Goal: Task Accomplishment & Management: Complete application form

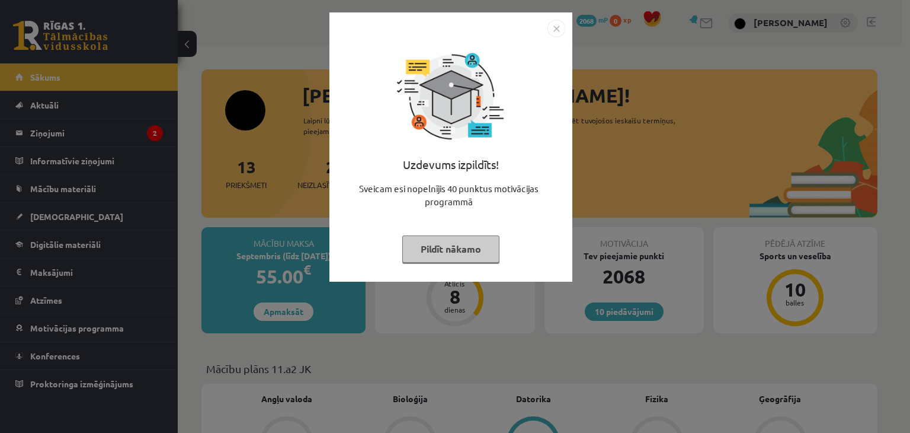
click at [414, 242] on button "Pildīt nākamo" at bounding box center [450, 248] width 97 height 27
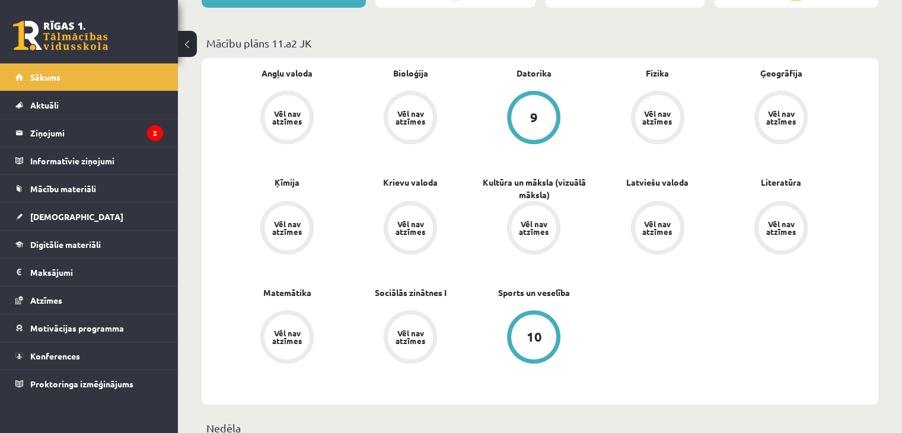
scroll to position [317, 0]
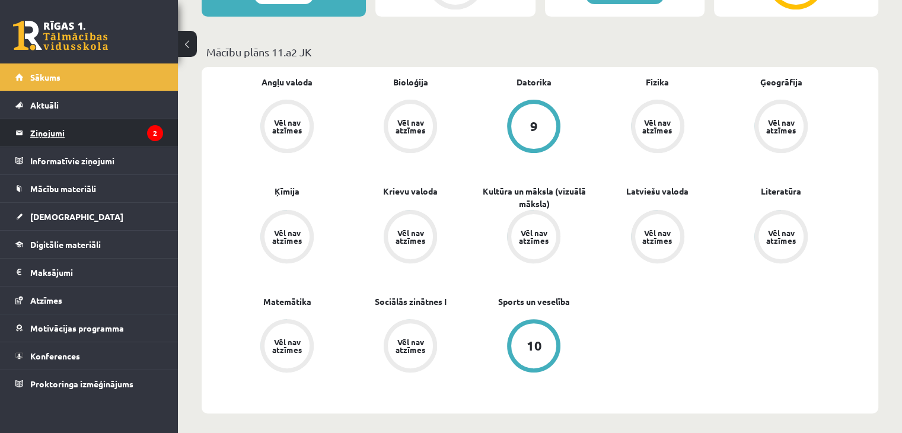
click at [154, 125] on icon "2" at bounding box center [155, 133] width 16 height 16
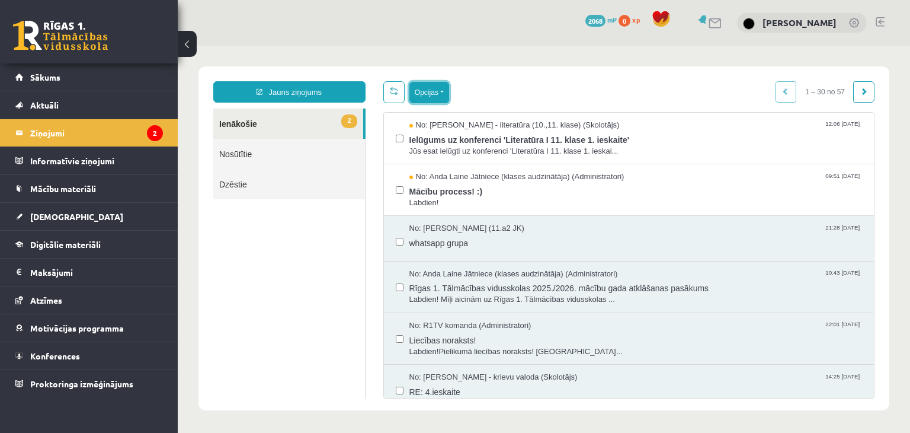
click at [416, 90] on button "Opcijas" at bounding box center [430, 92] width 40 height 21
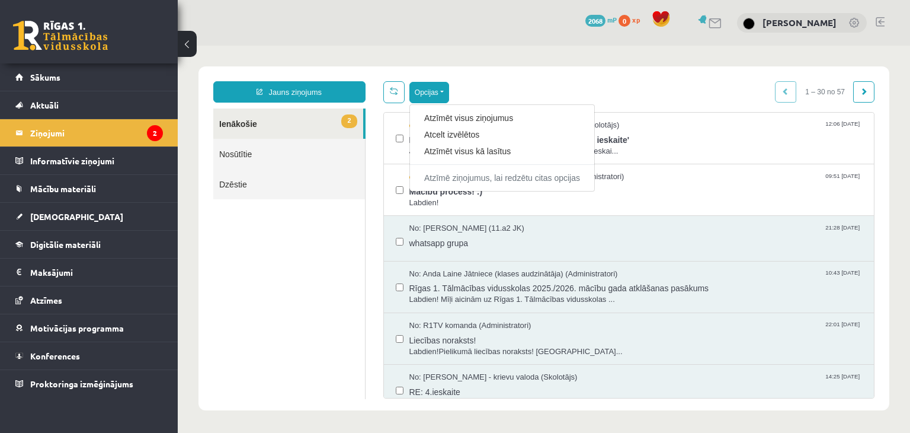
click at [472, 88] on div "Opcijas Atzīmēt visus ziņojumus Atcelt izvēlētos Atzīmēt visus kā lasītus Atzīm…" at bounding box center [630, 92] width 492 height 22
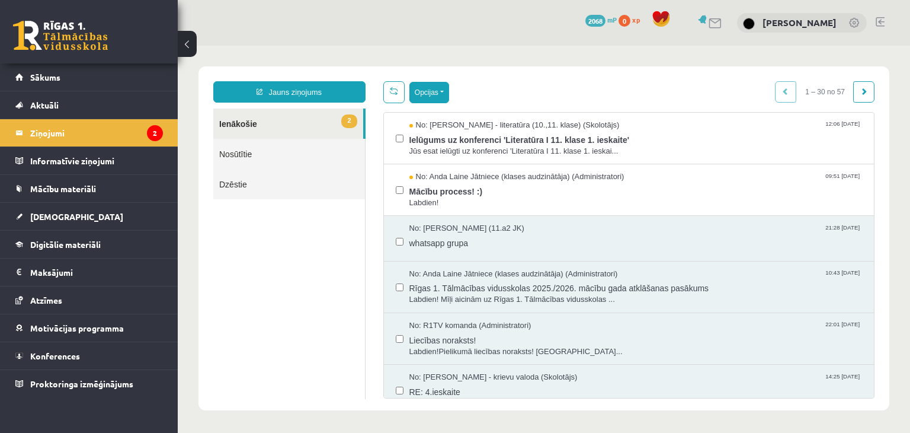
drag, startPoint x: 448, startPoint y: 88, endPoint x: 442, endPoint y: 89, distance: 6.0
click at [442, 89] on div "Opcijas Atzīmēt visus ziņojumus Atcelt izvēlētos Atzīmēt visus kā lasītus Atzīm…" at bounding box center [630, 92] width 492 height 22
click at [442, 89] on button "Opcijas" at bounding box center [430, 92] width 40 height 21
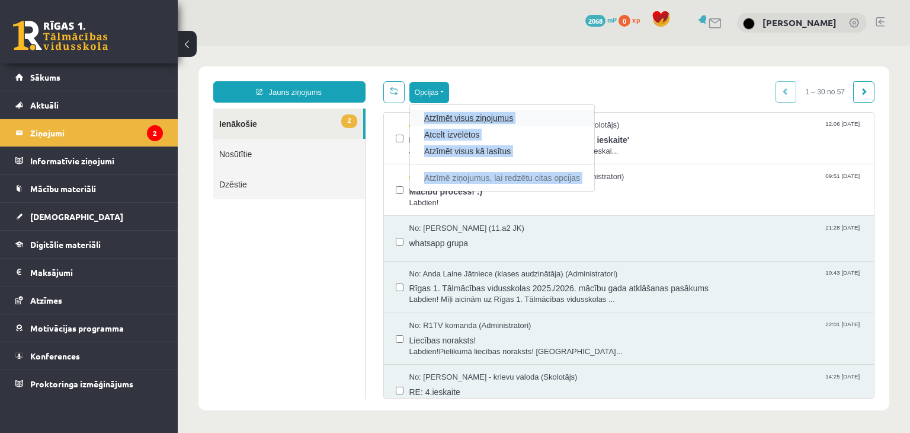
click at [453, 119] on link "Atzīmēt visus ziņojumus" at bounding box center [502, 118] width 156 height 12
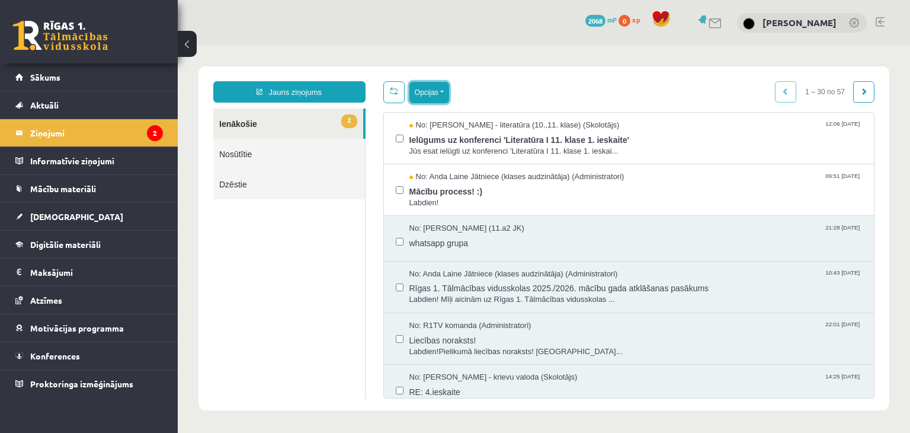
click at [446, 100] on button "Opcijas" at bounding box center [430, 92] width 40 height 21
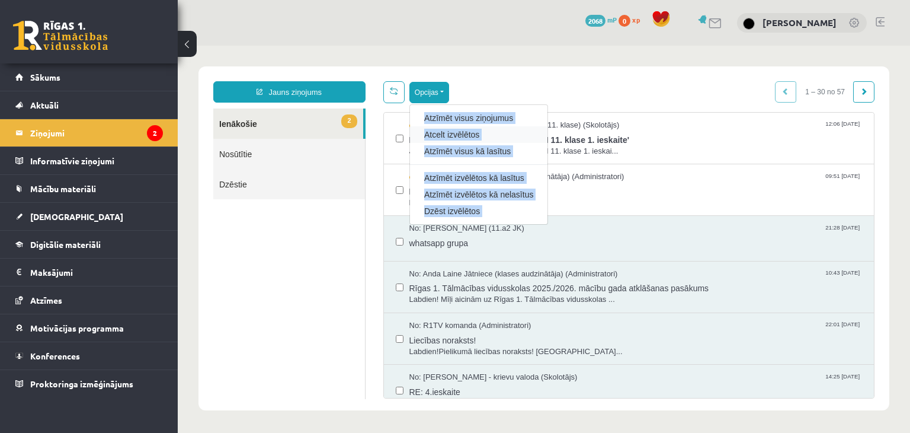
click at [446, 127] on div "Atcelt izvēlētos" at bounding box center [479, 134] width 138 height 17
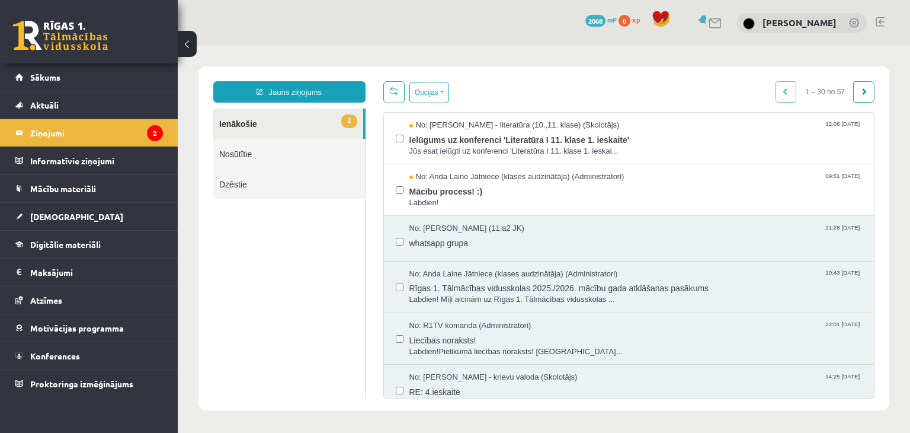
click at [231, 131] on link "2 Ienākošie" at bounding box center [288, 123] width 150 height 30
click at [444, 92] on button "Opcijas" at bounding box center [430, 92] width 40 height 21
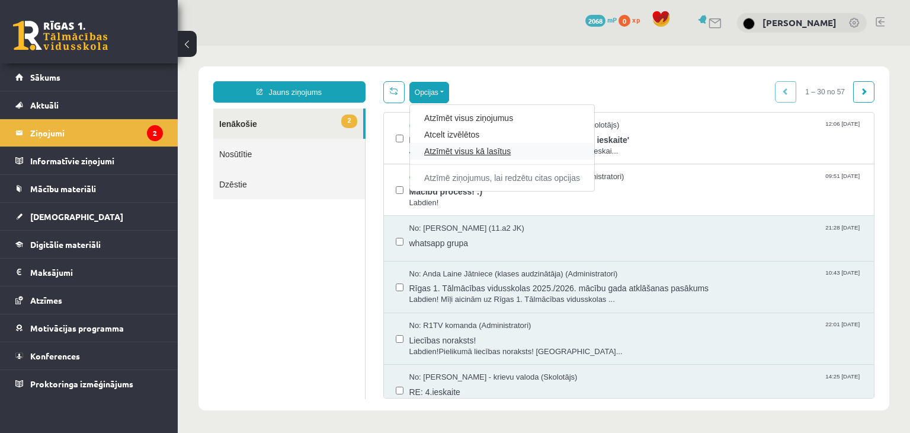
click at [451, 152] on link "Atzīmēt visus kā lasītus" at bounding box center [502, 151] width 156 height 12
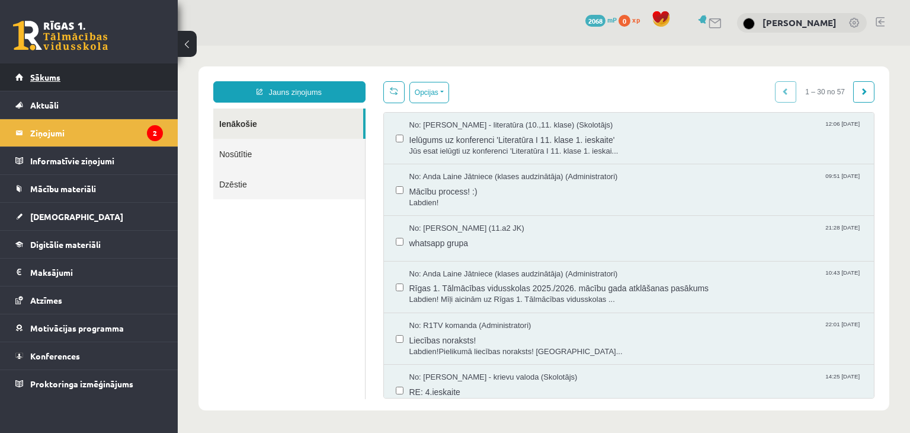
click at [141, 71] on link "Sākums" at bounding box center [89, 76] width 148 height 27
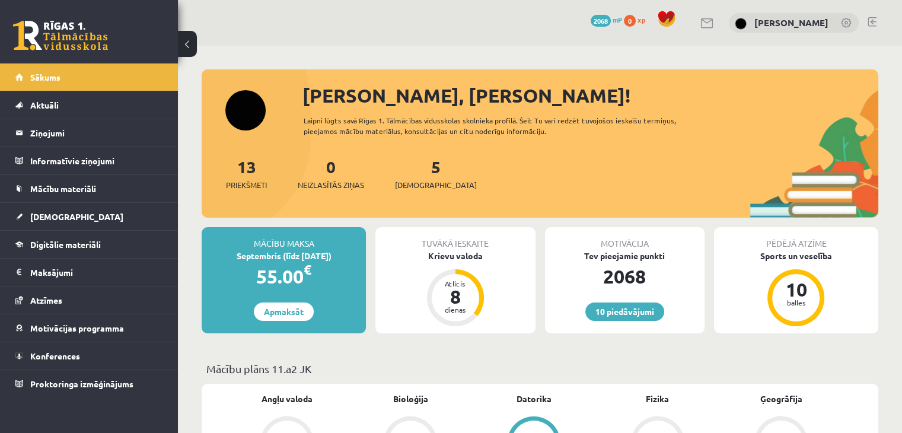
click at [411, 164] on div "5 Ieskaites" at bounding box center [436, 172] width 82 height 37
click at [418, 178] on div "5 Ieskaites" at bounding box center [436, 172] width 82 height 37
click at [417, 171] on link "5 Ieskaites" at bounding box center [436, 173] width 82 height 35
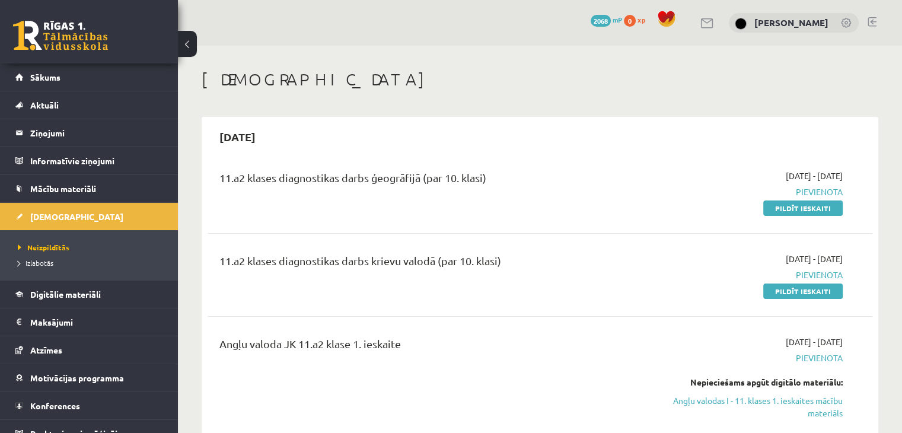
scroll to position [72, 0]
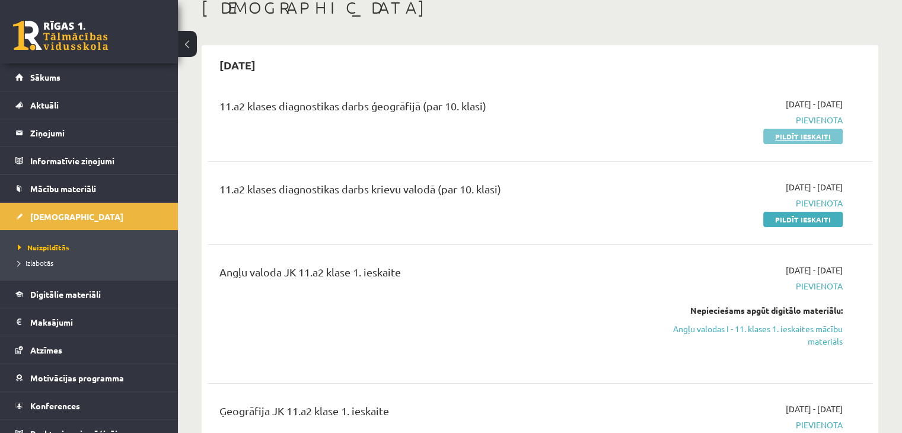
click at [797, 139] on link "Pildīt ieskaiti" at bounding box center [802, 136] width 79 height 15
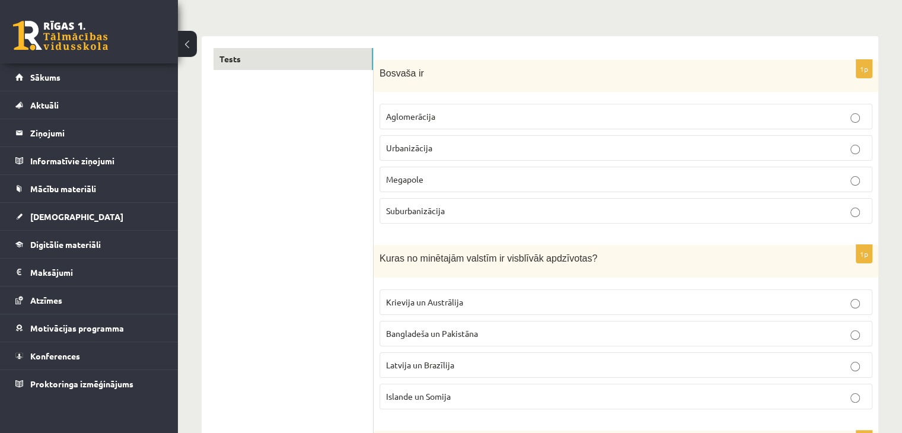
scroll to position [172, 0]
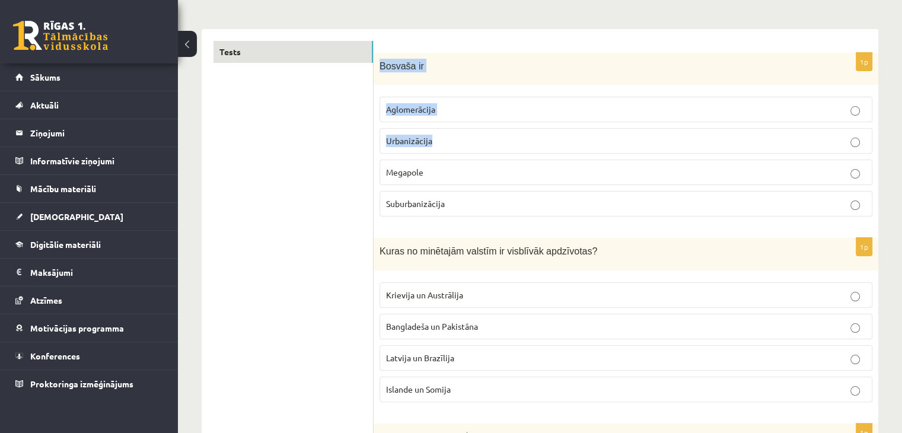
drag, startPoint x: 380, startPoint y: 61, endPoint x: 448, endPoint y: 139, distance: 103.3
click at [448, 139] on div "1p Bosvaša ir Aglomerācija Urbanizācija Megapole Suburbanizācija" at bounding box center [625, 140] width 504 height 174
click at [470, 78] on div "Bosvaša ir" at bounding box center [625, 69] width 504 height 33
drag, startPoint x: 379, startPoint y: 66, endPoint x: 464, endPoint y: 197, distance: 156.0
click at [464, 197] on div "1p Bosvaša ir Aglomerācija Urbanizācija Megapole Suburbanizācija" at bounding box center [625, 140] width 504 height 174
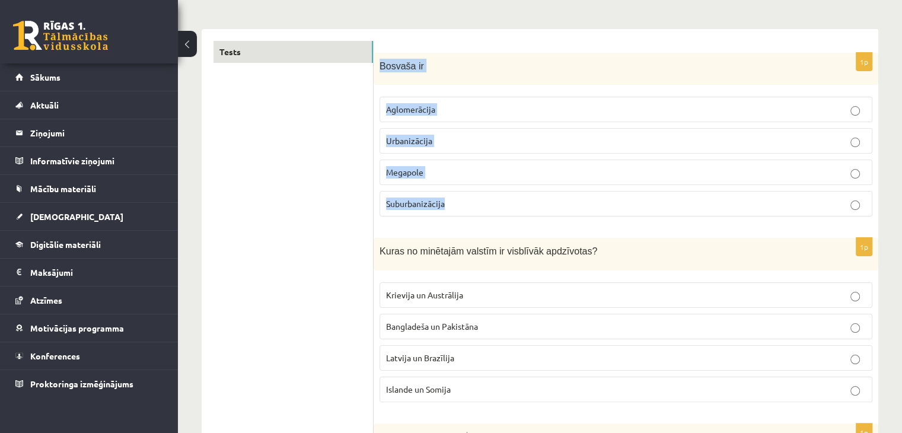
copy div "Bosvaša ir Aglomerācija Urbanizācija Megapole Suburbanizācija"
click at [493, 119] on label "Aglomerācija" at bounding box center [625, 109] width 493 height 25
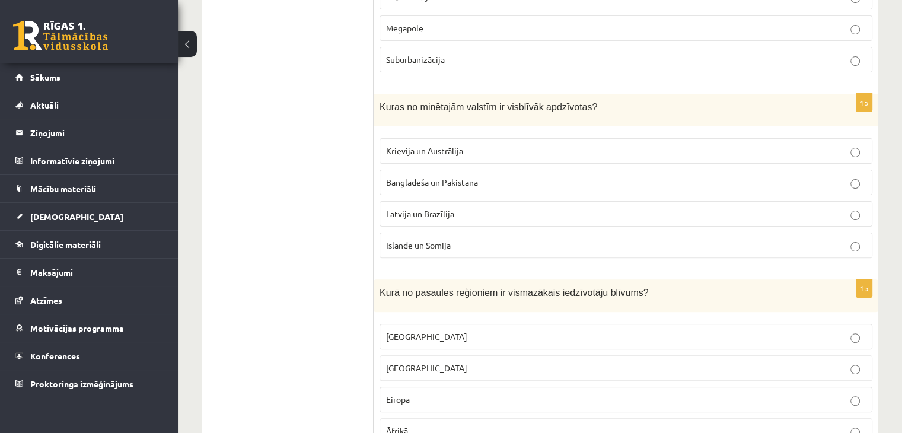
scroll to position [323, 0]
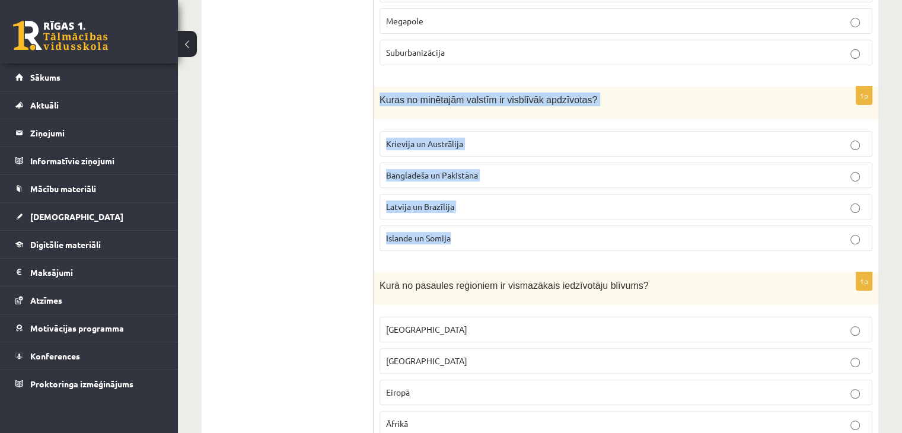
drag, startPoint x: 380, startPoint y: 98, endPoint x: 477, endPoint y: 232, distance: 165.7
click at [477, 232] on div "1p Kuras no minētajām valstīm ir visblīvāk apdzīvotas? Krievija un Austrālija B…" at bounding box center [625, 174] width 504 height 174
copy div "Kuras no minētajām valstīm ir visblīvāk apdzīvotas? Krievija un Austrālija Bang…"
click at [488, 171] on p "Bangladeša un Pakistāna" at bounding box center [626, 175] width 480 height 12
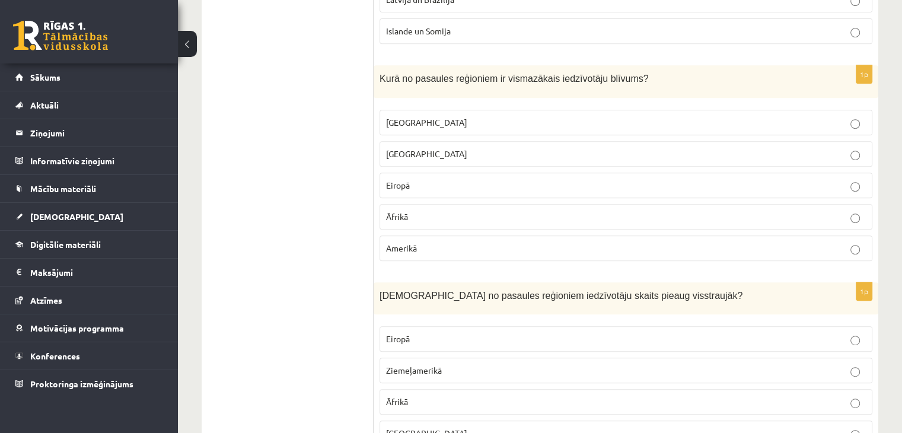
scroll to position [551, 0]
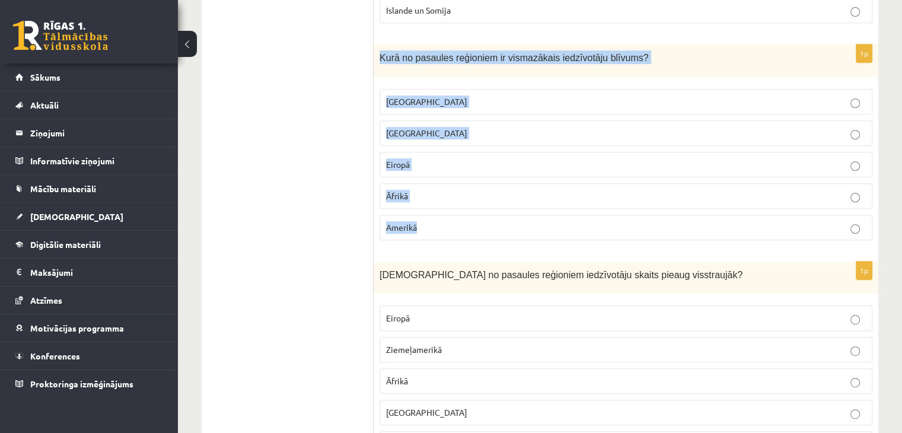
drag, startPoint x: 379, startPoint y: 53, endPoint x: 451, endPoint y: 222, distance: 183.5
click at [451, 222] on div "1p Kurā no pasaules reģioniem ir vismazākais iedzīvotāju blīvums? Austrālijā Āz…" at bounding box center [625, 146] width 504 height 205
copy div "Kurā no pasaules reģioniem ir vismazākais iedzīvotāju blīvums? Austrālijā Āzijā…"
click at [416, 97] on span "Austrālijā" at bounding box center [426, 101] width 81 height 11
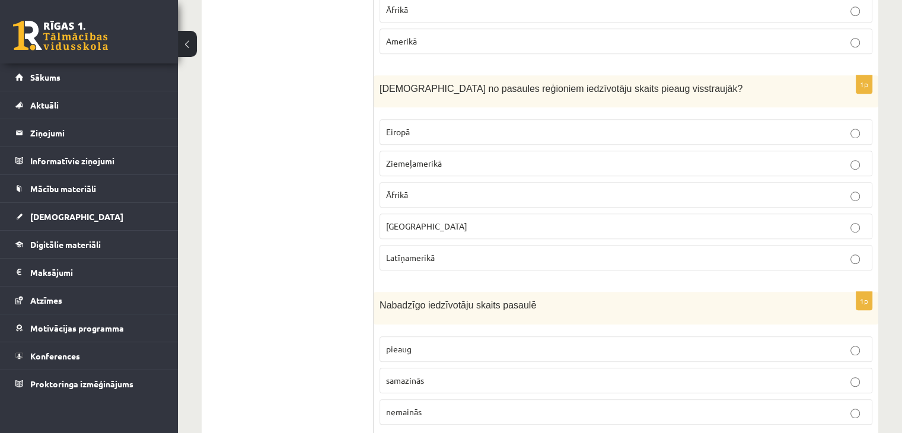
scroll to position [765, 0]
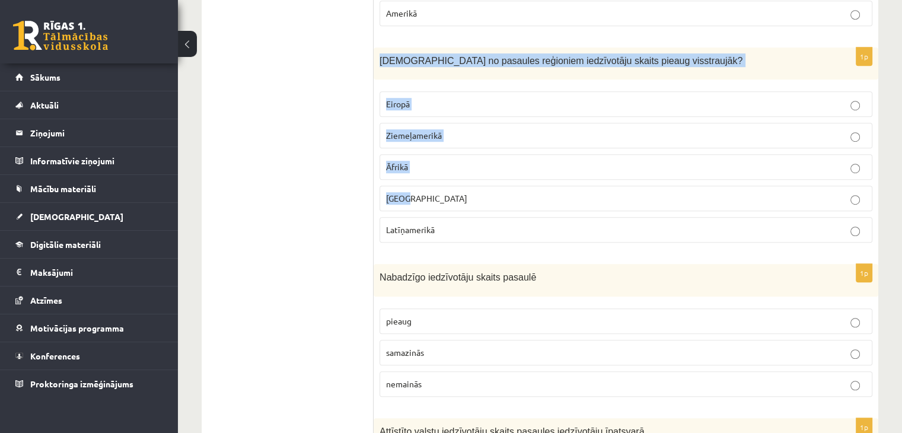
drag, startPoint x: 379, startPoint y: 58, endPoint x: 448, endPoint y: 200, distance: 158.0
click at [448, 200] on div "1p Kurā no pasaules reģioniem iedzīvotāju skaits pieaug visstraujāk? Eiropā Zie…" at bounding box center [625, 149] width 504 height 205
click at [474, 85] on fieldset "Eiropā Ziemeļamerikā Āfrikā Āzijā Latīņamerikā" at bounding box center [625, 165] width 493 height 161
drag, startPoint x: 381, startPoint y: 58, endPoint x: 493, endPoint y: 220, distance: 197.2
click at [493, 220] on div "1p Kurā no pasaules reģioniem iedzīvotāju skaits pieaug visstraujāk? Eiropā Zie…" at bounding box center [625, 149] width 504 height 205
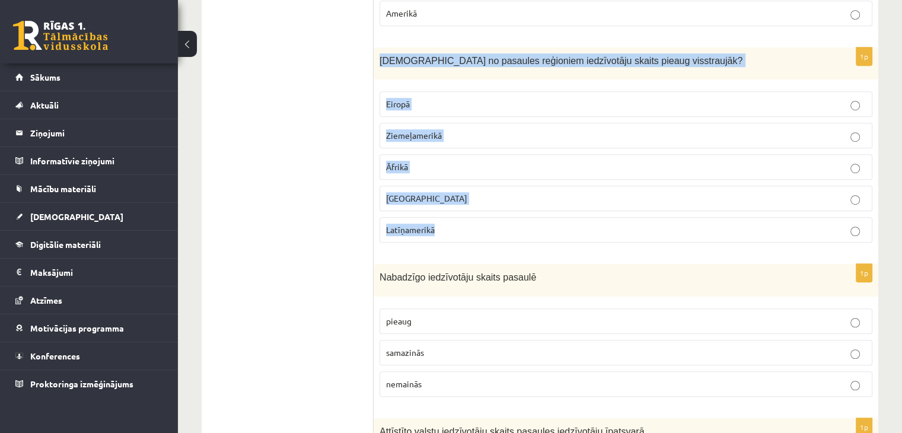
copy div "Kurā no pasaules reģioniem iedzīvotāju skaits pieaug visstraujāk? Eiropā Ziemeļ…"
click at [405, 154] on label "Āfrikā" at bounding box center [625, 166] width 493 height 25
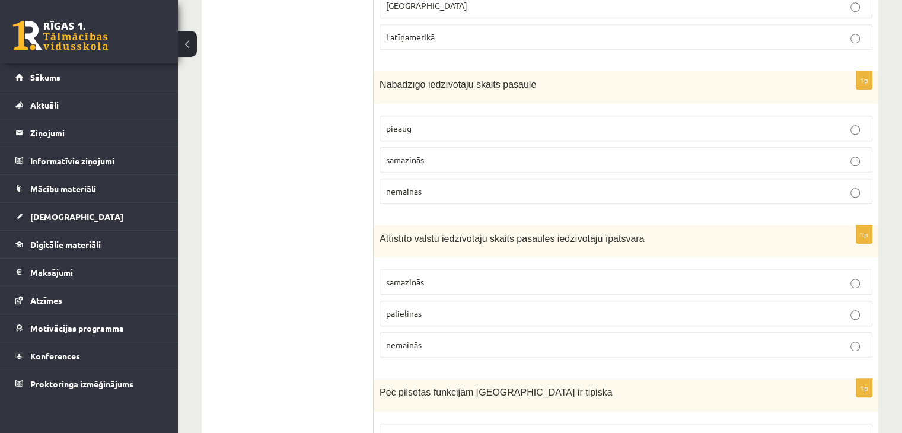
scroll to position [978, 0]
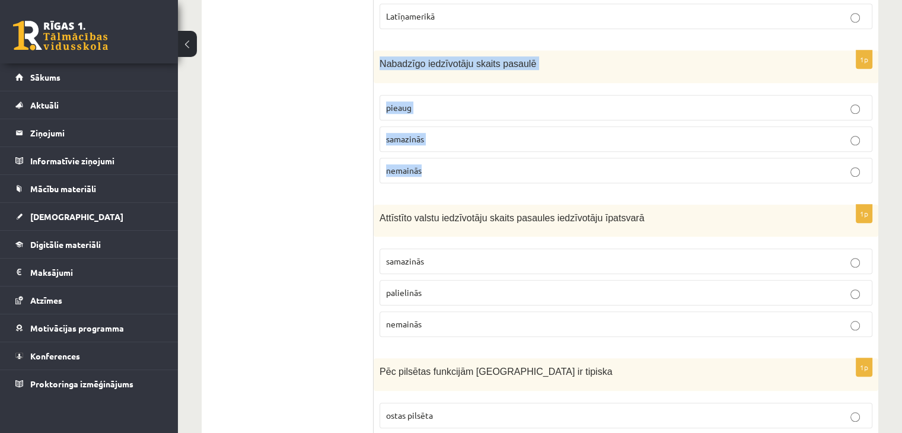
drag, startPoint x: 377, startPoint y: 56, endPoint x: 446, endPoint y: 159, distance: 124.0
click at [446, 159] on div "1p Nabadzīgo iedzīvotāju skaits pasaulē pieaug samazinās nemainās" at bounding box center [625, 121] width 504 height 142
copy div "Nabadzīgo iedzīvotāju skaits pasaulē pieaug samazinās nemainās"
click at [423, 133] on p "samazinās" at bounding box center [626, 139] width 480 height 12
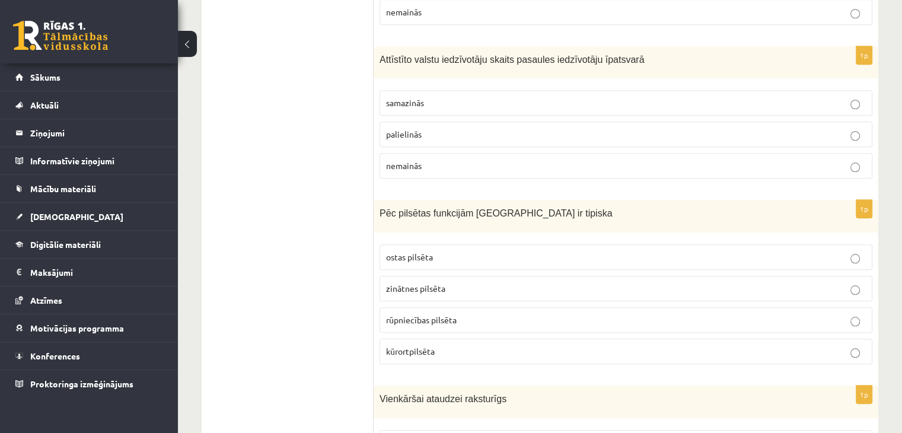
scroll to position [1150, 0]
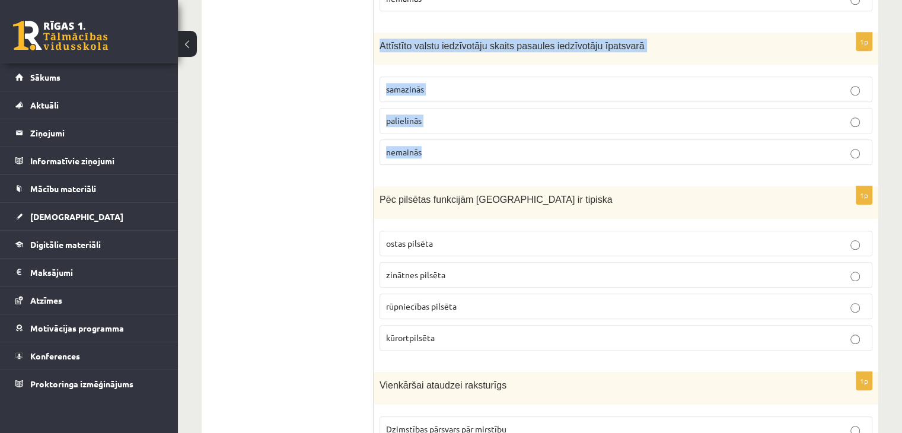
drag, startPoint x: 377, startPoint y: 41, endPoint x: 457, endPoint y: 136, distance: 124.5
click at [457, 136] on div "1p Attīstīto valstu iedzīvotāju skaits pasaules iedzīvotāju īpatsvarā samazinās…" at bounding box center [625, 104] width 504 height 142
copy div "Attīstīto valstu iedzīvotāju skaits pasaules iedzīvotāju īpatsvarā samazinās pa…"
click at [445, 84] on p "samazinās" at bounding box center [626, 89] width 480 height 12
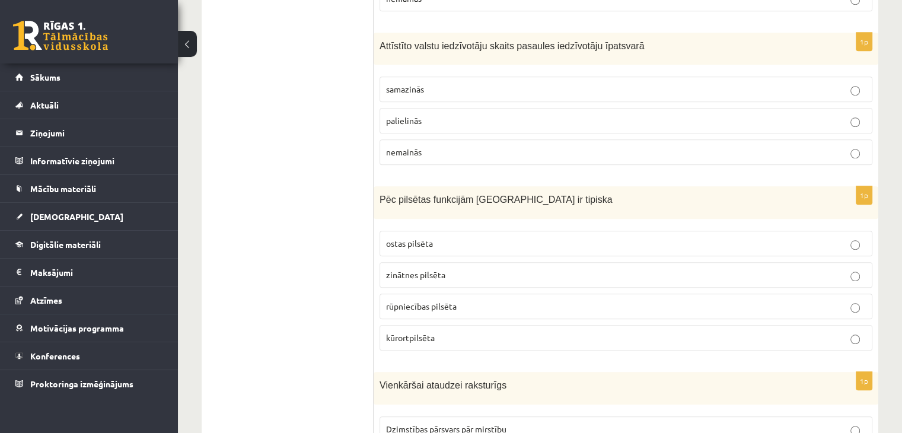
click at [445, 84] on p "samazinās" at bounding box center [626, 89] width 480 height 12
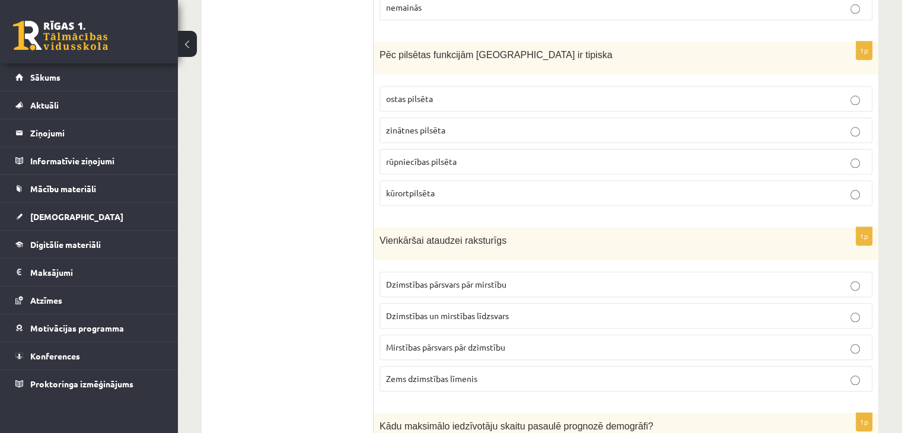
scroll to position [1309, 0]
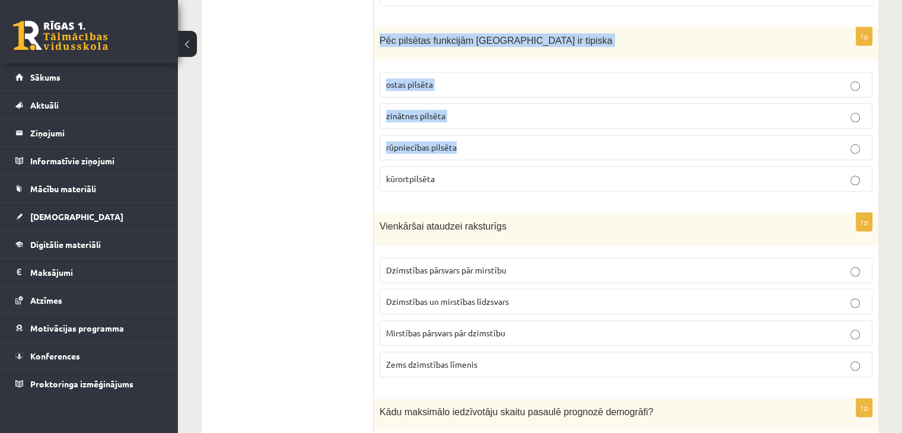
drag, startPoint x: 381, startPoint y: 33, endPoint x: 460, endPoint y: 141, distance: 133.6
click at [460, 141] on div "1p Pēc pilsētas funkcijām Jūrmala ir tipiska ostas pilsēta zinātnes pilsēta rūp…" at bounding box center [625, 114] width 504 height 174
click at [460, 141] on p "rūpniecības pilsēta" at bounding box center [626, 147] width 480 height 12
drag, startPoint x: 377, startPoint y: 27, endPoint x: 489, endPoint y: 186, distance: 194.4
click at [489, 186] on div "1p Pēc pilsētas funkcijām Jūrmala ir tipiska ostas pilsēta zinātnes pilsēta rūp…" at bounding box center [625, 114] width 504 height 174
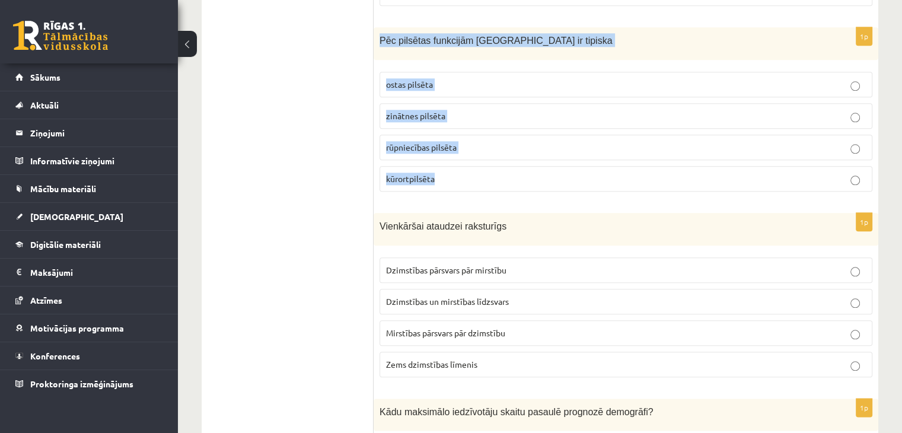
copy div "Pēc pilsētas funkcijām Jūrmala ir tipiska ostas pilsēta zinātnes pilsēta rūpnie…"
click at [451, 172] on p "kūrortpilsēta" at bounding box center [626, 178] width 480 height 12
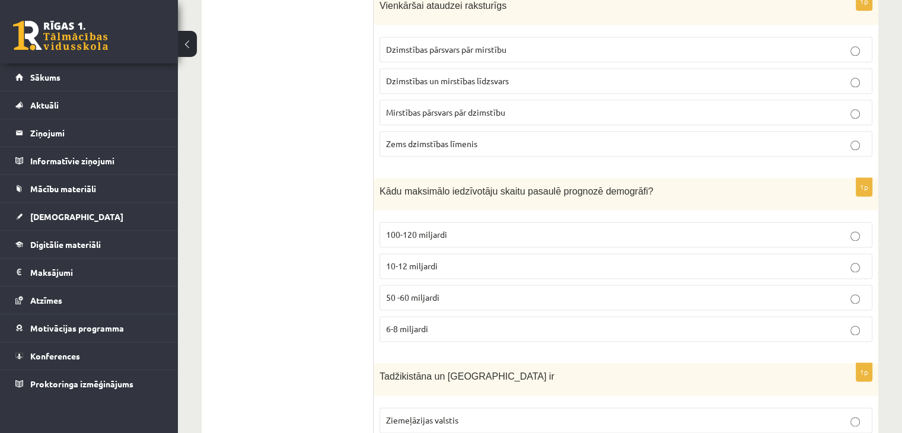
scroll to position [1474, 0]
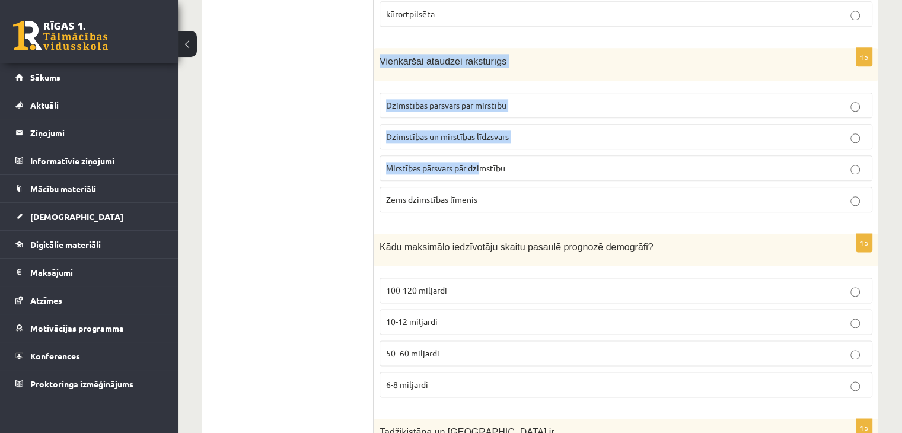
drag, startPoint x: 379, startPoint y: 53, endPoint x: 483, endPoint y: 161, distance: 150.1
click at [483, 161] on div "1p Vienkāršai ataudzei raksturīgs Dzimstības pārsvars pār mirstību Dzimstības u…" at bounding box center [625, 135] width 504 height 174
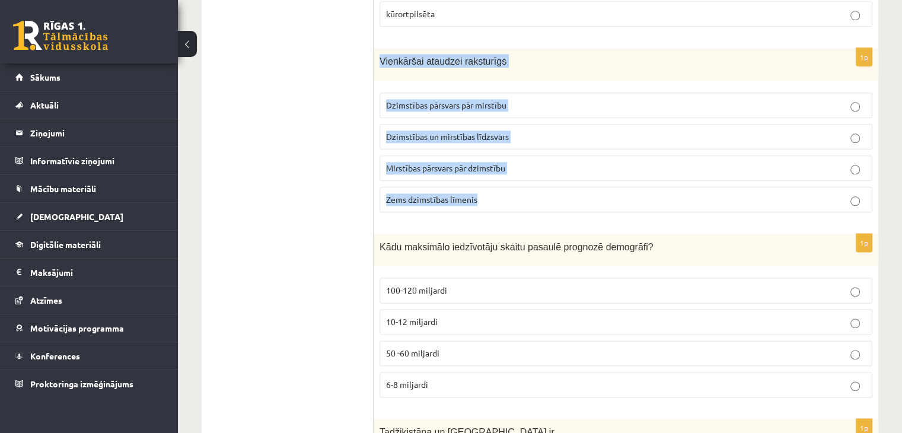
drag, startPoint x: 379, startPoint y: 52, endPoint x: 526, endPoint y: 195, distance: 205.4
click at [526, 195] on div "1p Vienkāršai ataudzei raksturīgs Dzimstības pārsvars pār mirstību Dzimstības u…" at bounding box center [625, 135] width 504 height 174
copy div "Vienkāršai ataudzei raksturīgs Dzimstības pārsvars pār mirstību Dzimstības un m…"
click at [467, 124] on label "Dzimstības un mirstības līdzsvars" at bounding box center [625, 136] width 493 height 25
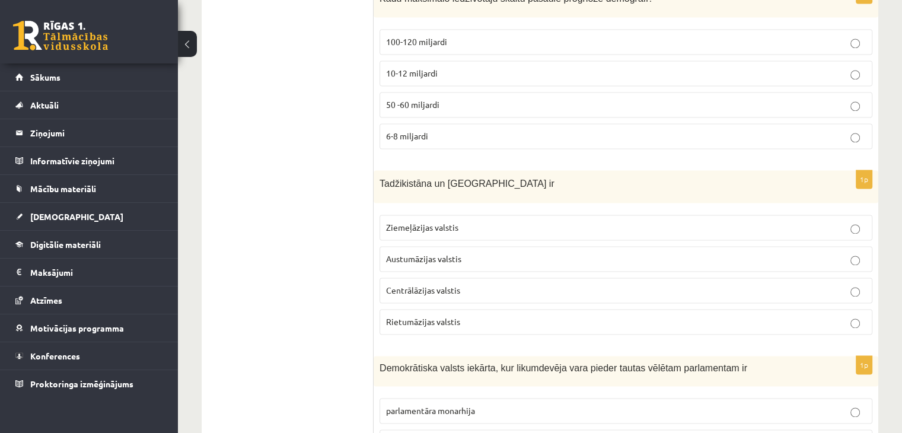
scroll to position [1688, 0]
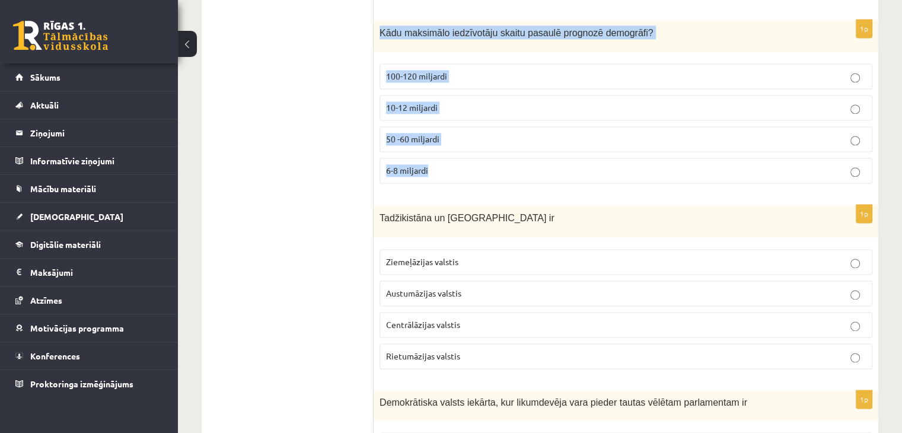
drag, startPoint x: 380, startPoint y: 22, endPoint x: 456, endPoint y: 160, distance: 157.6
click at [456, 160] on div "1p Kādu maksimālo iedzīvotāju skaitu pasaulē prognozē demogrāfi? 100-120 miljar…" at bounding box center [625, 107] width 504 height 174
copy div "Kādu maksimālo iedzīvotāju skaitu pasaulē prognozē demogrāfi? 100-120 miljardi …"
click at [477, 104] on p "10-12 miljardi" at bounding box center [626, 107] width 480 height 12
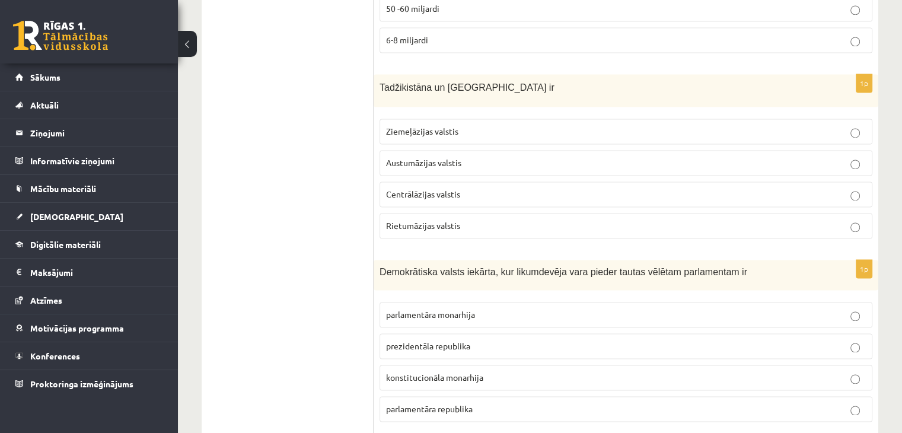
scroll to position [1839, 0]
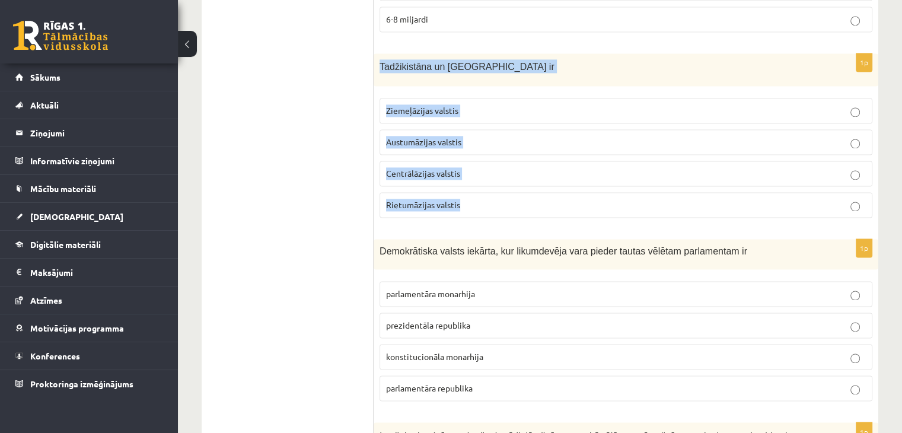
drag, startPoint x: 379, startPoint y: 57, endPoint x: 499, endPoint y: 213, distance: 196.7
click at [499, 213] on div "1p Tadžikistāna un Turkmenistāna ir Ziemeļāzijas valstis Austumāzijas valstis C…" at bounding box center [625, 140] width 504 height 174
click at [422, 199] on span "Rietumāzijas valstis" at bounding box center [423, 204] width 74 height 11
drag, startPoint x: 379, startPoint y: 53, endPoint x: 479, endPoint y: 192, distance: 171.1
click at [479, 192] on div "1p Tadžikistāna un Turkmenistāna ir Ziemeļāzijas valstis Austumāzijas valstis C…" at bounding box center [625, 140] width 504 height 174
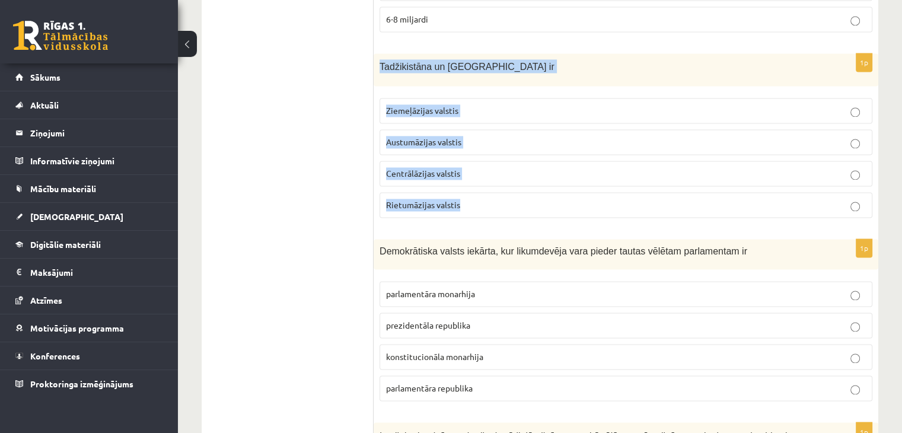
copy div "Tadžikistāna un Turkmenistāna ir Ziemeļāzijas valstis Austumāzijas valstis Cent…"
click at [438, 161] on label "Centrālāzijas valstis" at bounding box center [625, 173] width 493 height 25
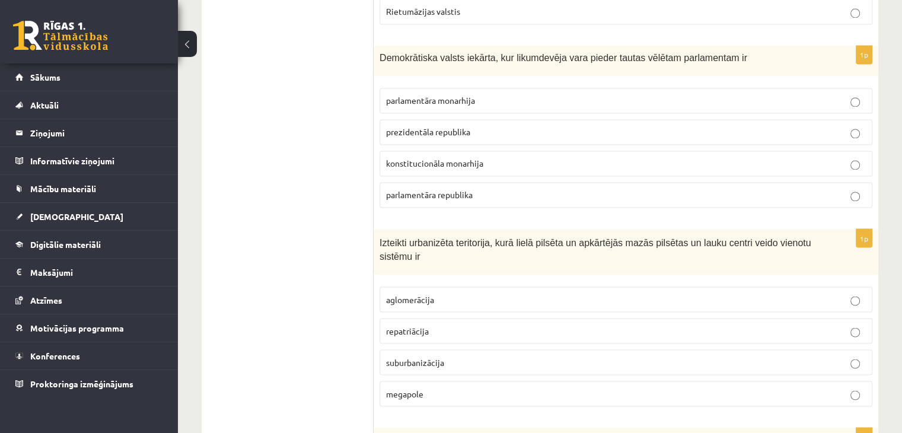
scroll to position [2052, 0]
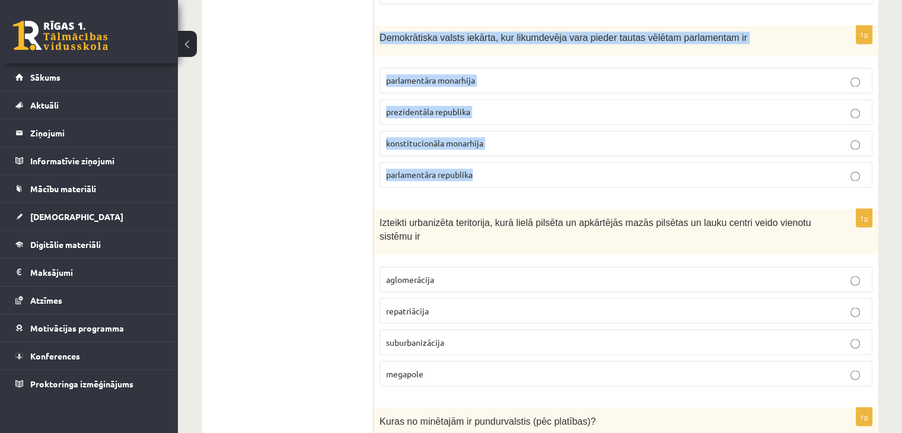
drag, startPoint x: 379, startPoint y: 24, endPoint x: 500, endPoint y: 162, distance: 183.5
click at [500, 162] on div "1p Demokrātiska valsts iekārta, kur likumdevēja vara pieder tautas vēlētam parl…" at bounding box center [625, 110] width 504 height 171
click at [417, 75] on span "parlamentāra monarhija" at bounding box center [430, 80] width 89 height 11
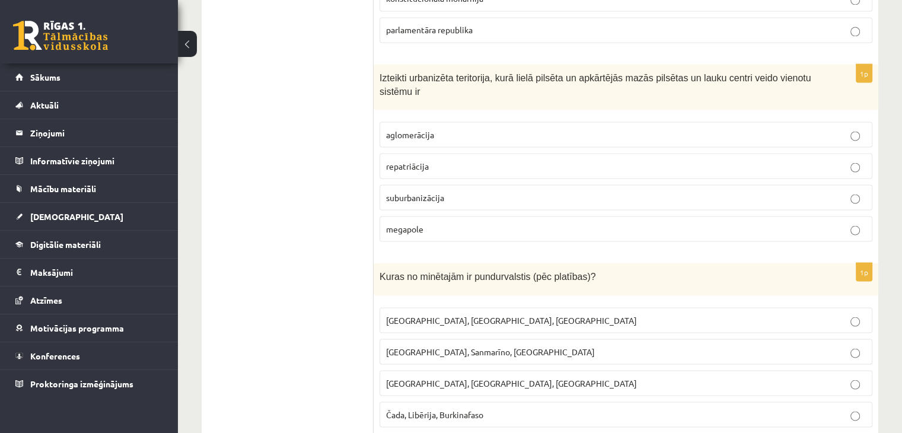
scroll to position [2203, 0]
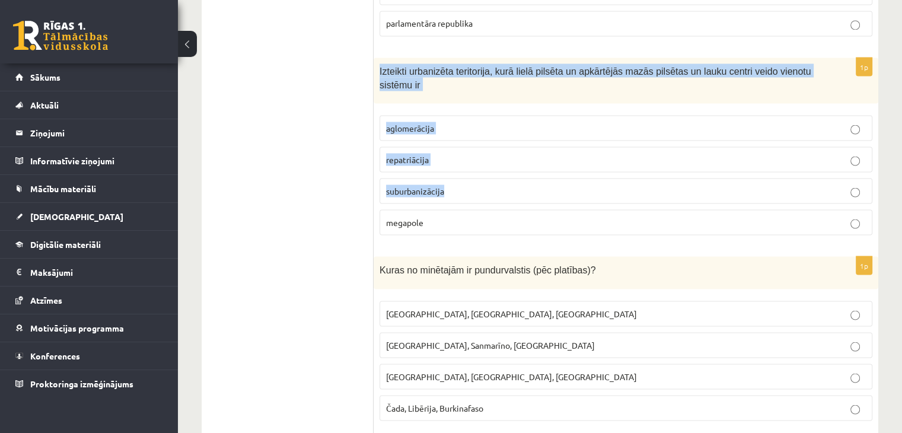
drag, startPoint x: 375, startPoint y: 55, endPoint x: 448, endPoint y: 185, distance: 148.6
click at [448, 185] on div "1p Izteikti urbanizēta teritorija, kurā lielā pilsēta un apkārtējās mazās pilsē…" at bounding box center [625, 150] width 504 height 187
click at [406, 66] on p "Izteikti urbanizēta teritorija, kurā lielā pilsēta un apkārtējās mazās pilsētas…" at bounding box center [595, 76] width 433 height 27
drag, startPoint x: 377, startPoint y: 59, endPoint x: 443, endPoint y: 218, distance: 171.6
click at [443, 218] on div "1p Izteikti urbanizēta teritorija, kurā lielā pilsēta un apkārtējās mazās pilsē…" at bounding box center [625, 150] width 504 height 187
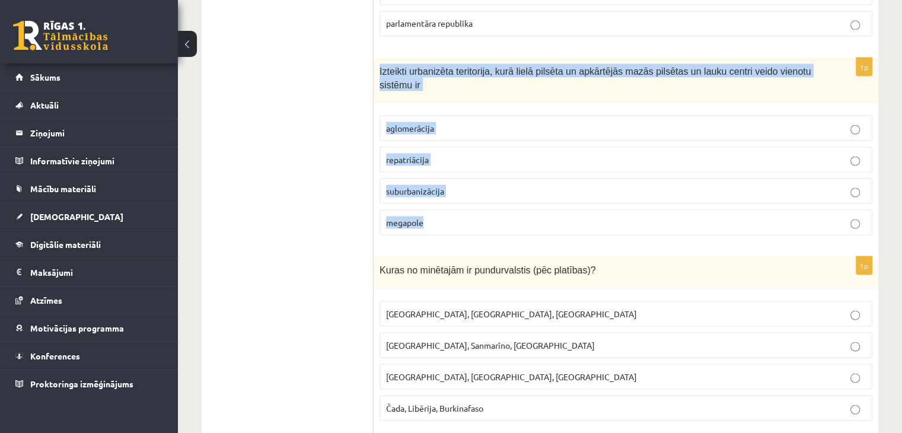
click at [427, 122] on span "aglomerācija" at bounding box center [410, 127] width 48 height 11
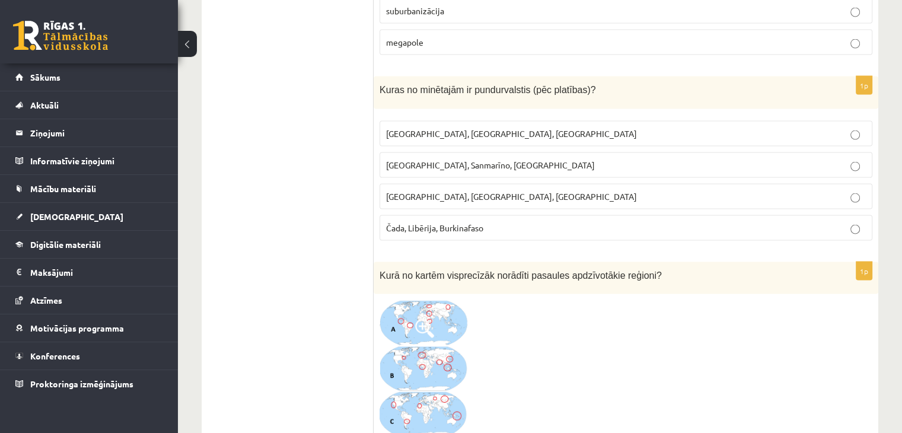
scroll to position [2404, 0]
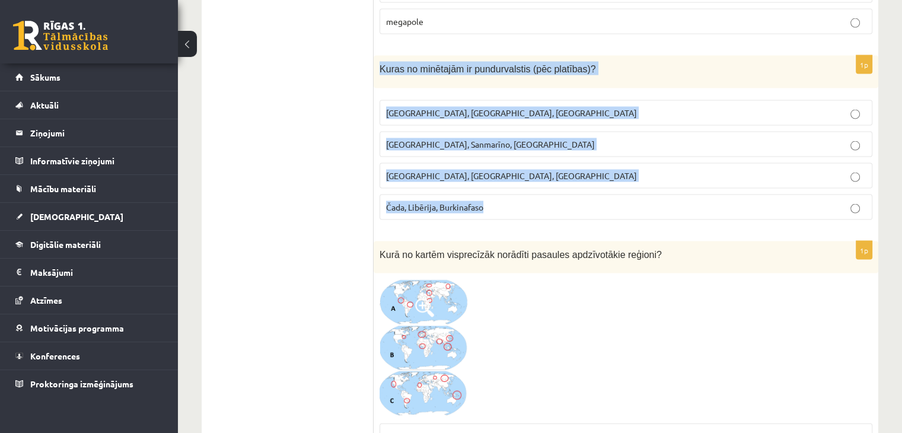
drag, startPoint x: 376, startPoint y: 55, endPoint x: 535, endPoint y: 209, distance: 221.8
click at [535, 209] on div "1p Kuras no minētajām ir pundurvalstis (pēc platības)? Latvija, Lietuva, Igauni…" at bounding box center [625, 143] width 504 height 174
click at [408, 139] on label "Monako, Sanmarīno, Luksemburga" at bounding box center [625, 144] width 493 height 25
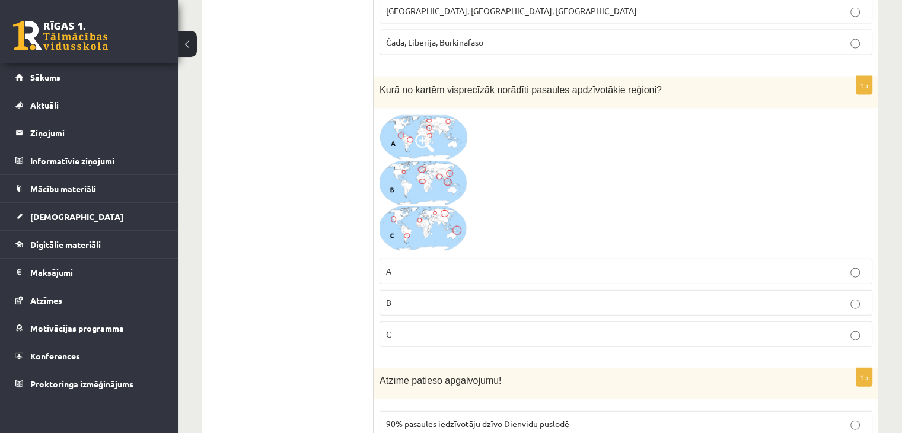
scroll to position [2589, 0]
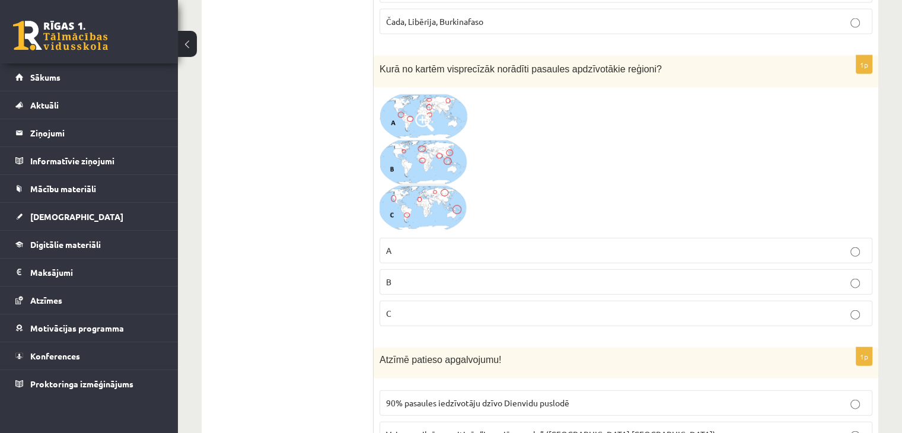
click at [414, 95] on img at bounding box center [423, 163] width 89 height 138
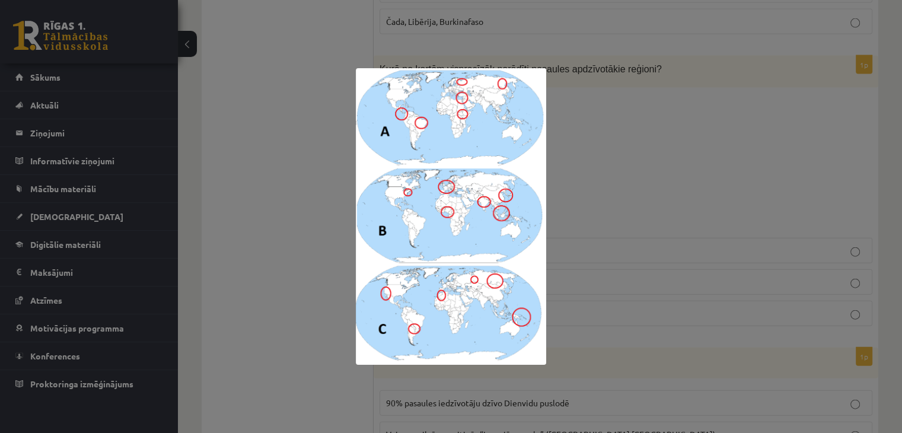
click at [634, 157] on div at bounding box center [451, 216] width 902 height 433
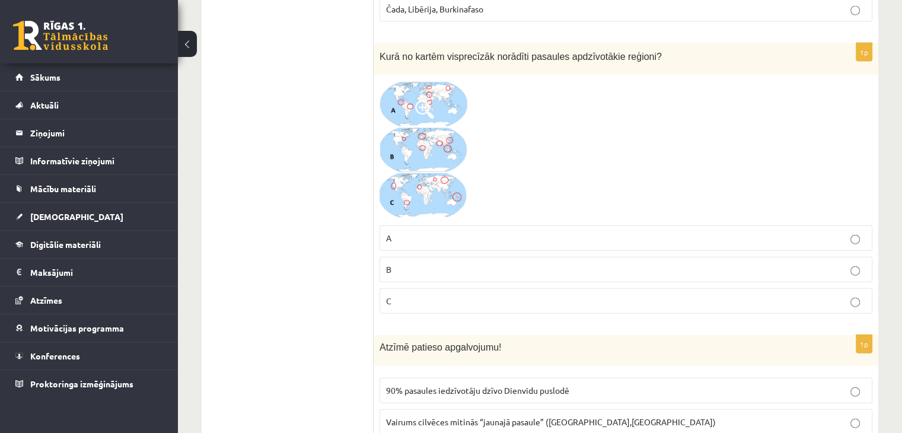
scroll to position [2615, 0]
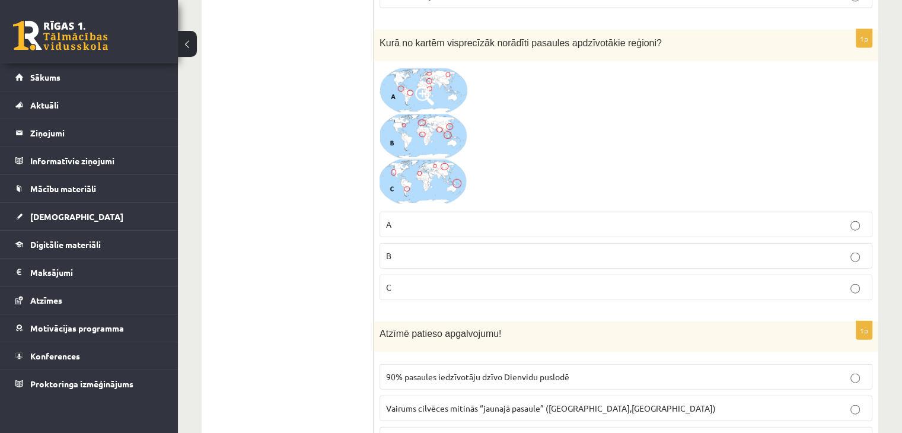
click at [447, 80] on img at bounding box center [423, 137] width 89 height 138
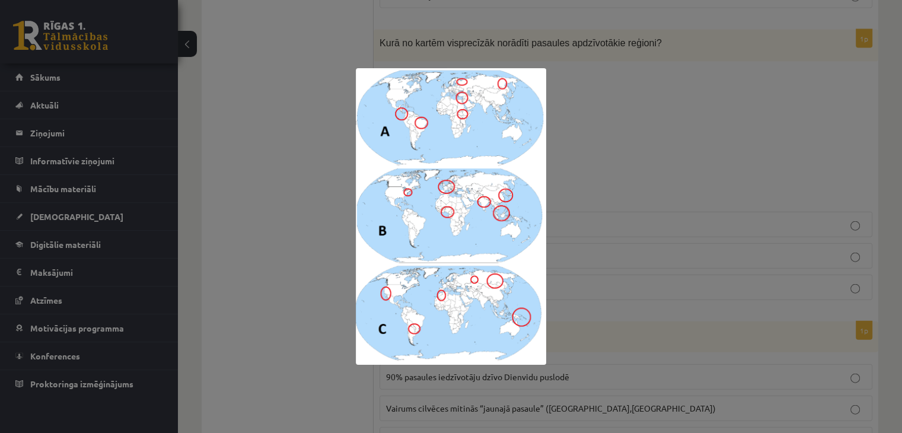
click at [651, 195] on div at bounding box center [451, 216] width 902 height 433
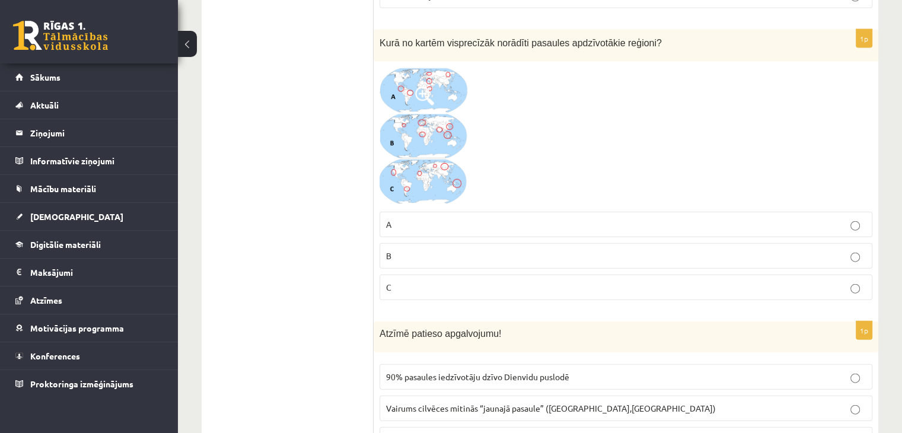
click at [543, 250] on label "B" at bounding box center [625, 255] width 493 height 25
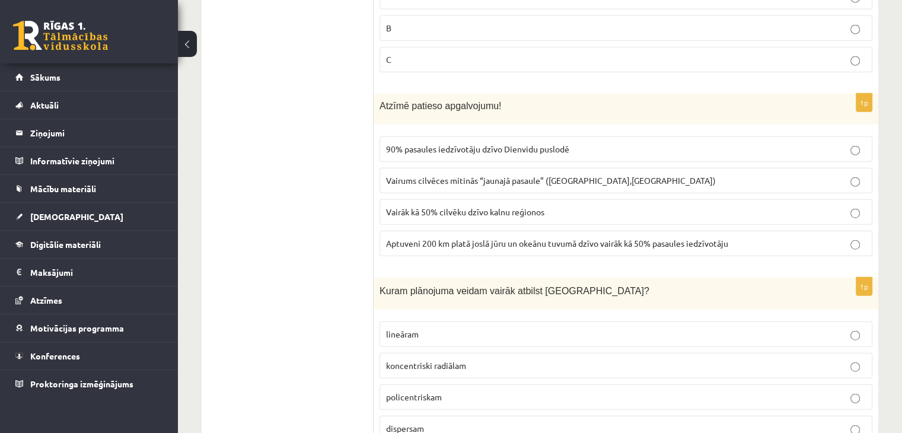
scroll to position [2906, 0]
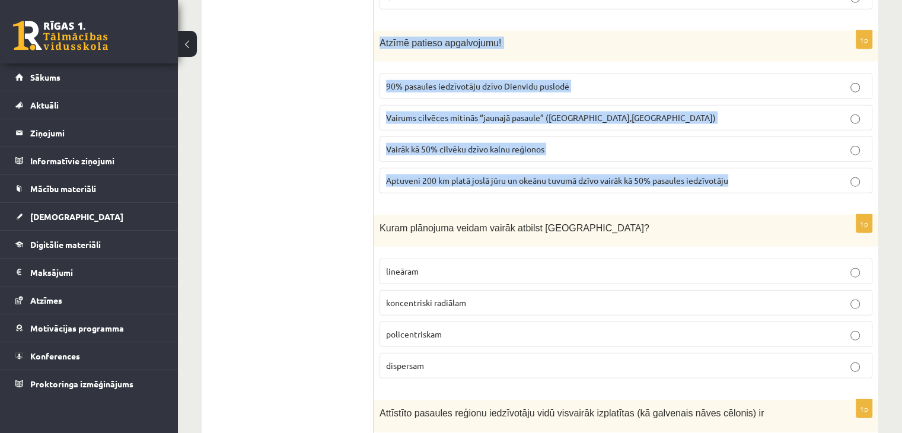
drag, startPoint x: 378, startPoint y: 24, endPoint x: 730, endPoint y: 167, distance: 380.5
click at [730, 167] on div "1p Atzīmē patieso apgalvojumu! 90% pasaules iedzīvotāju dzīvo Dienvidu puslodē …" at bounding box center [625, 116] width 504 height 171
click at [720, 175] on span "Aptuveni 200 km platā joslā jūru un okeānu tuvumā dzīvo vairāk kā 50% pasaules …" at bounding box center [557, 180] width 342 height 11
click at [627, 174] on label "Aptuveni 200 km platā joslā jūru un okeānu tuvumā dzīvo vairāk kā 50% pasaules …" at bounding box center [625, 180] width 493 height 25
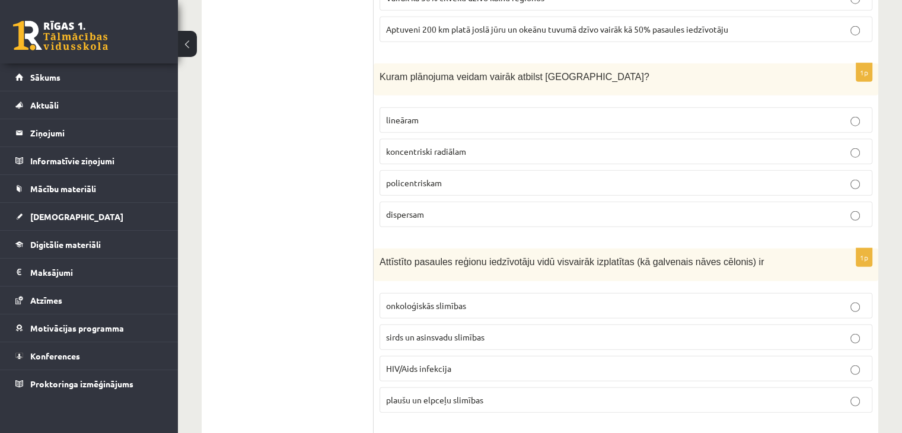
scroll to position [3064, 0]
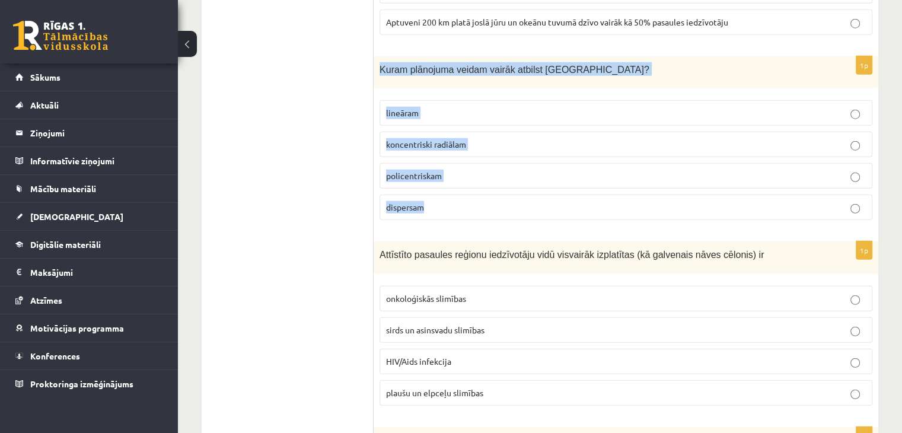
drag, startPoint x: 379, startPoint y: 53, endPoint x: 437, endPoint y: 186, distance: 144.7
click at [437, 186] on div "1p Kuram plānojuma veidam vairāk atbilst Rīga? lineāram koncentriski radiālam p…" at bounding box center [625, 143] width 504 height 174
click at [441, 136] on label "koncentriski radiālam" at bounding box center [625, 144] width 493 height 25
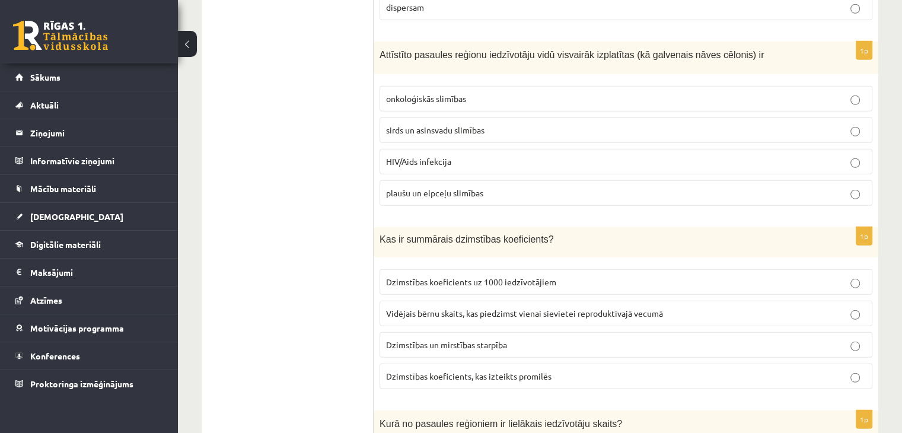
scroll to position [3271, 0]
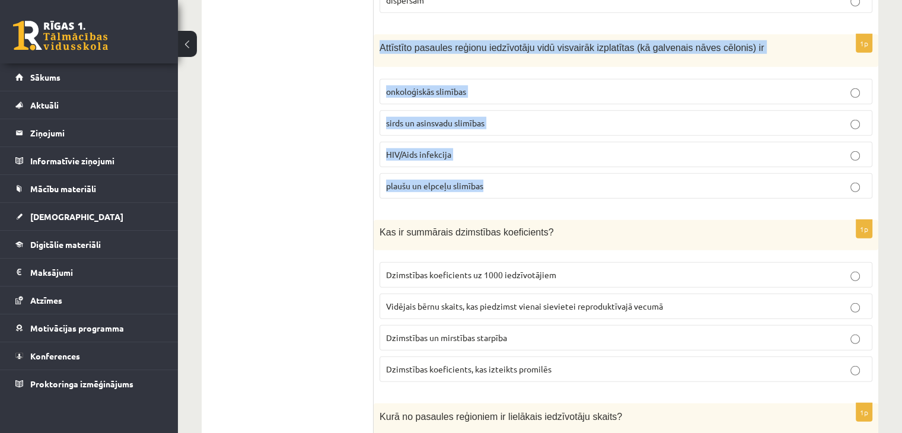
drag, startPoint x: 380, startPoint y: 29, endPoint x: 489, endPoint y: 169, distance: 177.4
click at [489, 169] on div "1p Attīstīto pasaules reģionu iedzīvotāju vidū visvairāk izplatītas (kā galvena…" at bounding box center [625, 121] width 504 height 174
click at [412, 117] on span "sirds un asinsvadu slimības" at bounding box center [435, 122] width 98 height 11
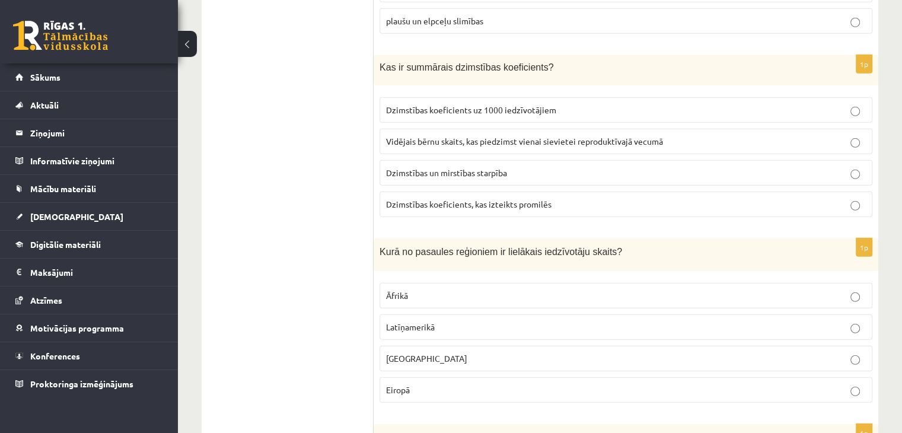
scroll to position [3422, 0]
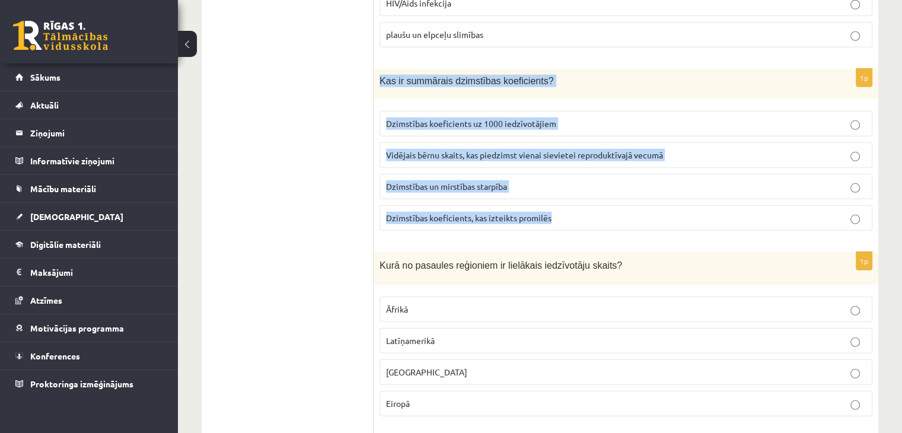
drag, startPoint x: 380, startPoint y: 57, endPoint x: 563, endPoint y: 211, distance: 238.5
click at [563, 211] on div "1p Kas ir summārais dzimstības koeficients? Dzimstības koeficients uz 1000 iedz…" at bounding box center [625, 154] width 504 height 171
click at [427, 142] on label "Vidējais bērnu skaits, kas piedzimst vienai sievietei reproduktīvajā vecumā" at bounding box center [625, 154] width 493 height 25
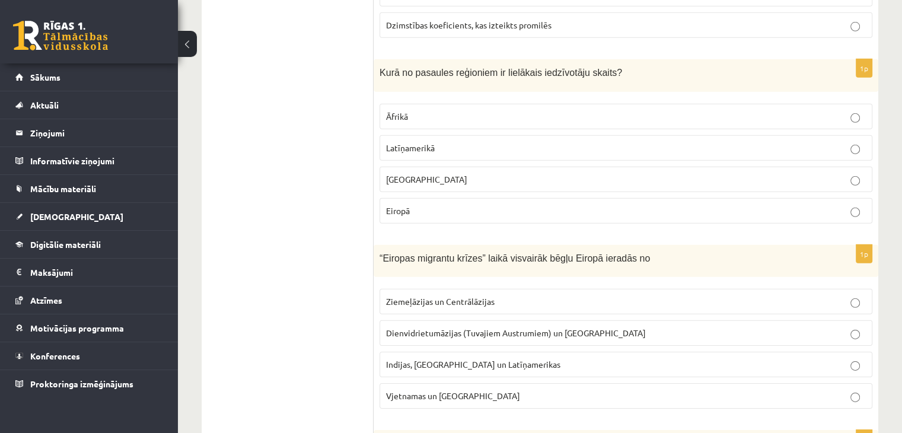
scroll to position [3629, 0]
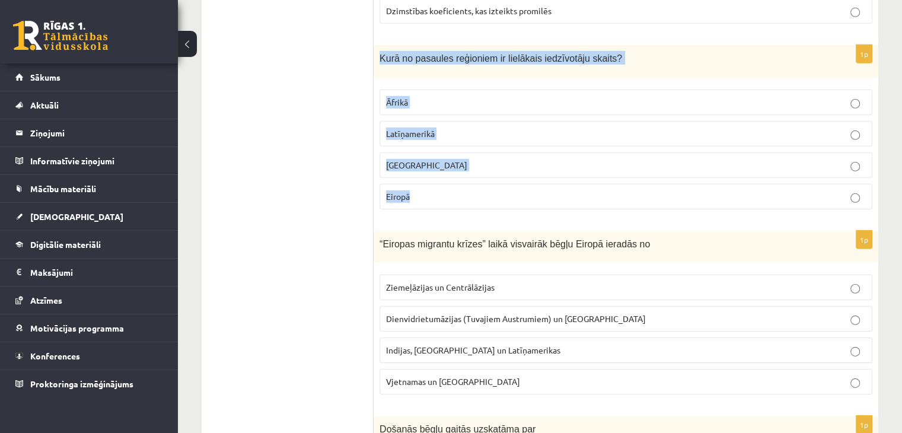
drag, startPoint x: 379, startPoint y: 36, endPoint x: 415, endPoint y: 174, distance: 142.0
click at [415, 174] on div "1p Kurā no pasaules reģioniem ir lielākais iedzīvotāju skaits? Āfrikā Latīņamer…" at bounding box center [625, 132] width 504 height 174
click at [413, 152] on label "Āzijā" at bounding box center [625, 164] width 493 height 25
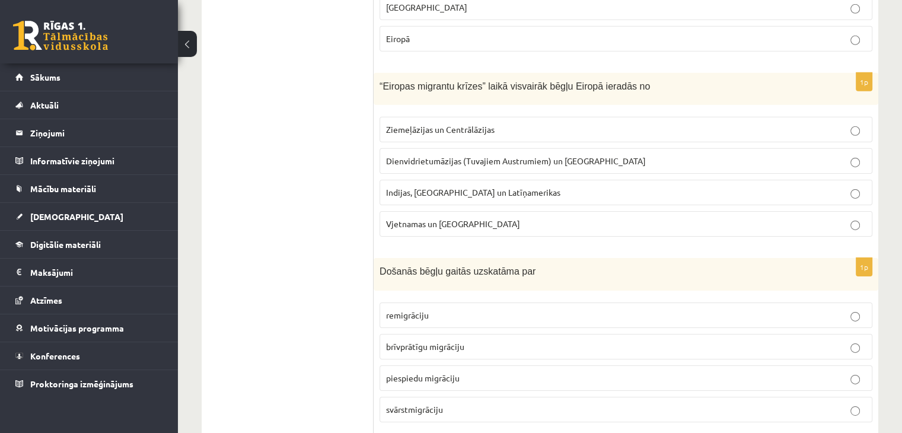
scroll to position [3794, 0]
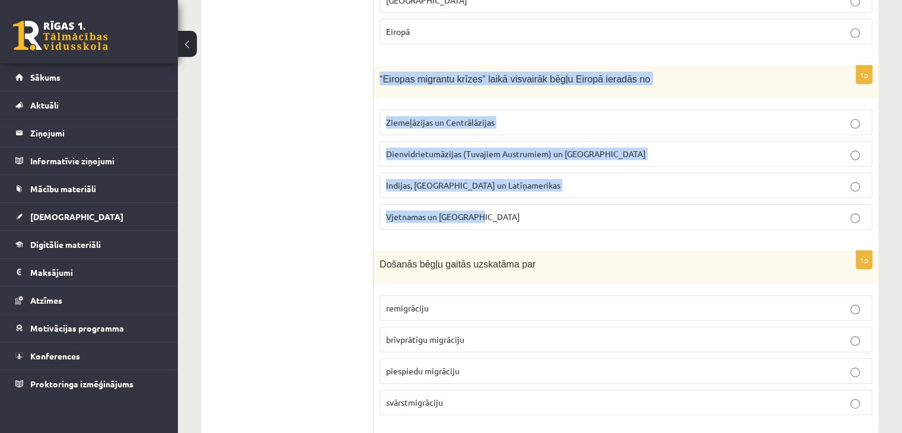
drag, startPoint x: 377, startPoint y: 54, endPoint x: 517, endPoint y: 199, distance: 202.1
click at [517, 199] on div "1p “Eiropas migrantu krīzes” laikā visvairāk bēgļu Eiropā ieradās no Ziemeļāzij…" at bounding box center [625, 153] width 504 height 174
click at [497, 141] on label "Dienvidrietumāzijas (Tuvajiem Austrumiem) un Āfrikas" at bounding box center [625, 153] width 493 height 25
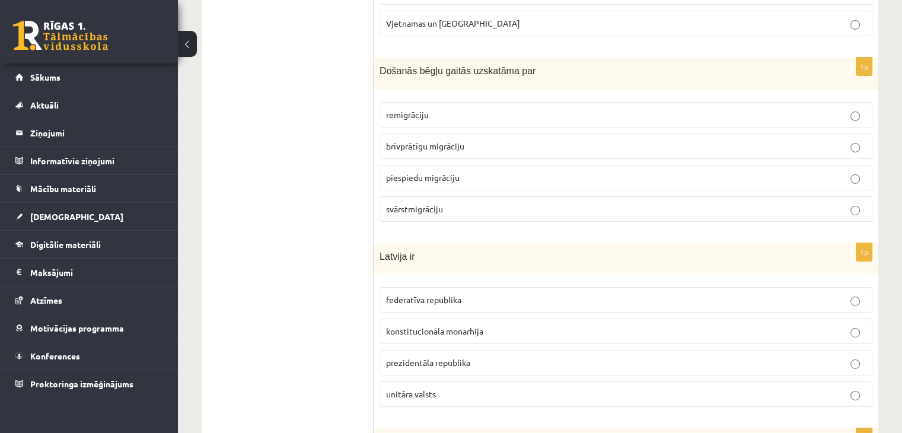
scroll to position [3993, 0]
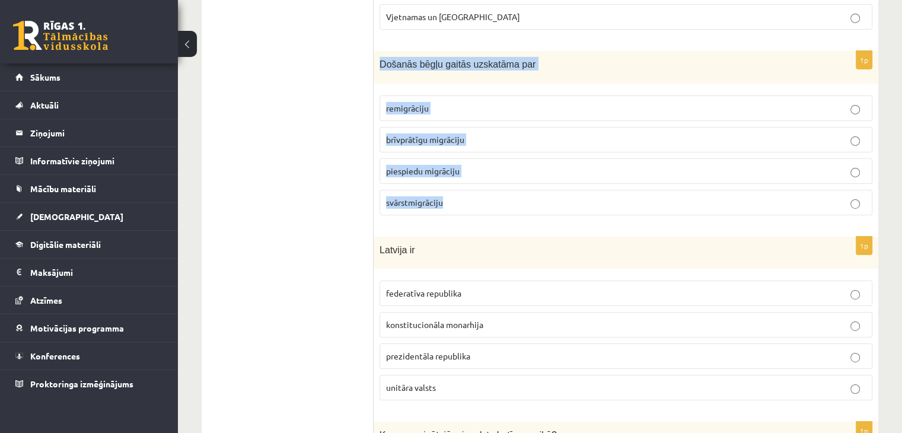
drag, startPoint x: 375, startPoint y: 43, endPoint x: 473, endPoint y: 177, distance: 165.7
click at [473, 177] on div "1p Došanās bēgļu gaitās uzskatāma par remigrāciju brīvprātīgu migrāciju piespie…" at bounding box center [625, 138] width 504 height 174
click at [471, 165] on p "piespiedu migrāciju" at bounding box center [626, 171] width 480 height 12
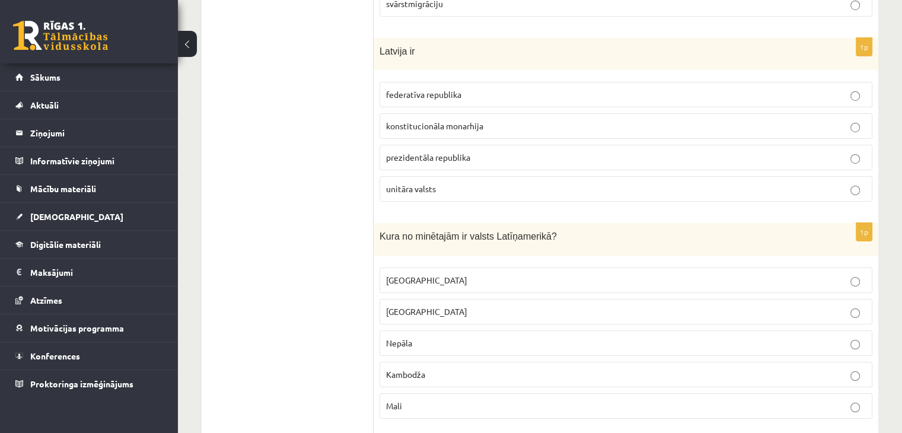
scroll to position [4213, 0]
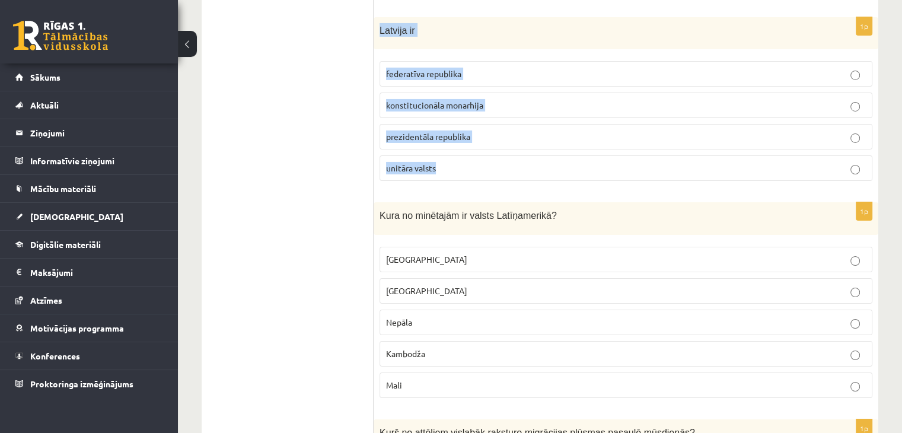
drag, startPoint x: 379, startPoint y: 8, endPoint x: 462, endPoint y: 136, distance: 152.8
click at [462, 136] on div "1p Latvija ir federatīva republika konstitucionāla monarhija prezidentāla repub…" at bounding box center [625, 104] width 504 height 174
click at [392, 155] on label "unitāra valsts" at bounding box center [625, 167] width 493 height 25
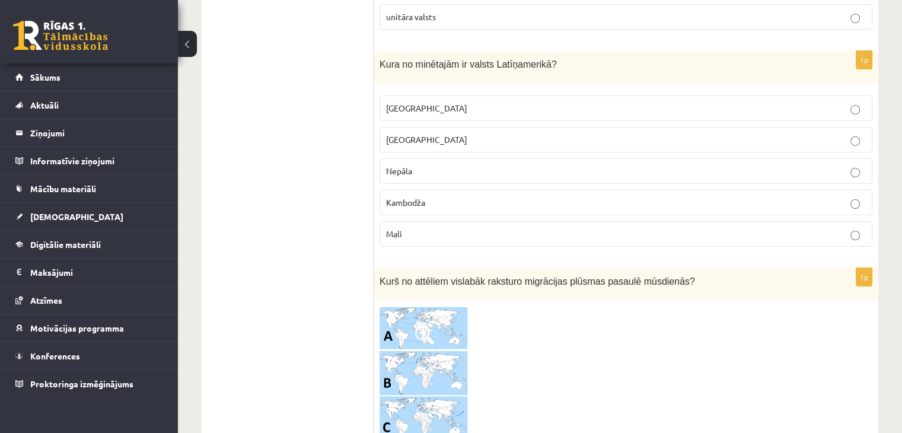
scroll to position [4371, 0]
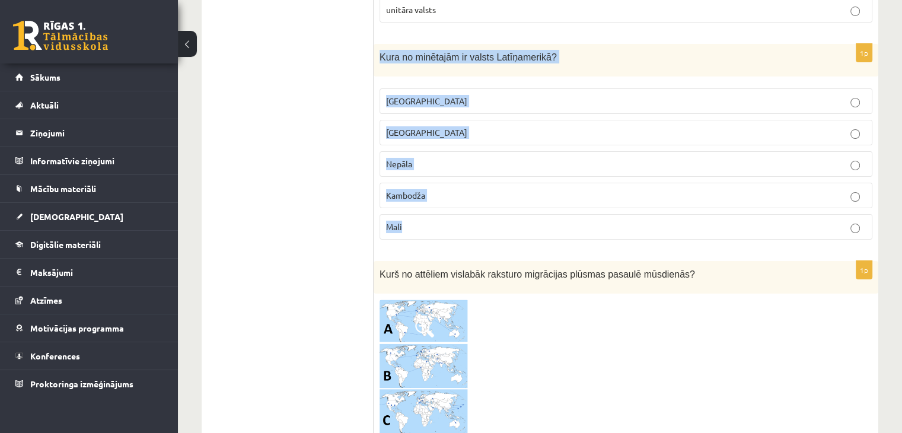
drag, startPoint x: 378, startPoint y: 34, endPoint x: 443, endPoint y: 200, distance: 178.9
click at [443, 200] on div "1p Kura no minētajām ir valsts Latīņamerikā? Meksika ASV Nepāla Kambodža Mali" at bounding box center [625, 146] width 504 height 205
click at [425, 95] on p "Meksika" at bounding box center [626, 101] width 480 height 12
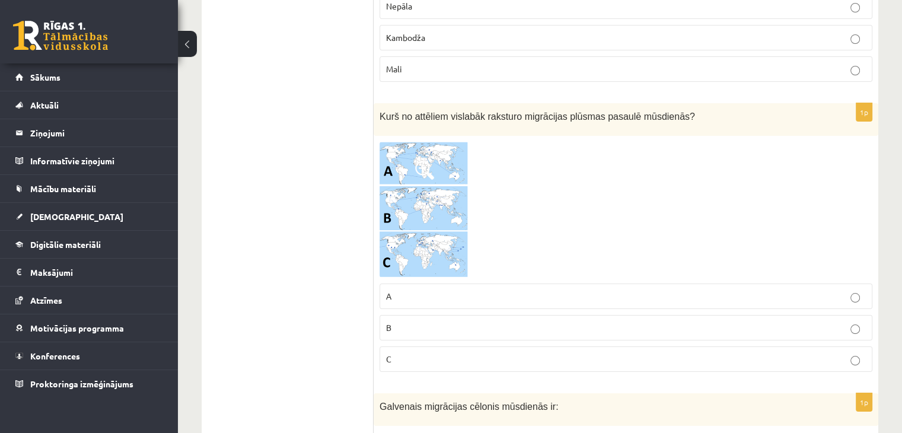
scroll to position [4536, 0]
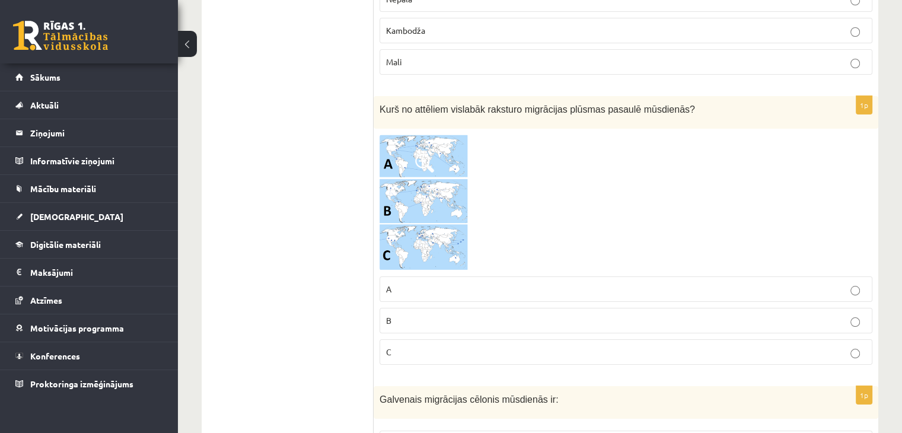
click at [388, 136] on img at bounding box center [423, 203] width 89 height 136
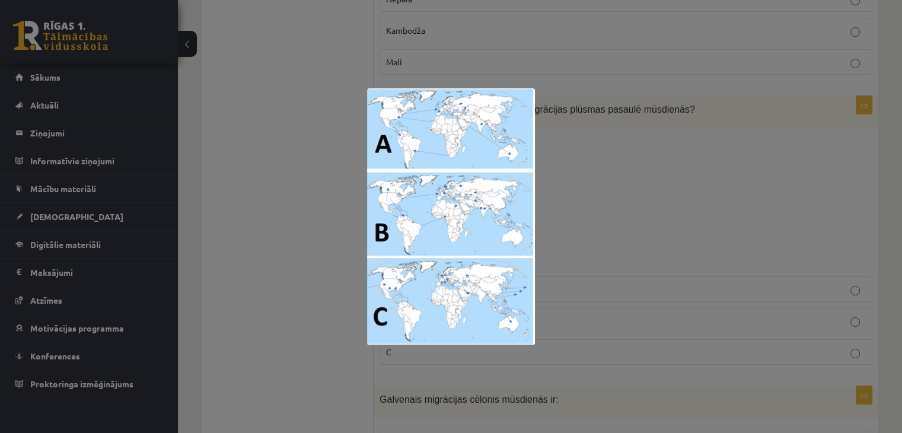
click at [704, 223] on div at bounding box center [451, 216] width 902 height 433
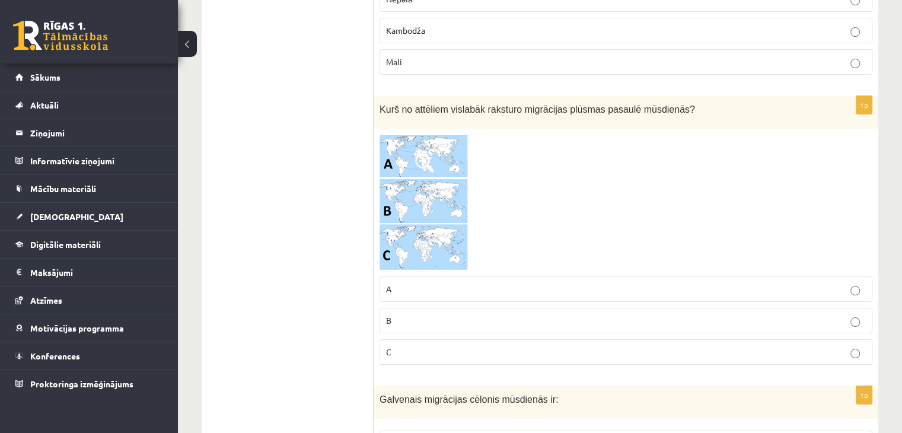
click at [494, 276] on label "A" at bounding box center [625, 288] width 493 height 25
click at [434, 184] on img at bounding box center [423, 203] width 89 height 136
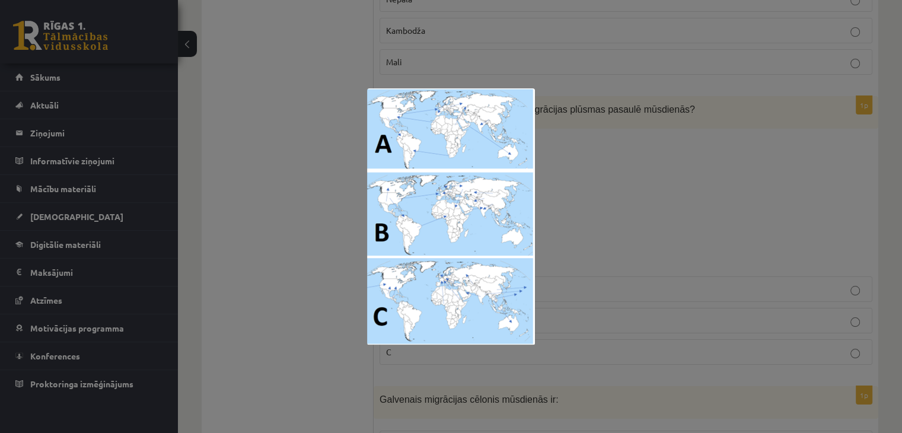
click at [713, 151] on div at bounding box center [451, 216] width 902 height 433
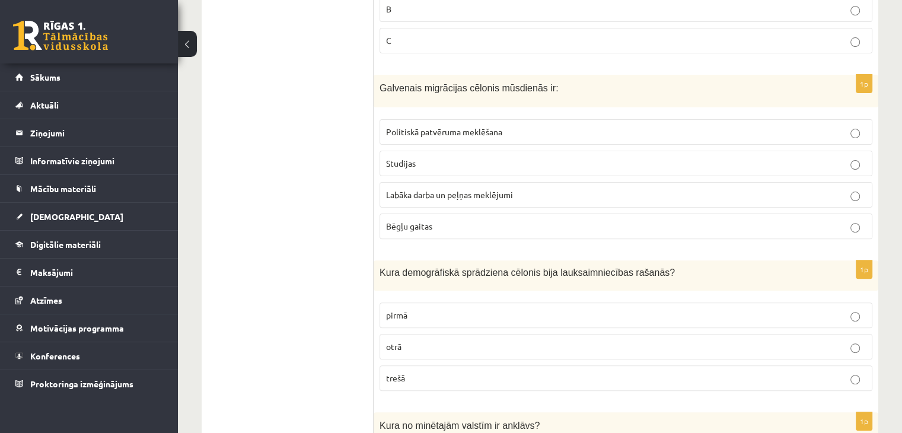
scroll to position [4854, 0]
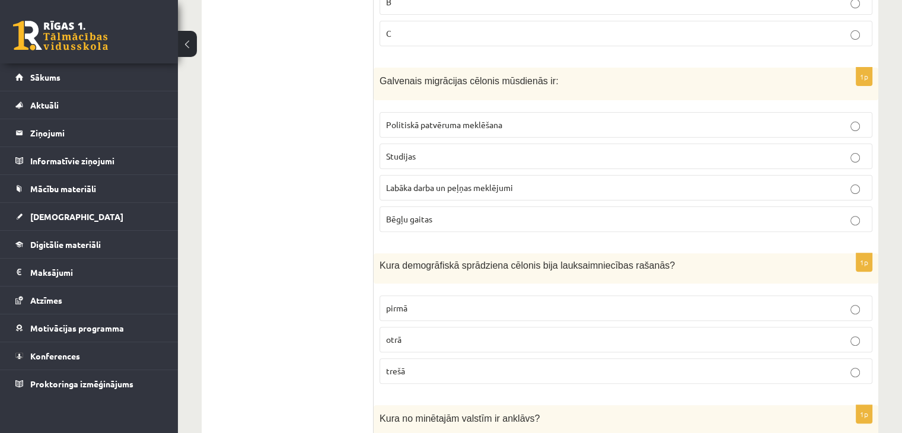
click at [507, 182] on span "Labāka darba un peļņas meklējumi" at bounding box center [449, 187] width 127 height 11
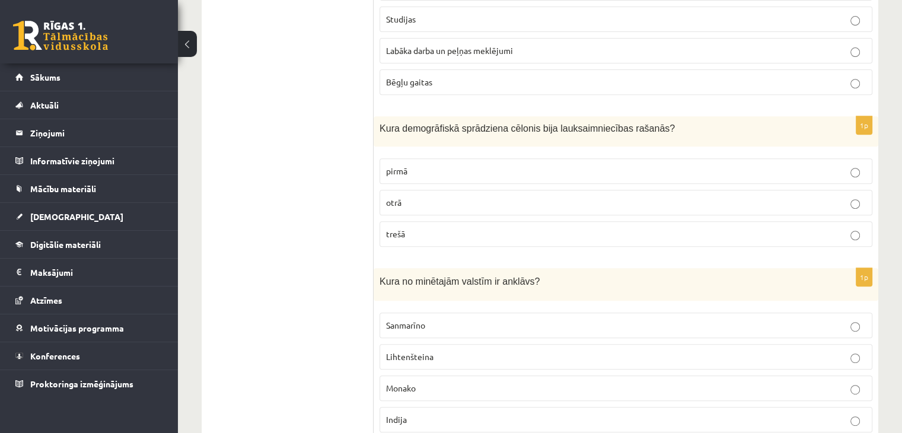
scroll to position [5005, 0]
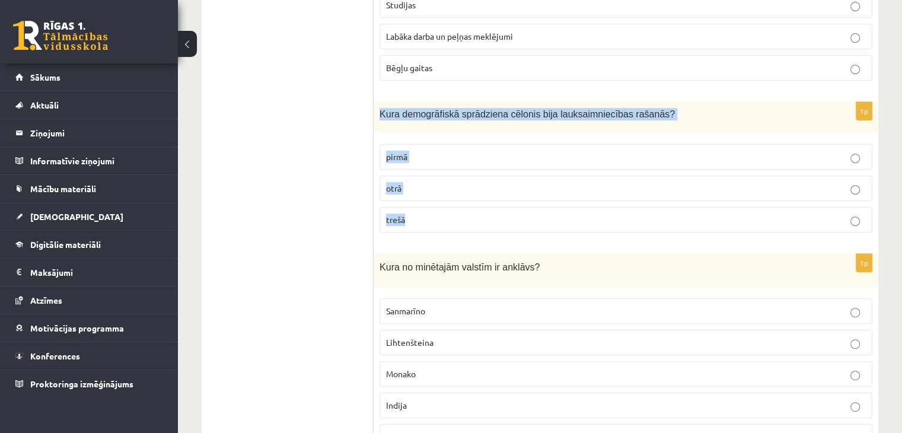
drag, startPoint x: 378, startPoint y: 84, endPoint x: 417, endPoint y: 196, distance: 119.4
click at [417, 196] on div "1p Kura demogrāfiskā sprādziena cēlonis bija lauksaimniecības rašanās? pirmā ot…" at bounding box center [625, 172] width 504 height 140
click at [427, 151] on p "pirmā" at bounding box center [626, 157] width 480 height 12
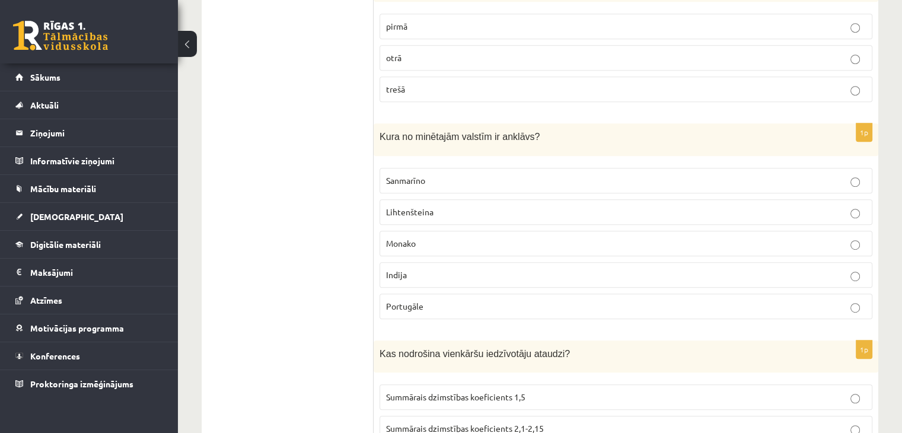
scroll to position [5143, 0]
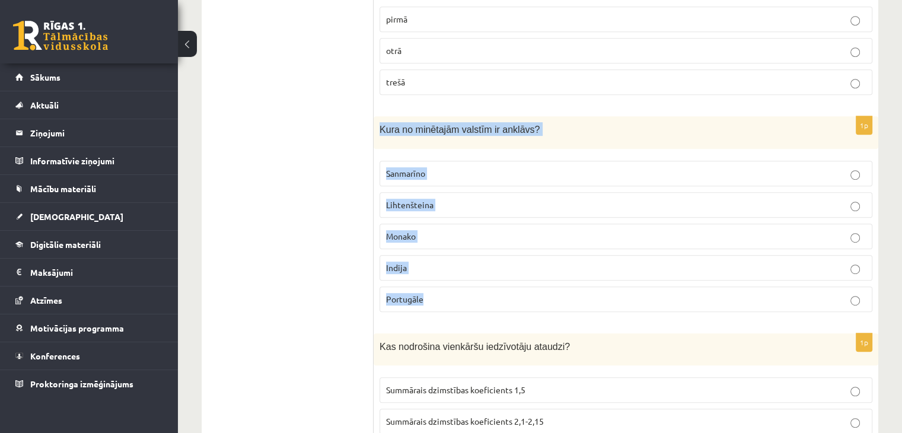
drag, startPoint x: 379, startPoint y: 101, endPoint x: 444, endPoint y: 266, distance: 176.7
click at [444, 266] on div "1p Kura no minētajām valstīm ir anklāvs? Sanmarīno Lihtenšteina Monako Indija P…" at bounding box center [625, 218] width 504 height 205
click at [421, 161] on label "Sanmarīno" at bounding box center [625, 173] width 493 height 25
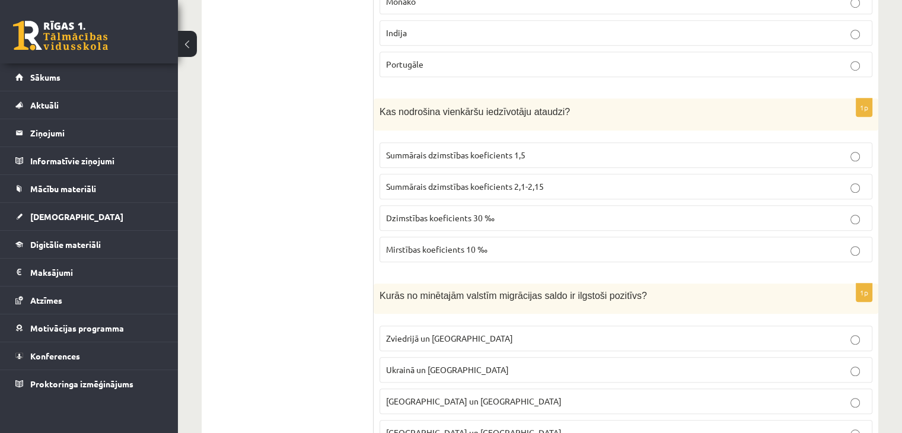
scroll to position [5385, 0]
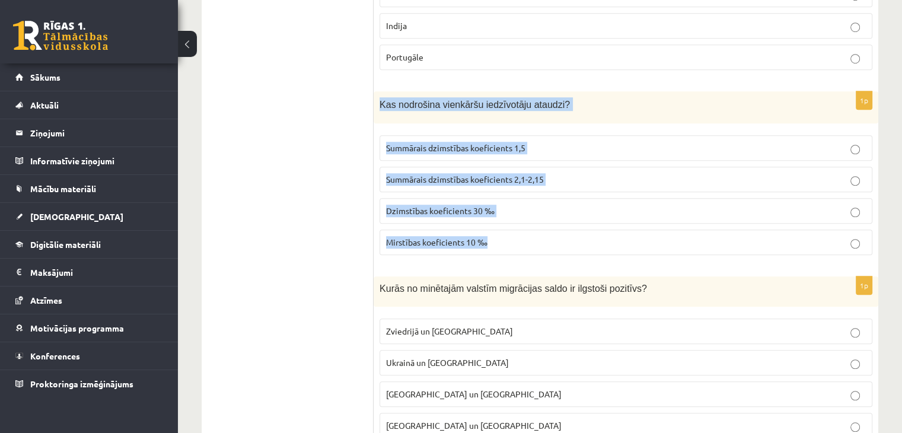
drag, startPoint x: 379, startPoint y: 74, endPoint x: 506, endPoint y: 210, distance: 186.6
click at [506, 210] on div "1p Kas nodrošina vienkāršu iedzīvotāju ataudzi? Summārais dzimstības koeficient…" at bounding box center [625, 178] width 504 height 174
click at [446, 167] on label "Summārais dzimstības koeficients 2,1-2,15" at bounding box center [625, 179] width 493 height 25
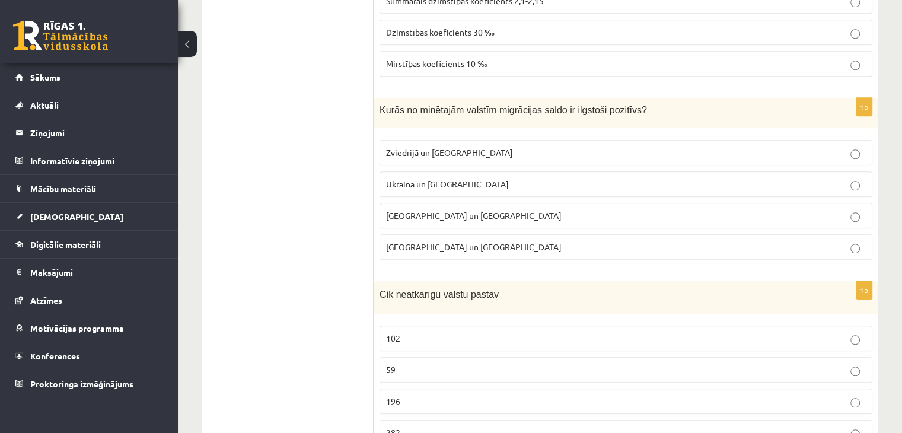
scroll to position [5589, 0]
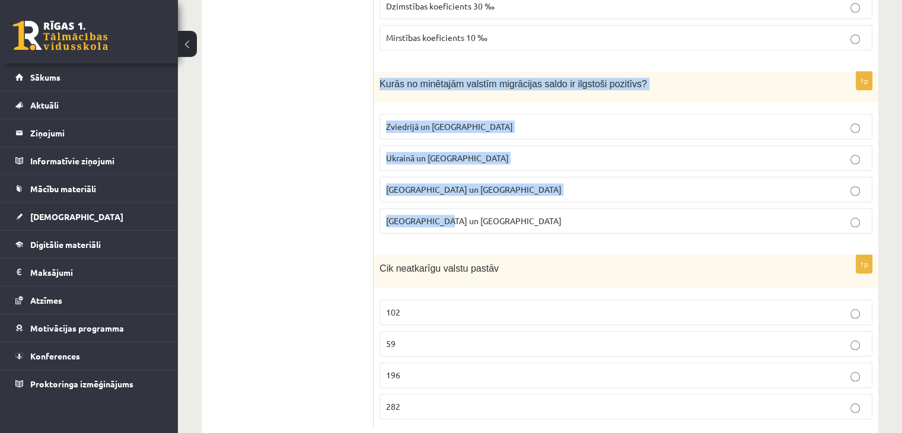
drag, startPoint x: 380, startPoint y: 52, endPoint x: 469, endPoint y: 200, distance: 173.1
click at [469, 200] on div "1p Kurās no minētajām valstīm migrācijas saldo ir ilgstoši pozitīvs? Zviedrijā …" at bounding box center [625, 157] width 504 height 171
click at [433, 114] on label "Zviedrijā un ASV" at bounding box center [625, 126] width 493 height 25
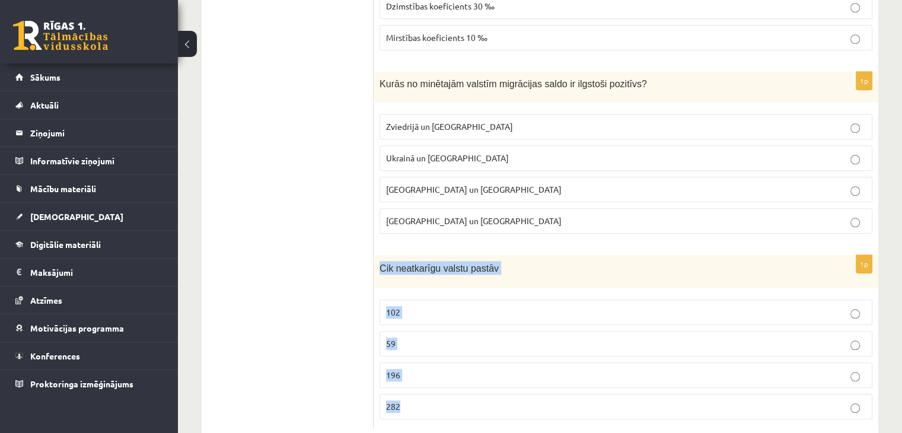
drag, startPoint x: 379, startPoint y: 232, endPoint x: 414, endPoint y: 391, distance: 162.7
click at [414, 391] on div "1p Cik neatkarīgu valstu pastāv 102 59 196 282" at bounding box center [625, 342] width 504 height 174
click at [460, 369] on p "196" at bounding box center [626, 375] width 480 height 12
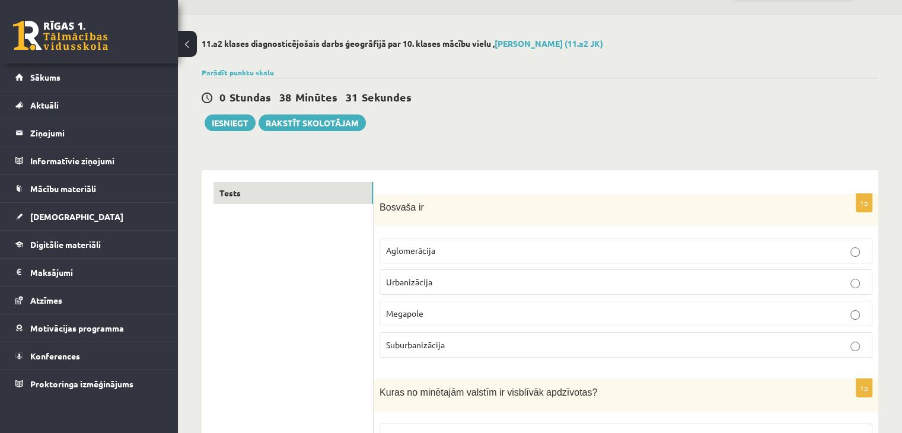
scroll to position [0, 0]
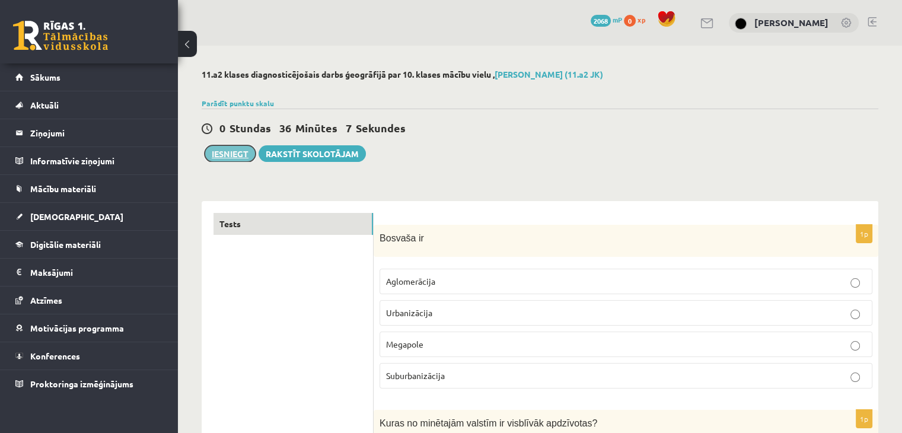
click at [231, 150] on button "Iesniegt" at bounding box center [230, 153] width 51 height 17
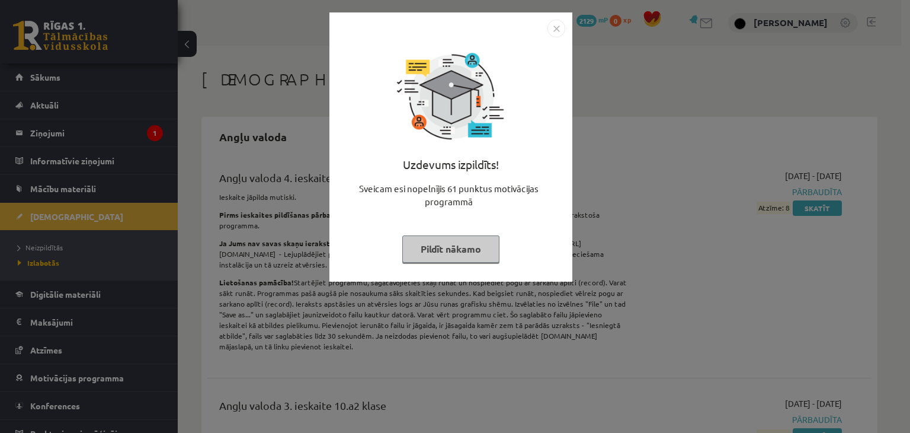
click at [442, 241] on button "Pildīt nākamo" at bounding box center [450, 248] width 97 height 27
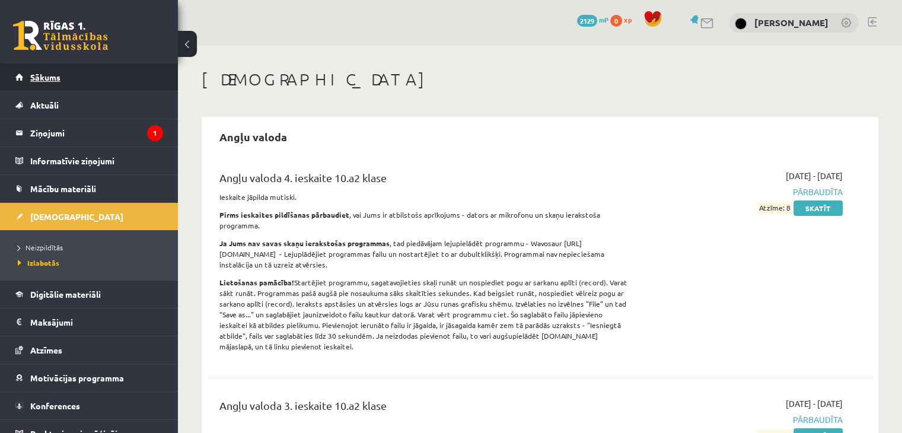
click at [37, 67] on link "Sākums" at bounding box center [89, 76] width 148 height 27
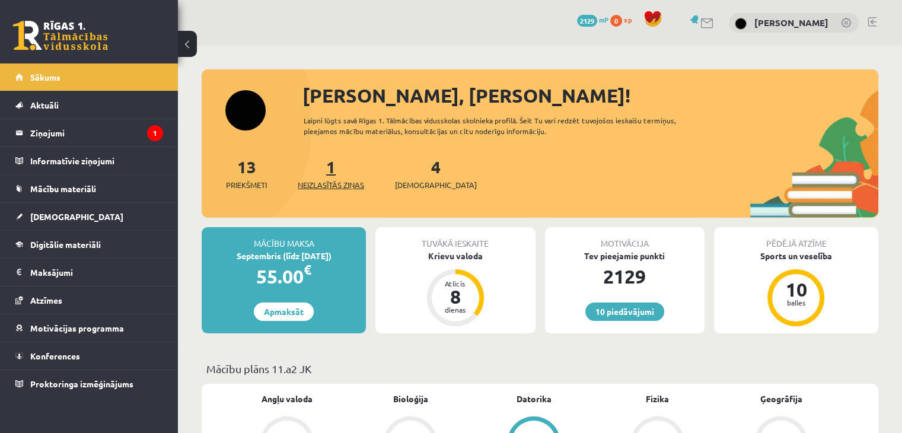
click at [334, 167] on link "1 Neizlasītās ziņas" at bounding box center [331, 173] width 66 height 35
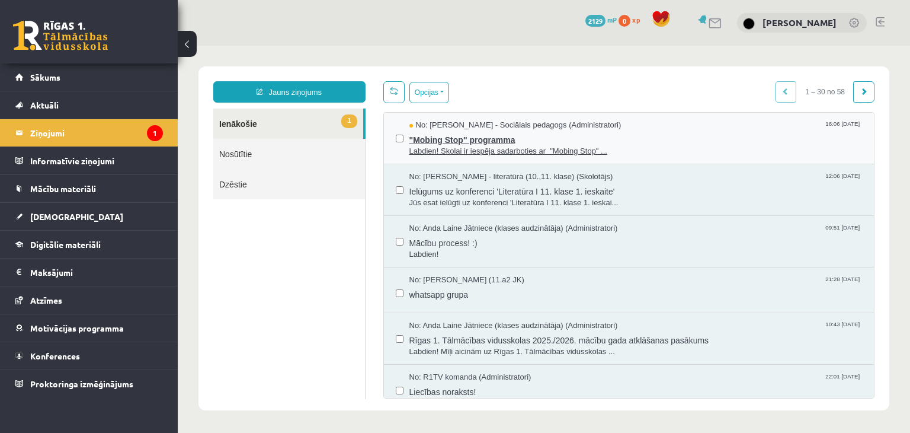
click at [655, 142] on span ""Mobing Stop" programma" at bounding box center [636, 138] width 453 height 15
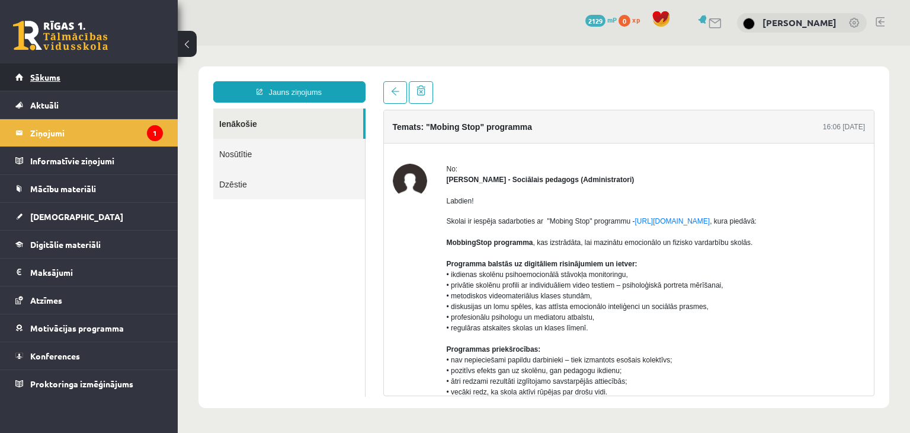
click at [145, 85] on link "Sākums" at bounding box center [89, 76] width 148 height 27
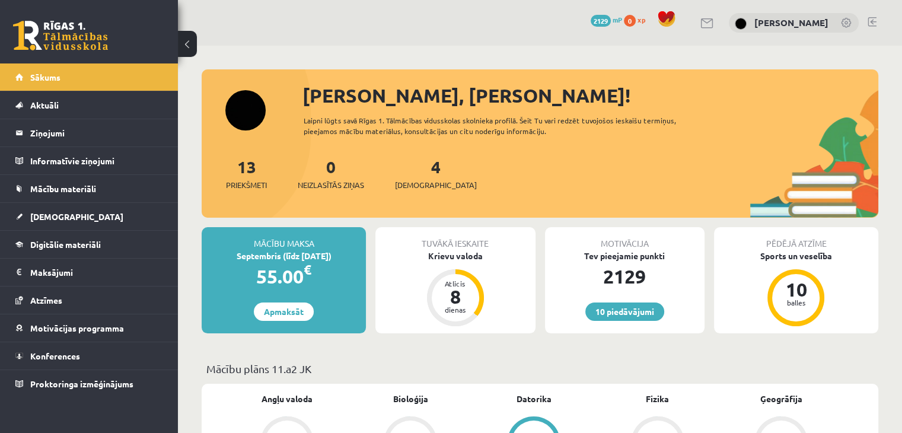
click at [421, 167] on div "4 Ieskaites" at bounding box center [436, 172] width 82 height 37
click at [415, 168] on link "4 Ieskaites" at bounding box center [436, 173] width 82 height 35
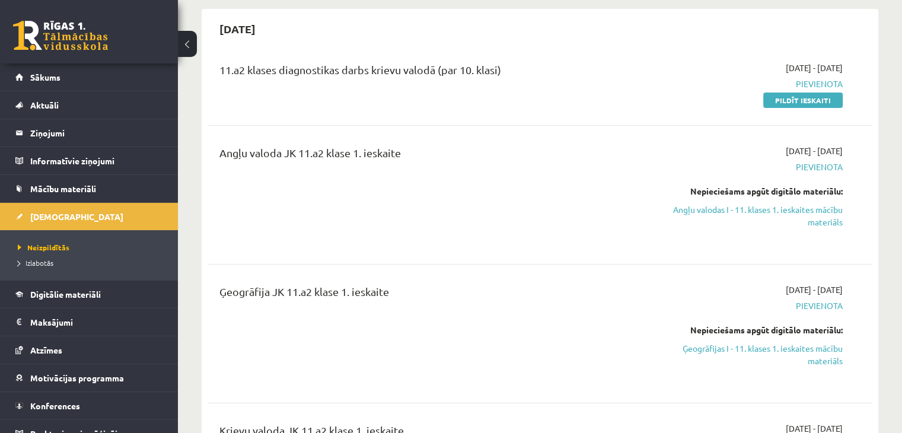
scroll to position [133, 0]
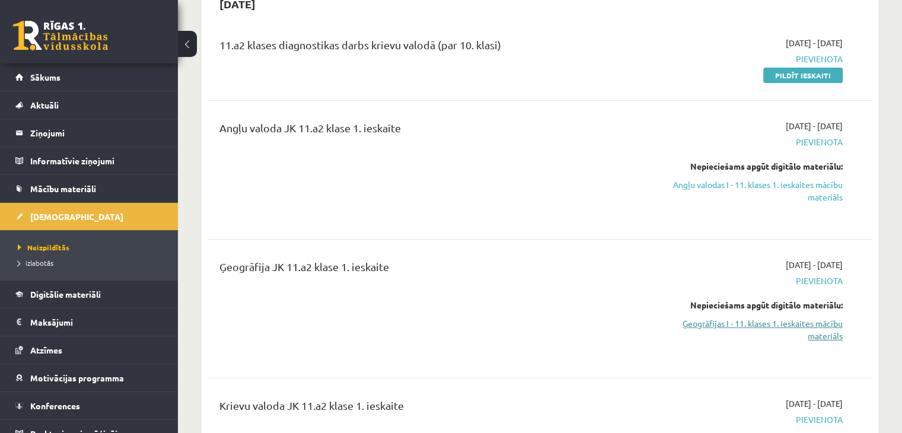
click at [823, 334] on link "Ģeogrāfijas I - 11. klases 1. ieskaites mācību materiāls" at bounding box center [745, 329] width 196 height 25
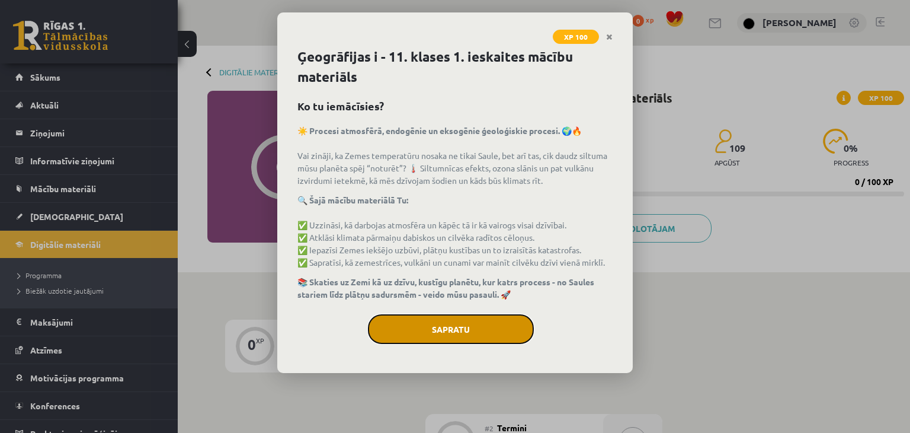
click at [448, 333] on button "Sapratu" at bounding box center [451, 329] width 166 height 30
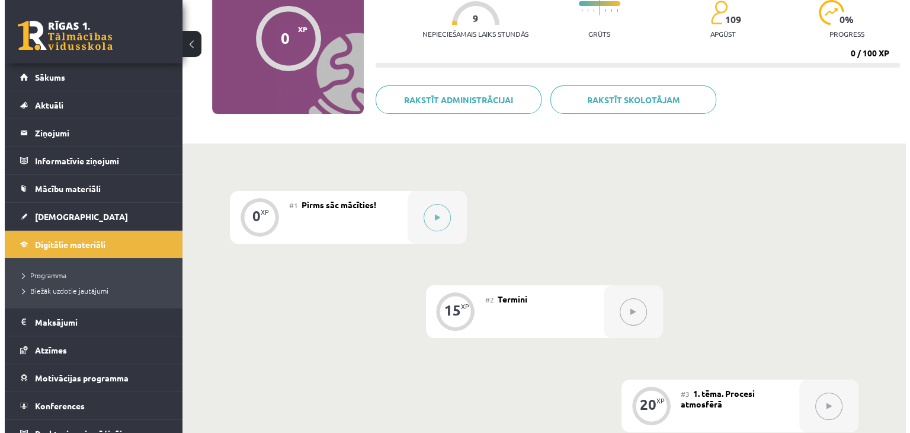
scroll to position [126, 0]
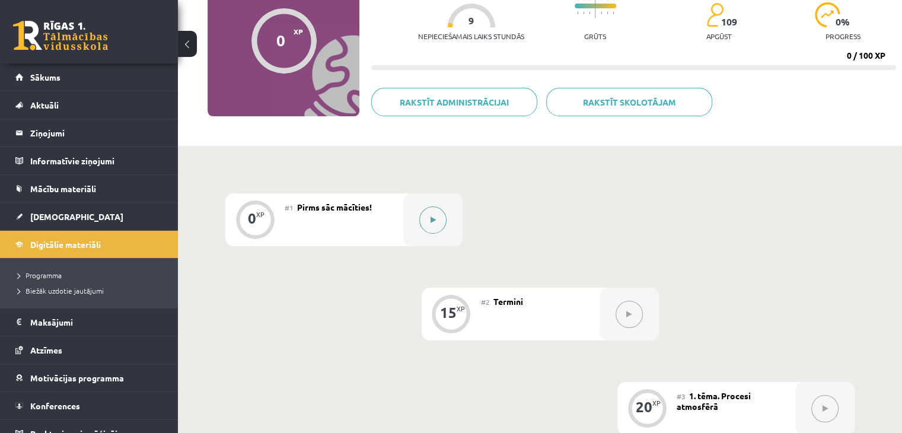
click at [424, 211] on button at bounding box center [432, 219] width 27 height 27
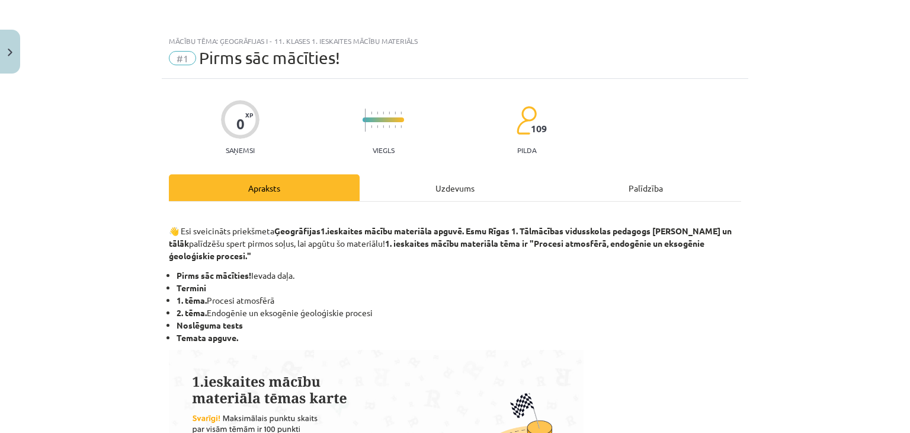
click at [487, 187] on div "Uzdevums" at bounding box center [455, 187] width 191 height 27
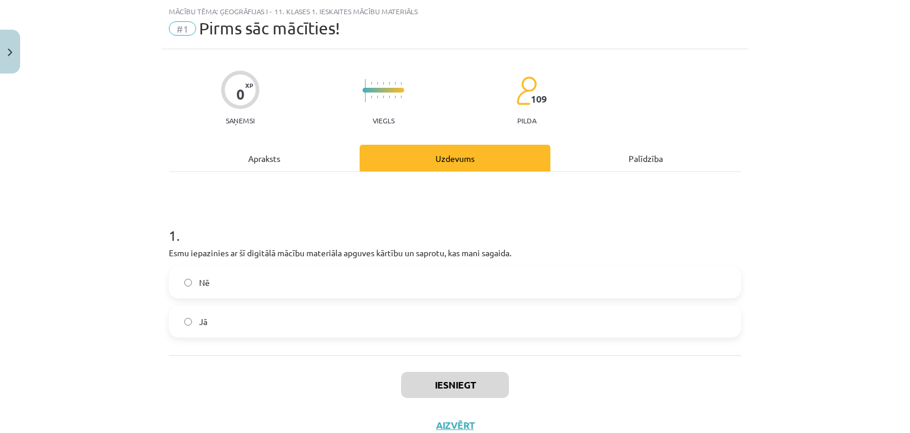
click at [330, 331] on label "Jā" at bounding box center [455, 321] width 570 height 30
click at [411, 376] on button "Iesniegt" at bounding box center [455, 385] width 108 height 26
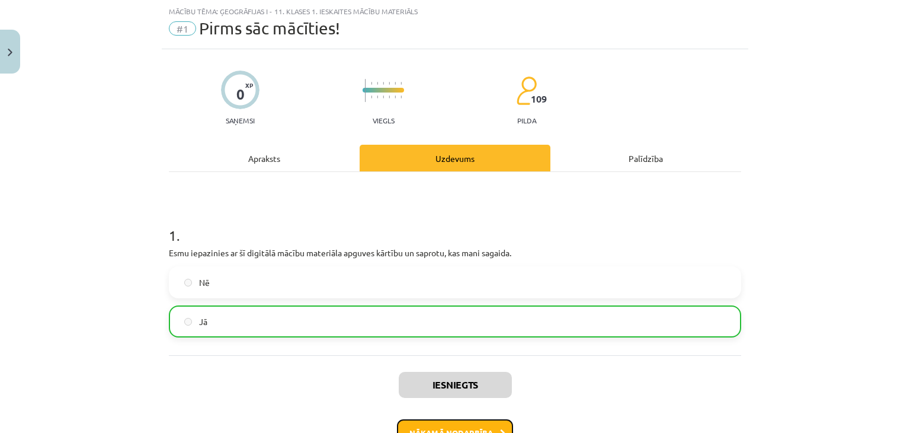
click at [415, 423] on button "Nākamā nodarbība" at bounding box center [455, 432] width 116 height 27
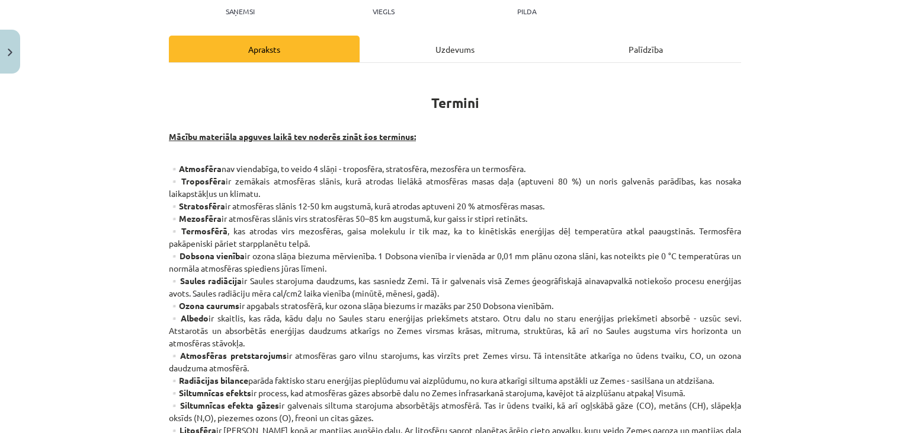
scroll to position [136, 0]
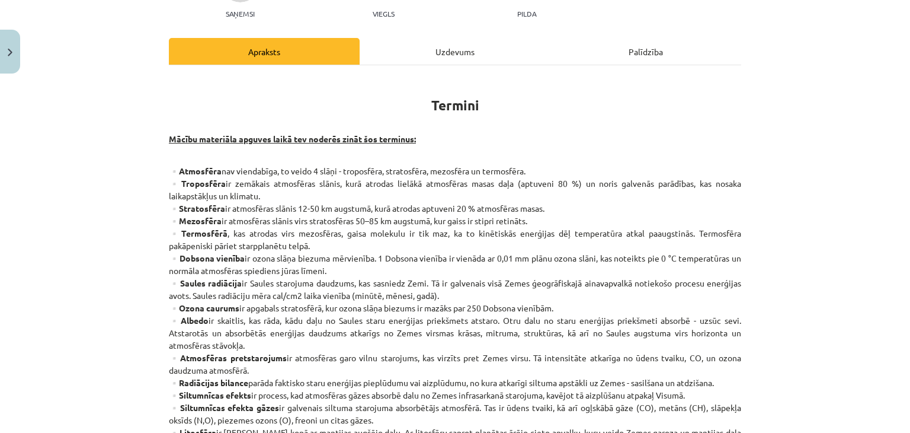
drag, startPoint x: 897, startPoint y: 126, endPoint x: 906, endPoint y: 126, distance: 9.5
click at [906, 126] on div "Mācību tēma: Ģeogrāfijas i - 11. klases 1. ieskaites mācību materiāls #2 Termin…" at bounding box center [455, 216] width 910 height 433
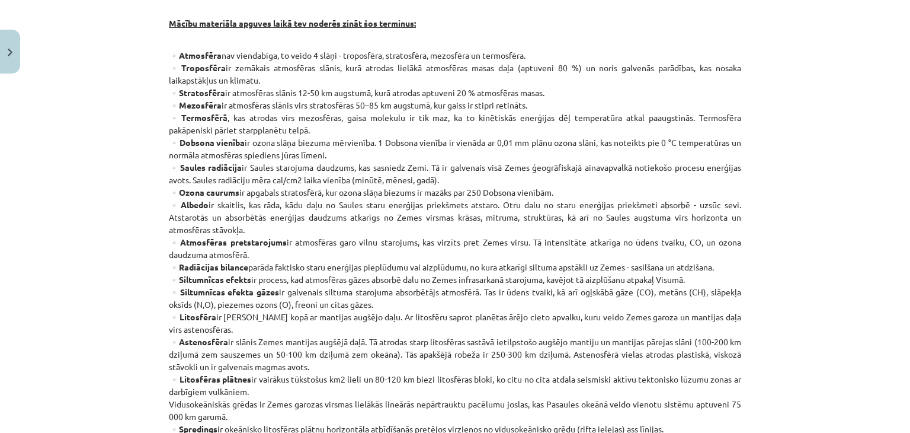
scroll to position [64, 0]
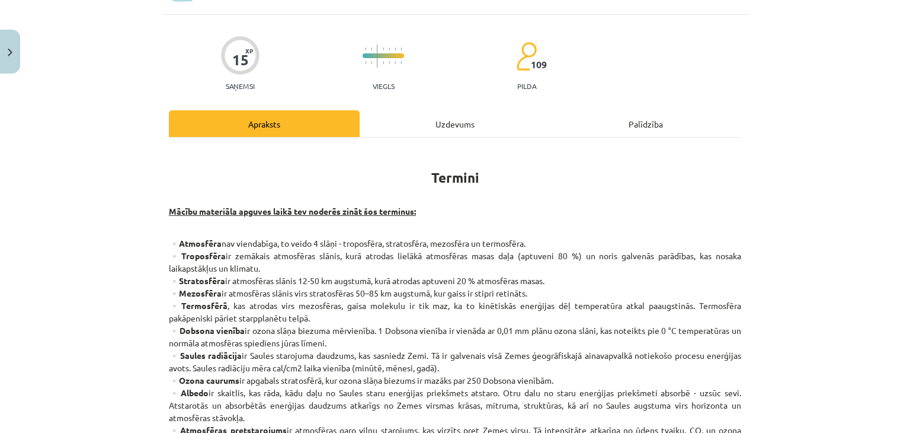
click at [472, 131] on div "Uzdevums" at bounding box center [455, 123] width 191 height 27
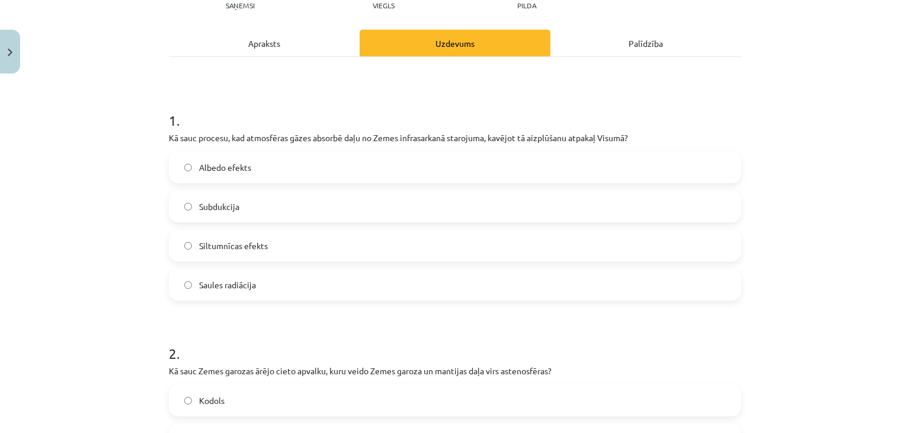
scroll to position [164, 0]
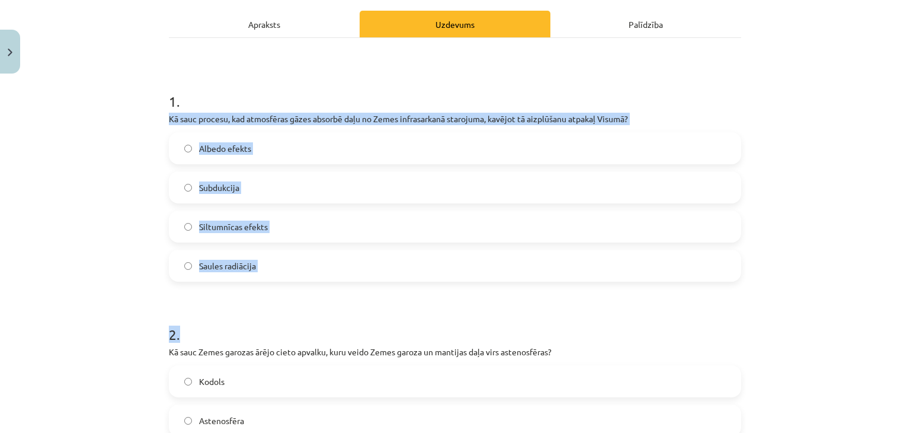
drag, startPoint x: 165, startPoint y: 123, endPoint x: 300, endPoint y: 287, distance: 213.1
copy form "Kā sauc procesu, kad atmosfēras gāzes absorbē daļu no Zemes infrasarkanā staroj…"
click at [249, 214] on label "Siltumnīcas efekts" at bounding box center [455, 227] width 570 height 30
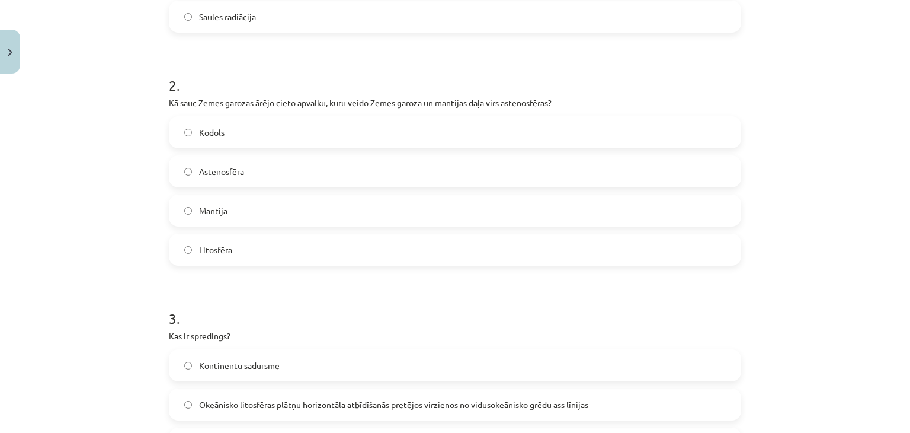
scroll to position [418, 0]
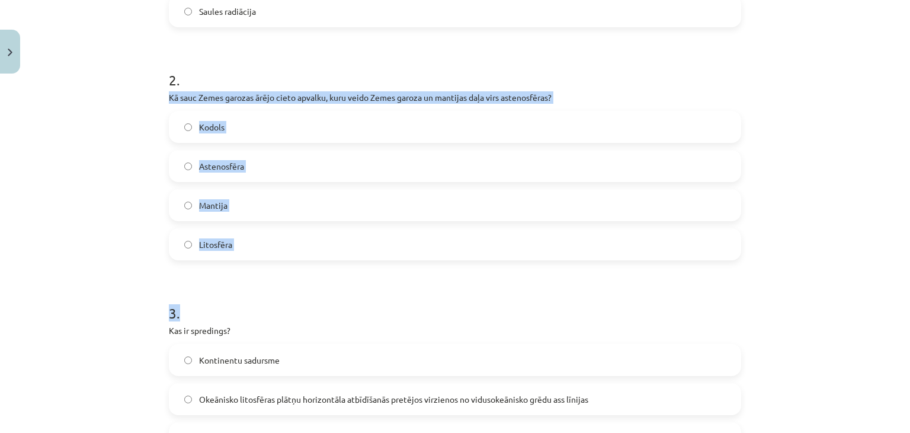
drag, startPoint x: 149, startPoint y: 101, endPoint x: 296, endPoint y: 267, distance: 222.2
click at [296, 267] on div "Mācību tēma: Ģeogrāfijas i - 11. klases 1. ieskaites mācību materiāls #2 Termin…" at bounding box center [455, 216] width 910 height 433
copy form "Kā sauc Zemes garozas ārējo cieto apvalku, kuru veido Zemes garoza un mantijas …"
click at [779, 181] on div "Mācību tēma: Ģeogrāfijas i - 11. klases 1. ieskaites mācību materiāls #2 Termin…" at bounding box center [455, 216] width 910 height 433
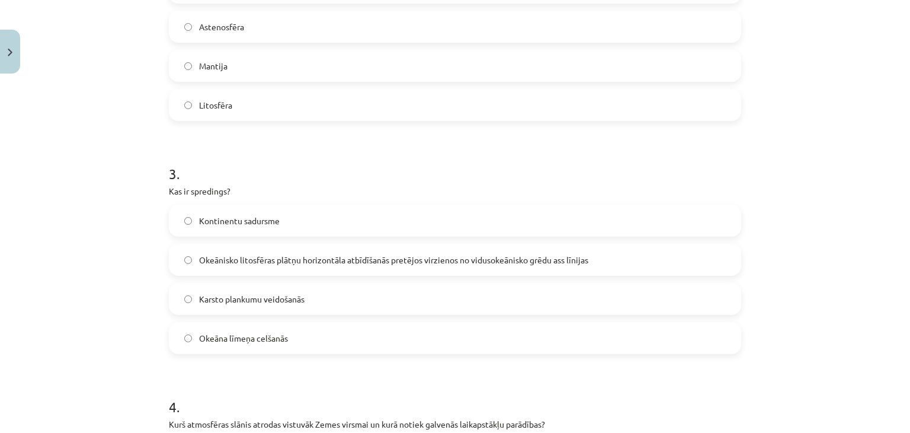
scroll to position [561, 0]
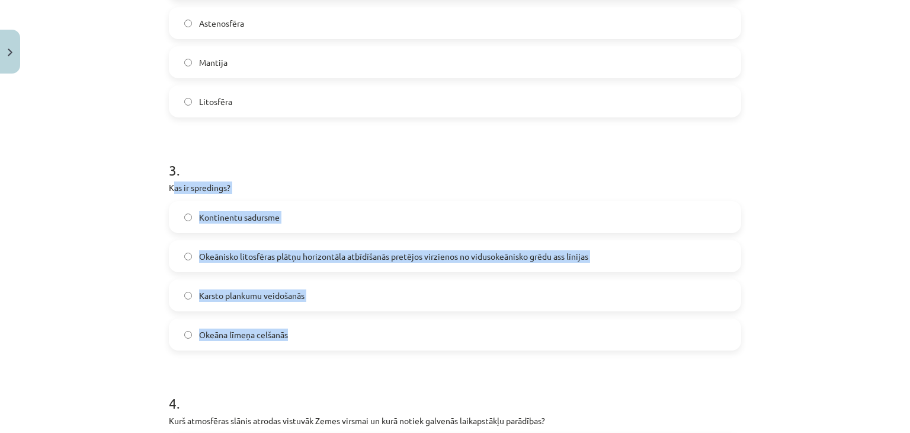
drag, startPoint x: 168, startPoint y: 186, endPoint x: 294, endPoint y: 324, distance: 187.1
click at [294, 324] on div "3 . Kas ir spredings? Kontinentu sadursme Okeānisko litosfēras plātņu horizontā…" at bounding box center [455, 245] width 573 height 209
copy div "as ir spredings? Kontinentu sadursme Okeānisko litosfēras plātņu horizontāla at…"
click at [273, 251] on span "Okeānisko litosfēras plātņu horizontāla atbīdīšanās pretējos virzienos no vidus…" at bounding box center [393, 256] width 389 height 12
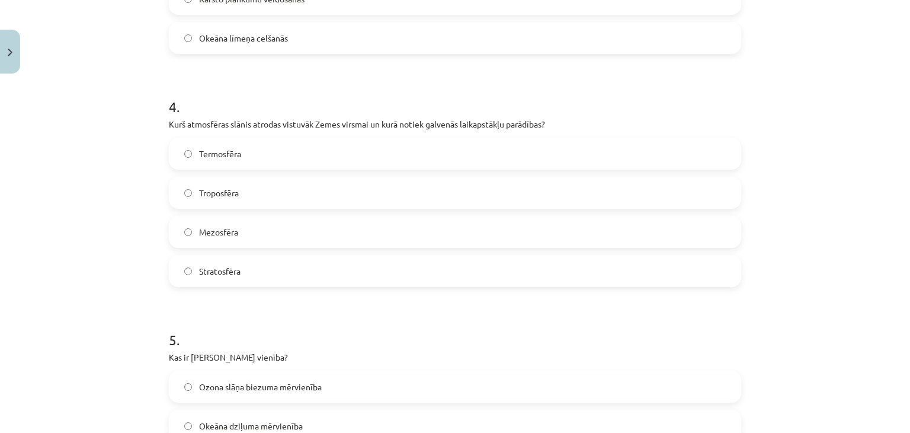
scroll to position [862, 0]
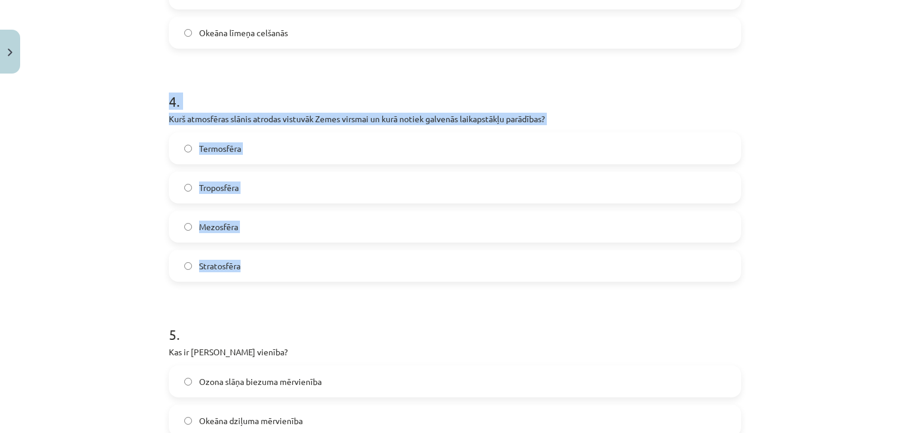
drag, startPoint x: 149, startPoint y: 105, endPoint x: 299, endPoint y: 279, distance: 229.5
click at [299, 279] on div "Mācību tēma: Ģeogrāfijas i - 11. klases 1. ieskaites mācību materiāls #2 Termin…" at bounding box center [455, 216] width 910 height 433
copy div "4 . Kurš atmosfēras slānis atrodas vistuvāk Zemes virsmai un kurā notiek galven…"
click at [207, 146] on span "Termosfēra" at bounding box center [220, 148] width 42 height 12
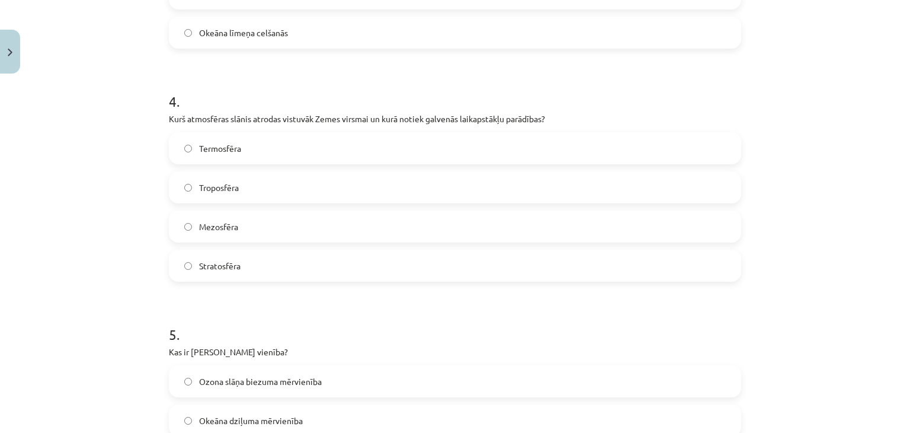
click at [223, 192] on span "Troposfēra" at bounding box center [219, 187] width 40 height 12
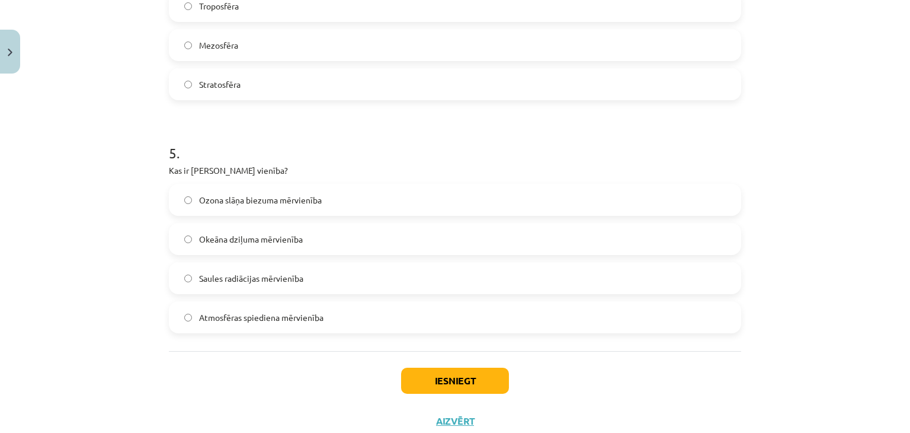
scroll to position [1046, 0]
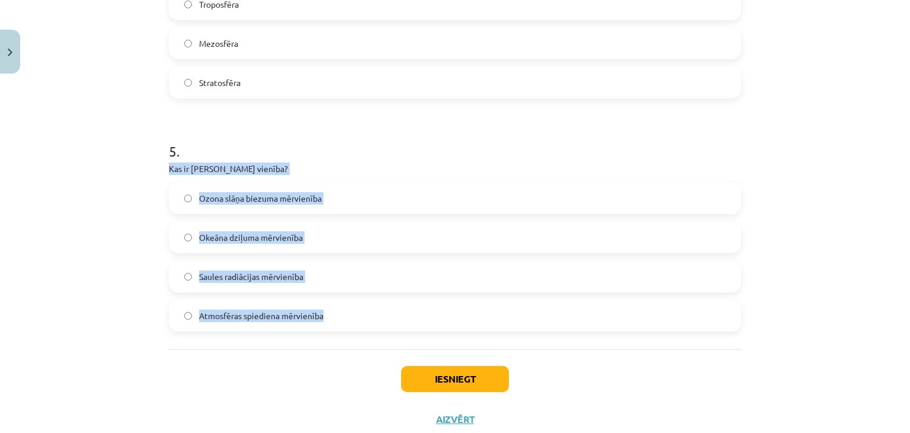
drag, startPoint x: 161, startPoint y: 170, endPoint x: 327, endPoint y: 318, distance: 222.9
copy div "Kas ir Dobsona vienība? Ozona slāņa biezuma mērvienība Okeāna dziļuma mērvienīb…"
click at [274, 205] on label "Ozona slāņa biezuma mērvienība" at bounding box center [455, 198] width 570 height 30
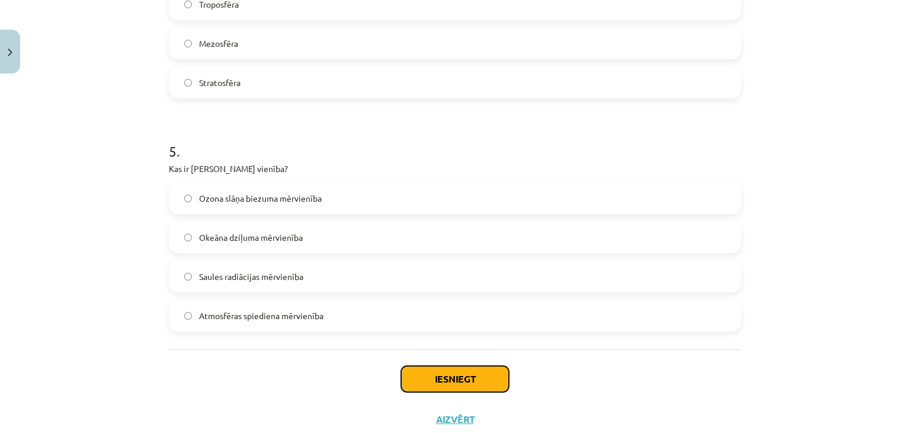
click at [436, 379] on button "Iesniegt" at bounding box center [455, 379] width 108 height 26
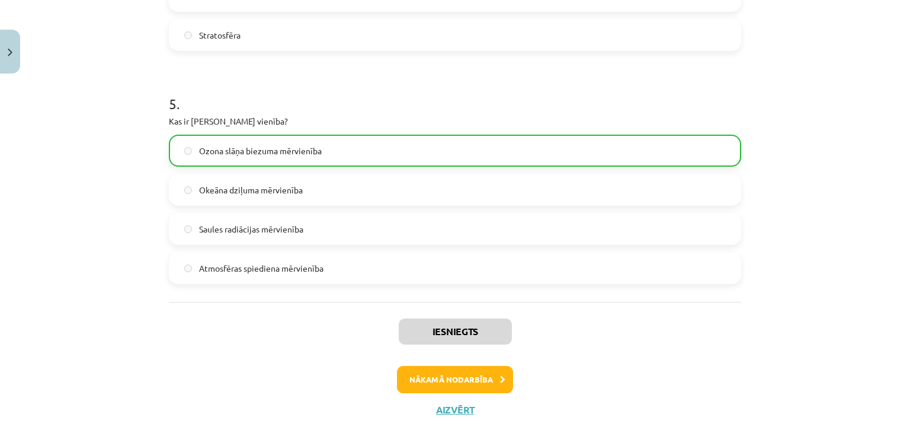
scroll to position [1119, 0]
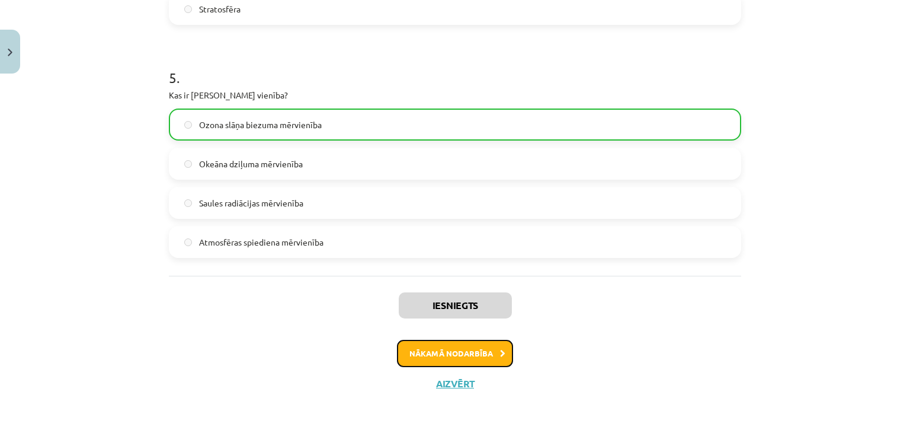
click at [487, 342] on button "Nākamā nodarbība" at bounding box center [455, 353] width 116 height 27
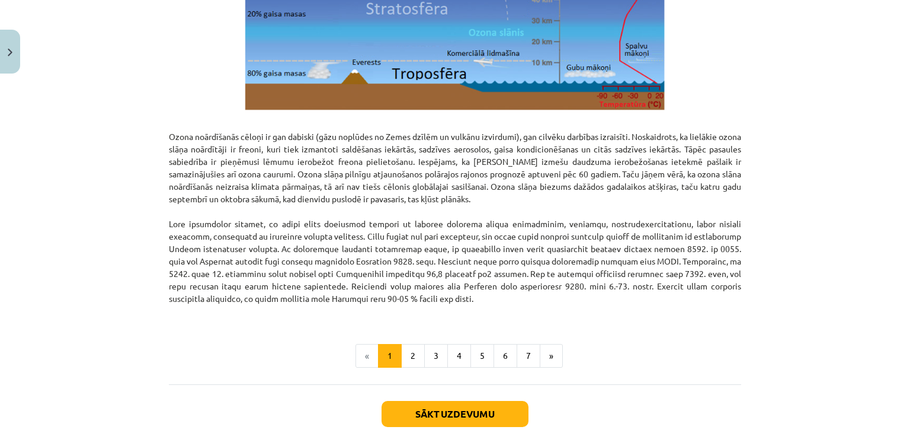
scroll to position [1436, 0]
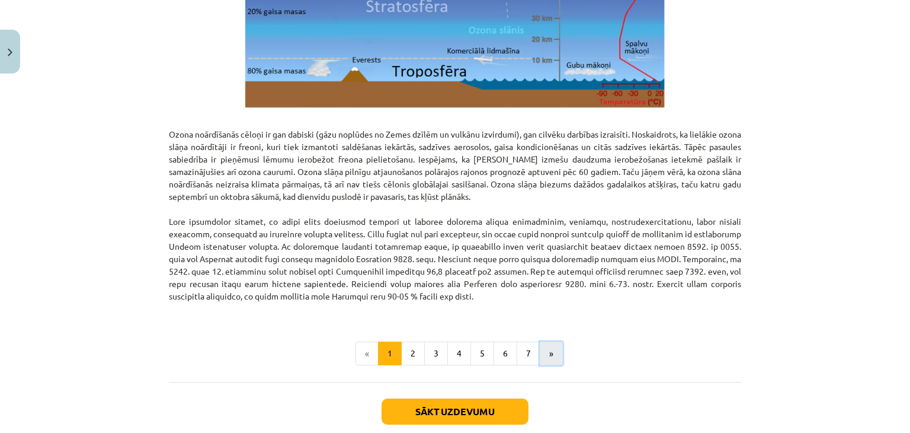
click at [547, 356] on button "»" at bounding box center [551, 353] width 23 height 24
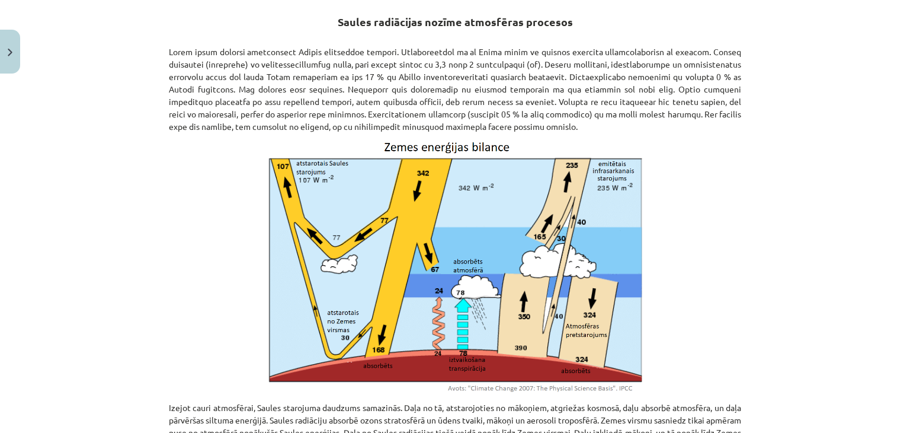
scroll to position [0, 0]
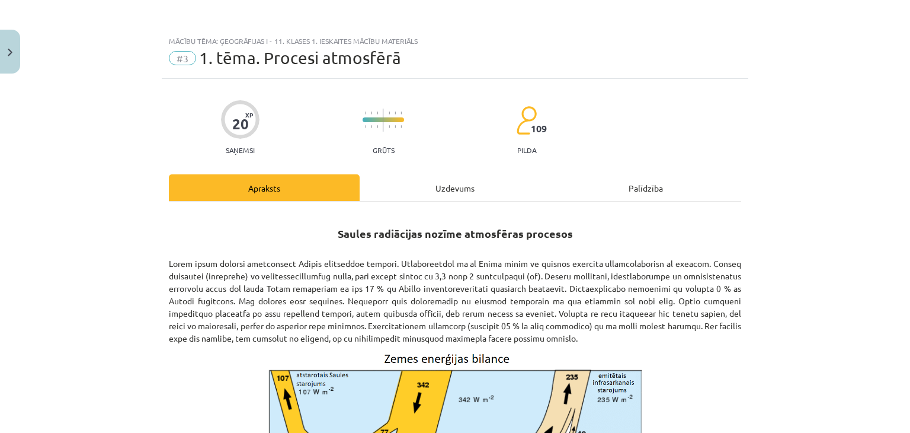
click at [451, 190] on div "Uzdevums" at bounding box center [455, 187] width 191 height 27
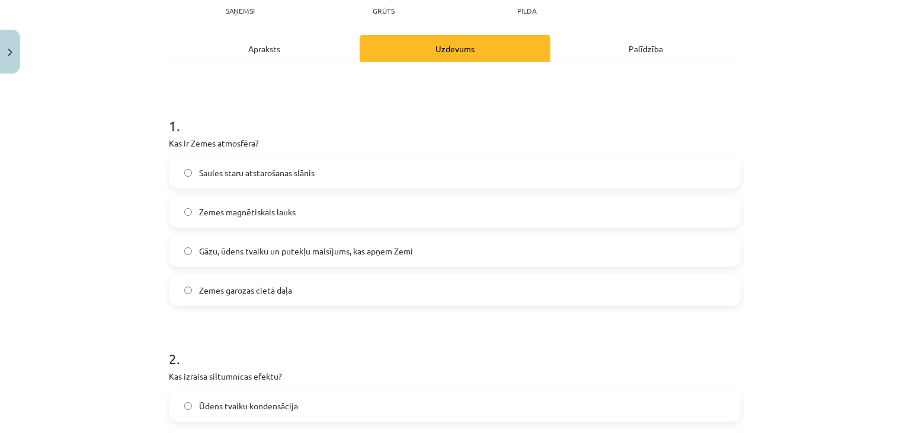
scroll to position [159, 0]
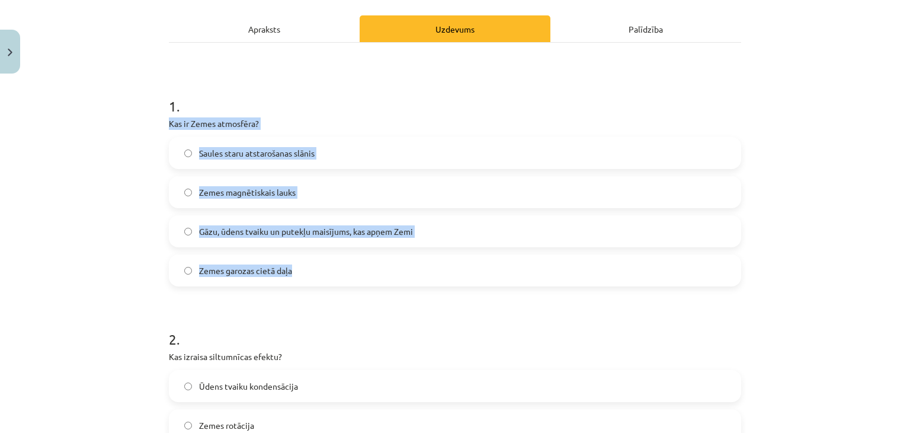
drag, startPoint x: 156, startPoint y: 123, endPoint x: 314, endPoint y: 269, distance: 215.2
click at [314, 269] on div "Mācību tēma: Ģeogrāfijas i - 11. klases 1. ieskaites mācību materiāls #3 1. tēm…" at bounding box center [455, 216] width 910 height 433
copy div "Kas ir Zemes atmosfēra? Saules staru atstarošanas slānis Zemes magnētiskais lau…"
click at [292, 219] on label "Gāzu, ūdens tvaiku un putekļu maisījums, kas apņem Zemi" at bounding box center [455, 231] width 570 height 30
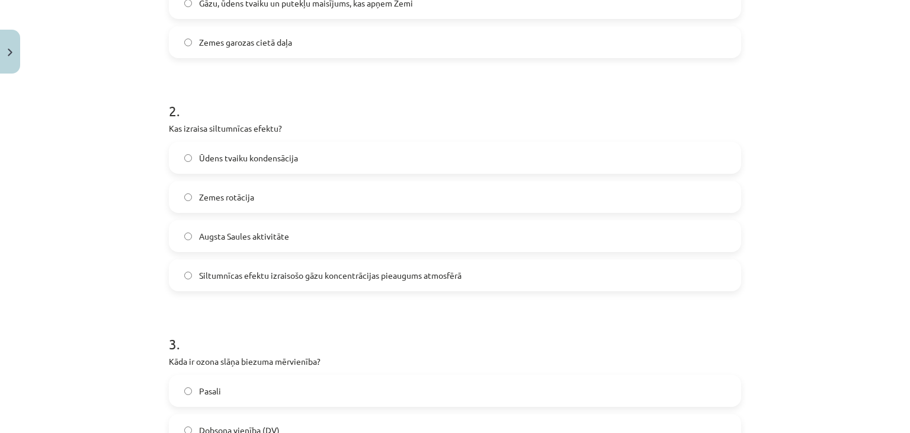
scroll to position [411, 0]
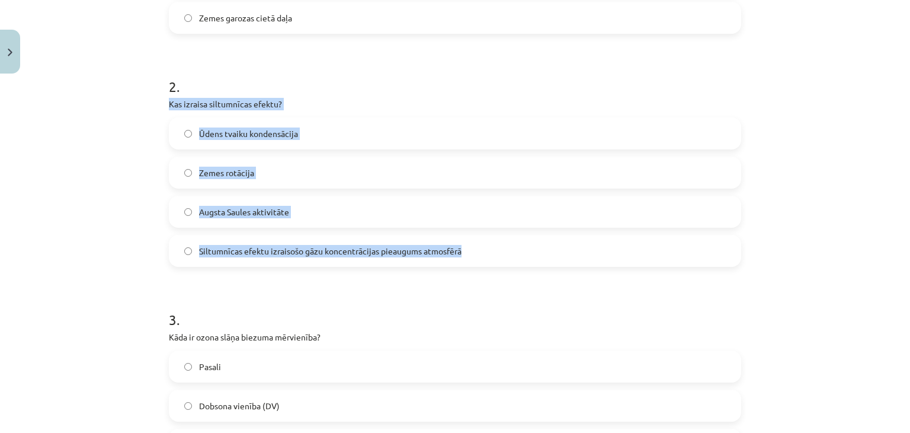
drag, startPoint x: 164, startPoint y: 98, endPoint x: 460, endPoint y: 254, distance: 334.9
click at [460, 254] on div "2 . Kas izraisa siltumnīcas efektu? Ūdens tvaiku kondensācija Zemes rotācija Au…" at bounding box center [455, 161] width 573 height 209
copy div "Kas izraisa siltumnīcas efektu? Ūdens tvaiku kondensācija Zemes rotācija Augsta…"
click at [261, 247] on span "Siltumnīcas efektu izraisošo gāzu koncentrācijas pieaugums atmosfērā" at bounding box center [330, 251] width 263 height 12
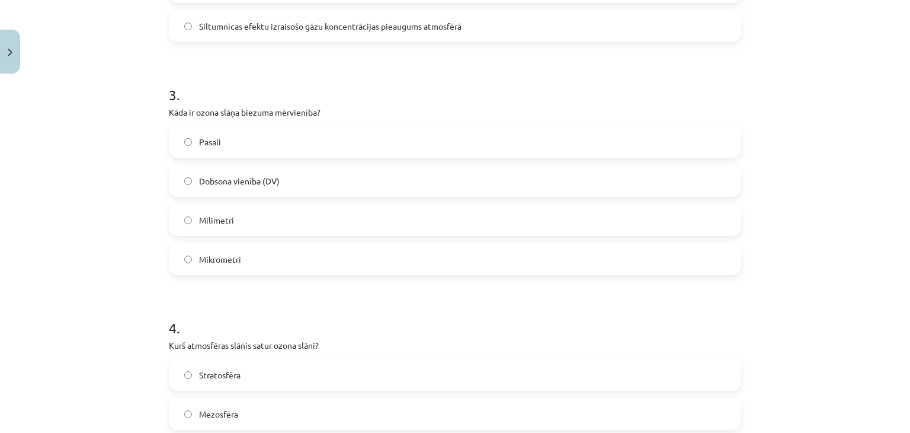
scroll to position [648, 0]
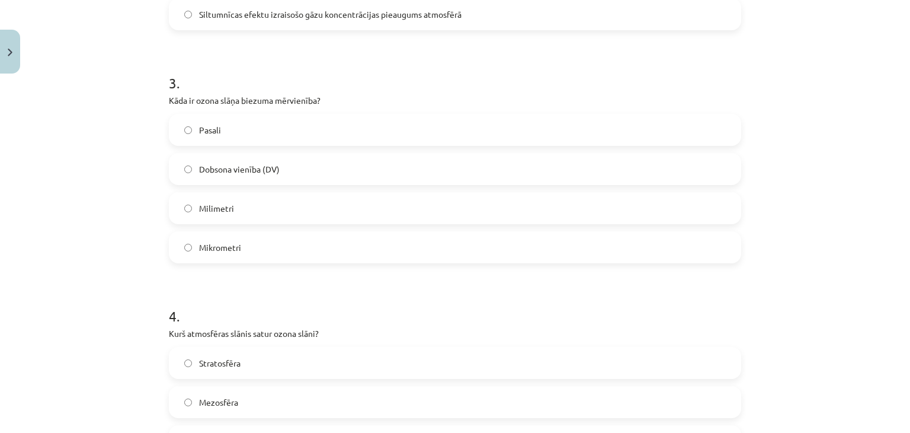
click at [227, 160] on label "Dobsona vienība (DV)" at bounding box center [455, 169] width 570 height 30
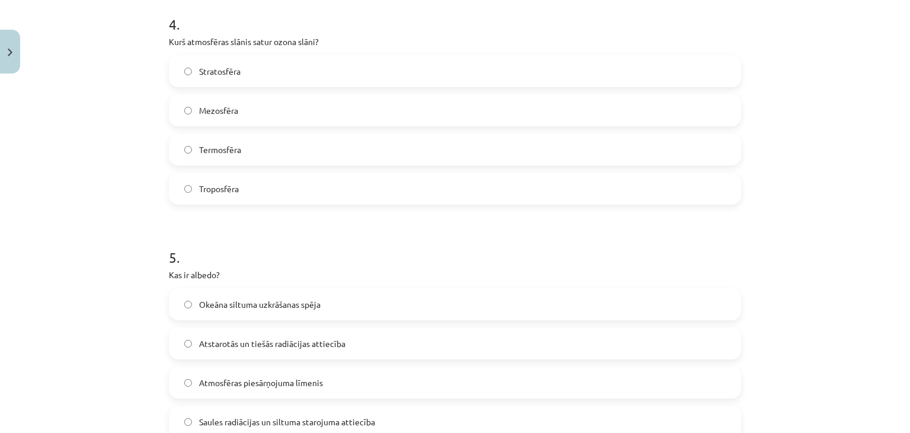
scroll to position [943, 0]
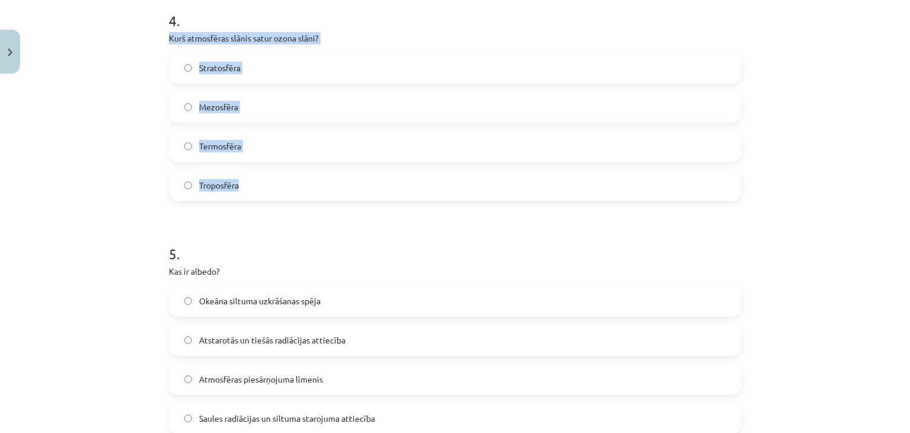
drag, startPoint x: 164, startPoint y: 37, endPoint x: 340, endPoint y: 172, distance: 221.9
click at [340, 172] on div "4 . Kurš atmosfēras slānis satur ozona slāni? Stratosfēra Mezosfēra Termosfēra …" at bounding box center [455, 96] width 573 height 209
copy div "Kurš atmosfēras slānis satur ozona slāni? Stratosfēra Mezosfēra Termosfēra Trop…"
click at [235, 71] on span "Stratosfēra" at bounding box center [219, 68] width 41 height 12
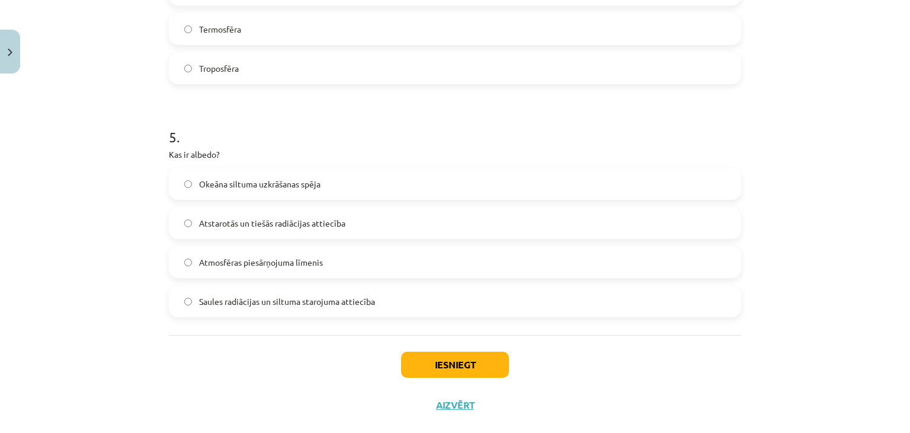
scroll to position [1063, 0]
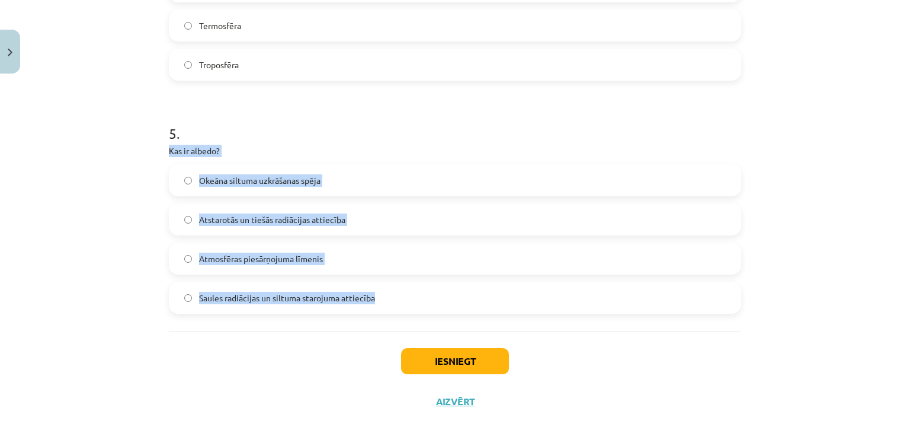
drag, startPoint x: 161, startPoint y: 152, endPoint x: 384, endPoint y: 288, distance: 261.0
copy div "Kas ir albedo? Okeāna siltuma uzkrāšanas spēja Atstarotās un tiešās radiācijas …"
click at [251, 224] on span "Atstarotās un tiešās radiācijas attiecība" at bounding box center [272, 219] width 146 height 12
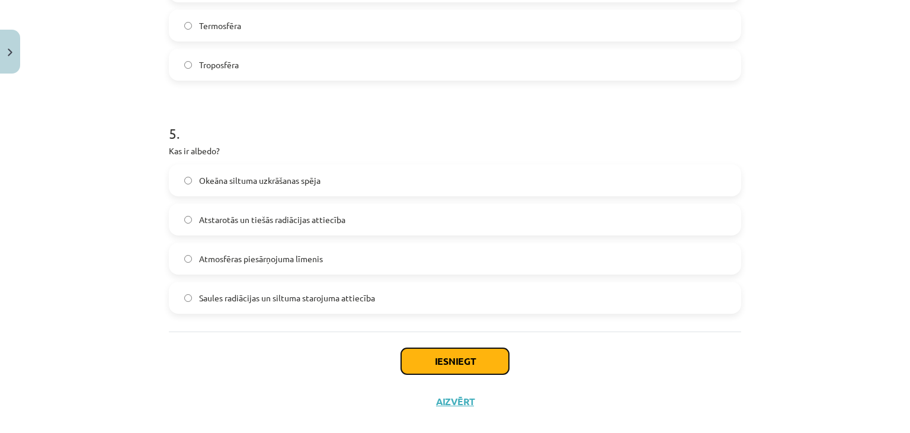
click at [427, 352] on button "Iesniegt" at bounding box center [455, 361] width 108 height 26
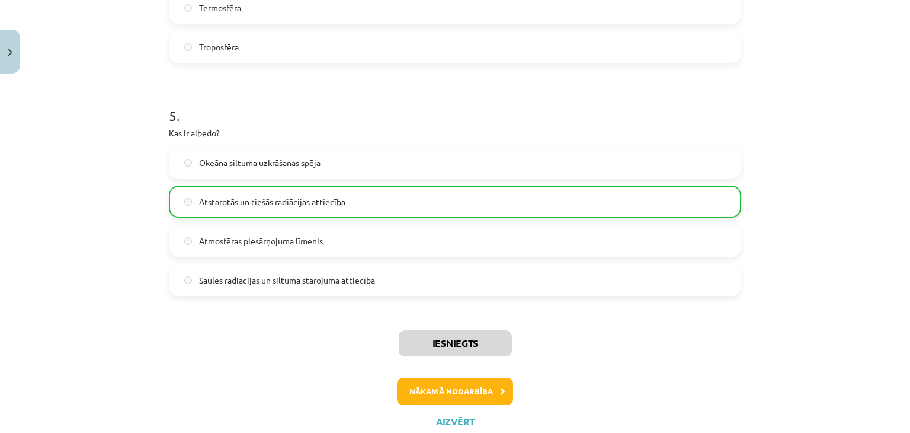
scroll to position [1119, 0]
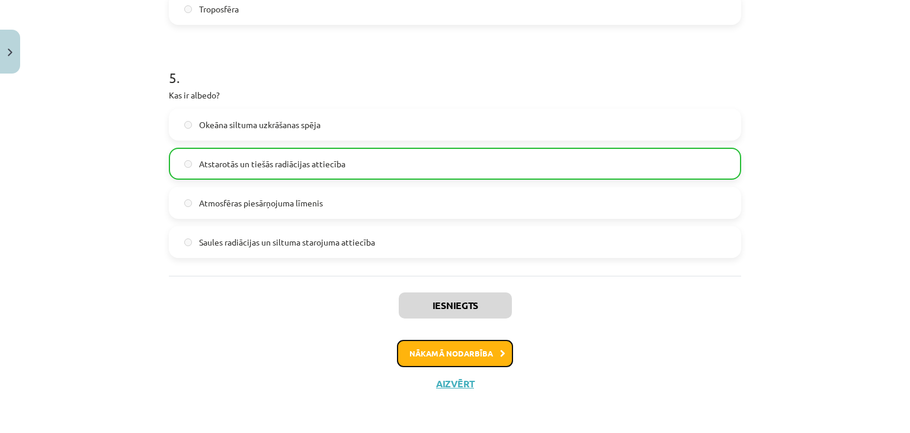
click at [490, 347] on button "Nākamā nodarbība" at bounding box center [455, 353] width 116 height 27
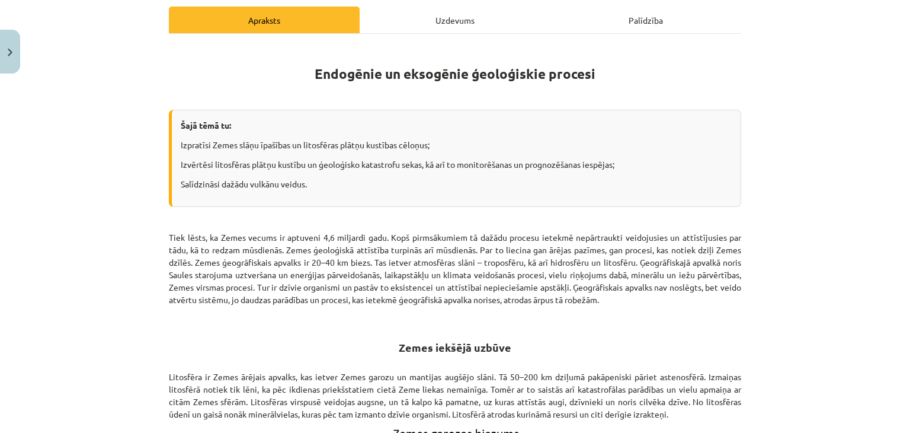
scroll to position [166, 0]
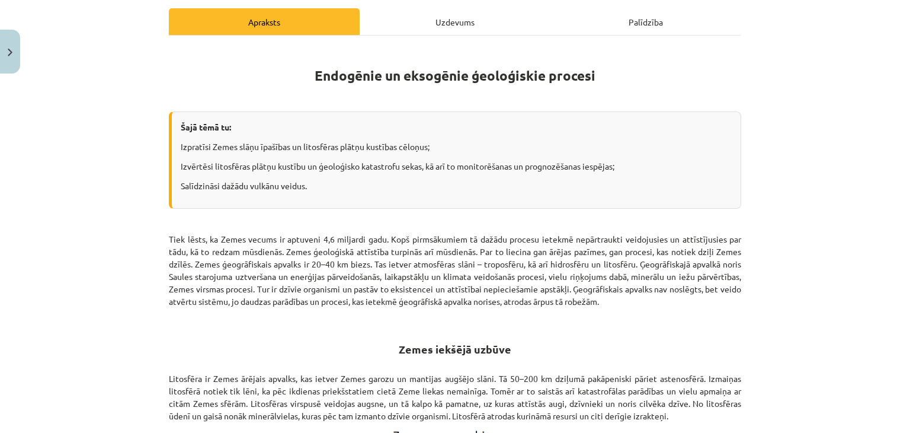
click at [419, 27] on div "Uzdevums" at bounding box center [455, 21] width 191 height 27
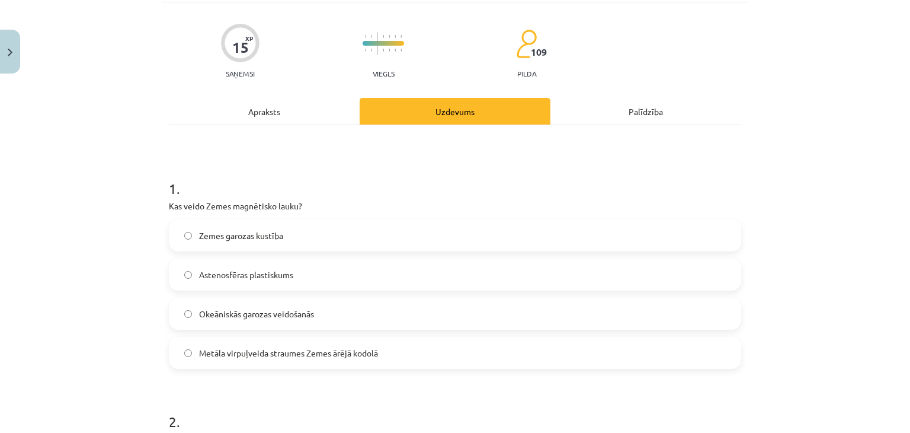
scroll to position [85, 0]
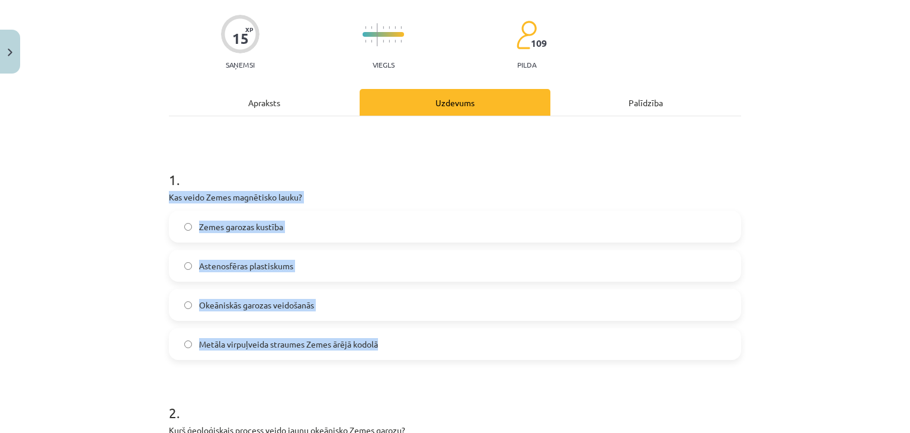
drag, startPoint x: 164, startPoint y: 197, endPoint x: 382, endPoint y: 325, distance: 252.9
copy div "Kas veido Zemes magnētisko lauku? Zemes garozas kustība Astenosfēras plastiskum…"
click at [221, 338] on span "Metāla virpuļveida straumes Zemes ārējā kodolā" at bounding box center [288, 344] width 179 height 12
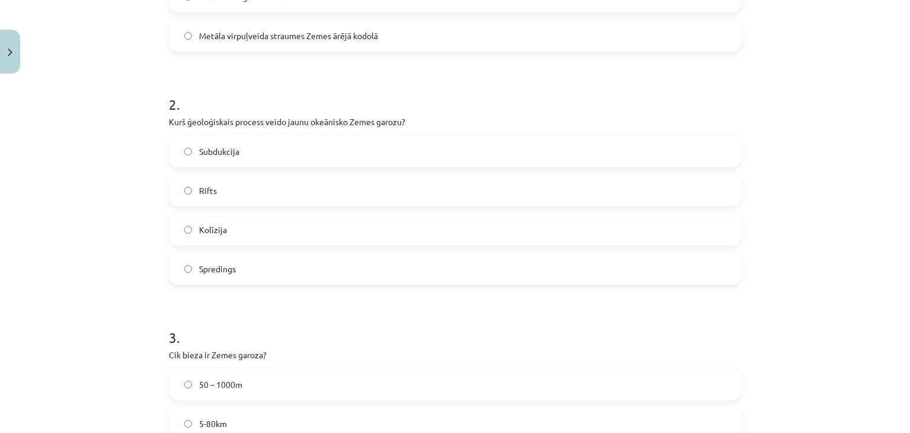
scroll to position [404, 0]
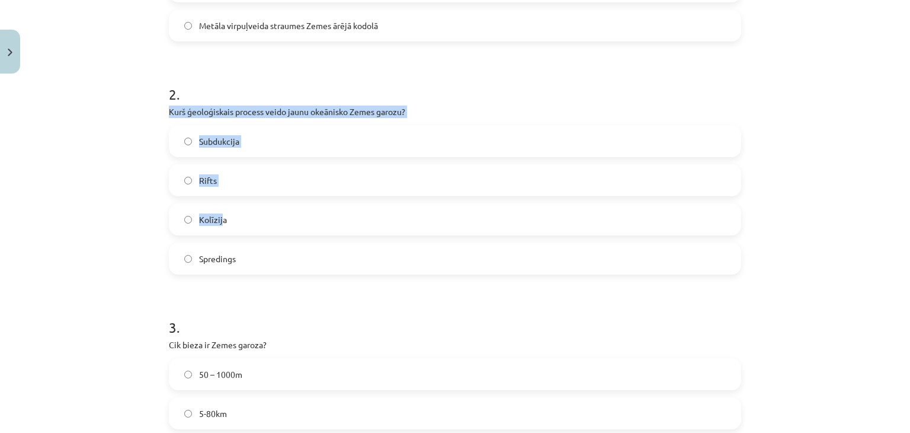
drag, startPoint x: 161, startPoint y: 108, endPoint x: 219, endPoint y: 219, distance: 124.6
click at [219, 219] on div "15 XP Saņemsi Viegls 109 pilda Apraksts Uzdevums Palīdzība 1 . Kas veido Zemes …" at bounding box center [455, 378] width 587 height 1406
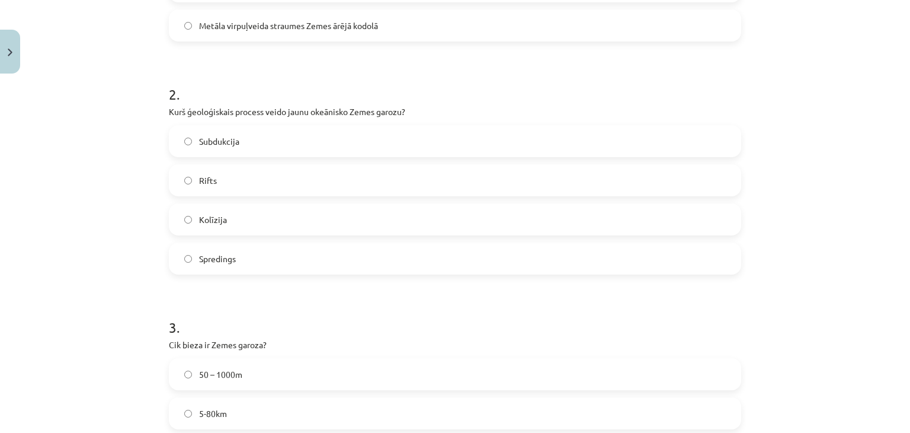
click at [257, 81] on h1 "2 ." at bounding box center [455, 83] width 573 height 37
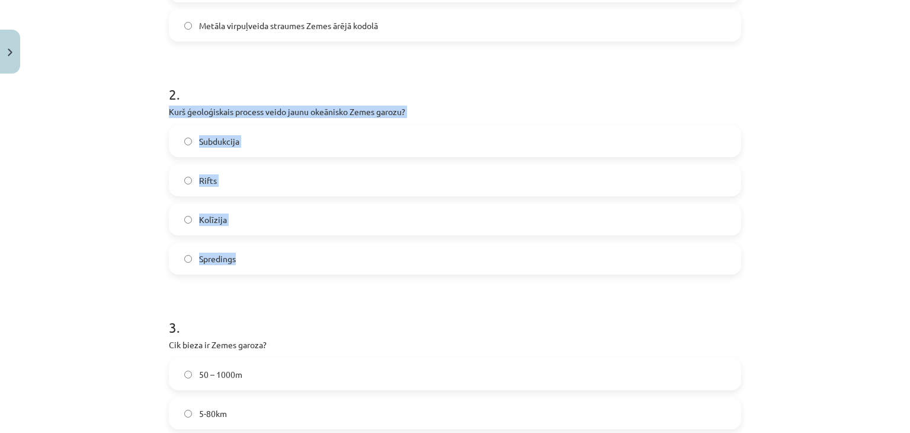
drag, startPoint x: 164, startPoint y: 107, endPoint x: 259, endPoint y: 247, distance: 169.0
click at [259, 247] on div "2 . Kurš ģeoloģiskais process veido jaunu okeānisko Zemes garozu? Subdukcija Ri…" at bounding box center [455, 169] width 573 height 209
click at [270, 261] on label "Spredings" at bounding box center [455, 259] width 570 height 30
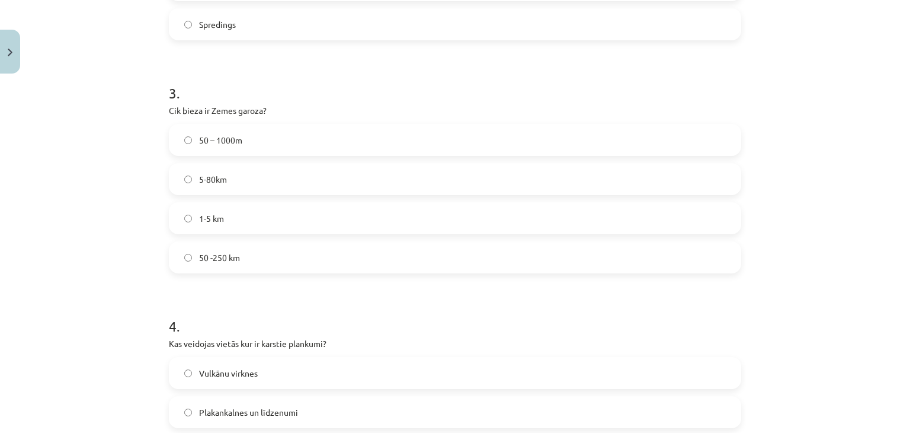
scroll to position [646, 0]
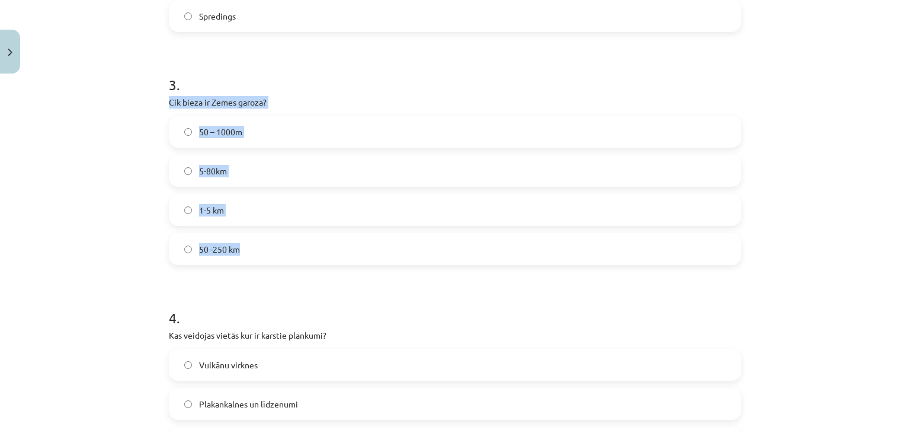
drag, startPoint x: 161, startPoint y: 100, endPoint x: 295, endPoint y: 263, distance: 211.4
click at [295, 263] on div "15 XP Saņemsi Viegls 109 pilda Apraksts Uzdevums Palīdzība 1 . Kas veido Zemes …" at bounding box center [455, 136] width 587 height 1406
click at [248, 183] on label "5-80km" at bounding box center [455, 171] width 570 height 30
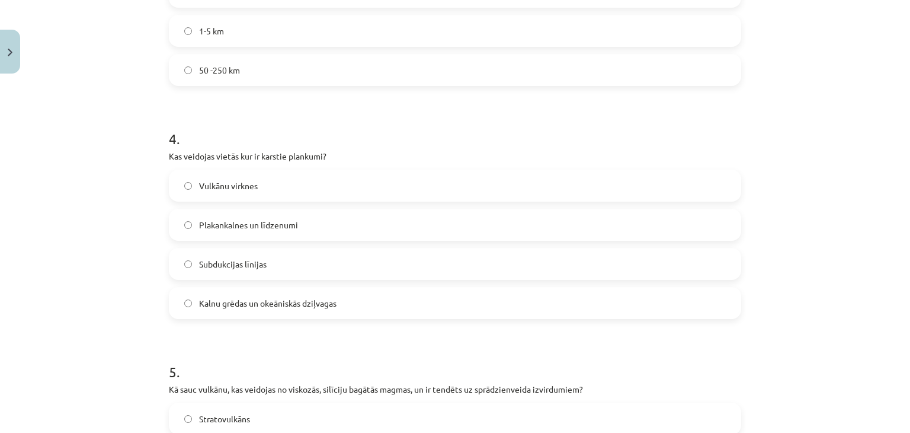
scroll to position [868, 0]
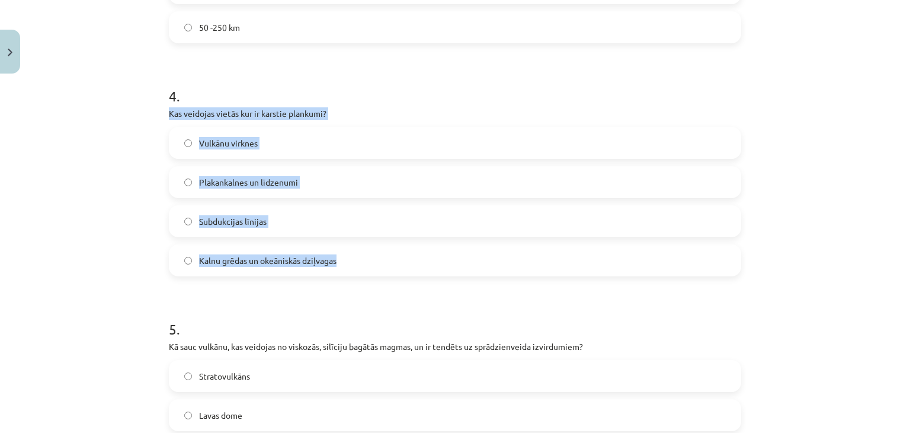
drag, startPoint x: 161, startPoint y: 114, endPoint x: 340, endPoint y: 250, distance: 224.3
click at [241, 145] on span "Vulkānu virknes" at bounding box center [228, 143] width 59 height 12
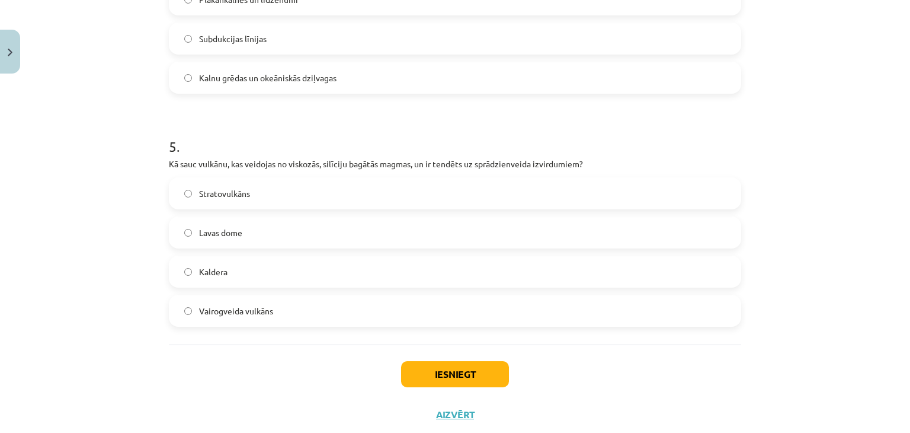
scroll to position [1081, 0]
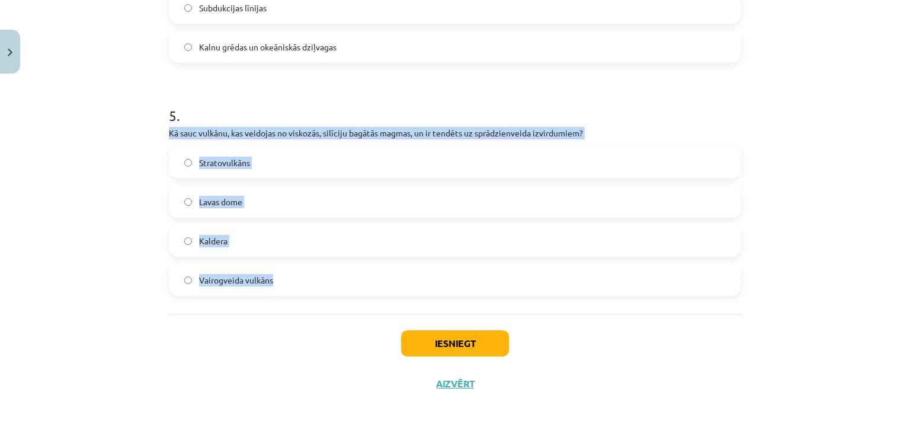
drag, startPoint x: 165, startPoint y: 132, endPoint x: 283, endPoint y: 259, distance: 174.1
click at [283, 259] on div "5 . Kā sauc vulkānu, kas veidojas no viskozās, silīciju bagātās magmas, un ir t…" at bounding box center [455, 191] width 573 height 209
click at [226, 159] on span "Stratovulkāns" at bounding box center [224, 162] width 51 height 12
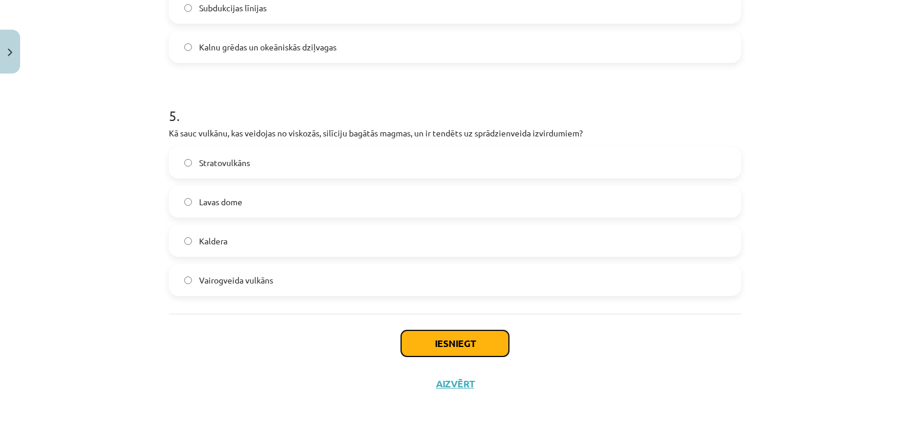
click at [417, 339] on button "Iesniegt" at bounding box center [455, 343] width 108 height 26
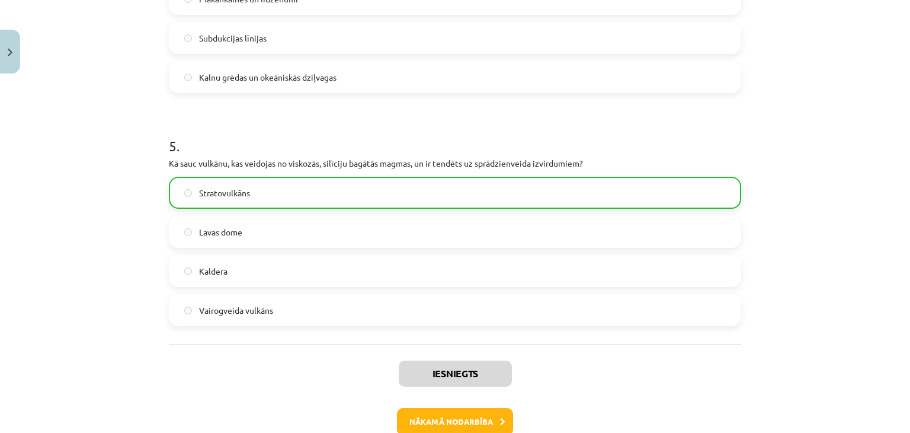
scroll to position [1053, 0]
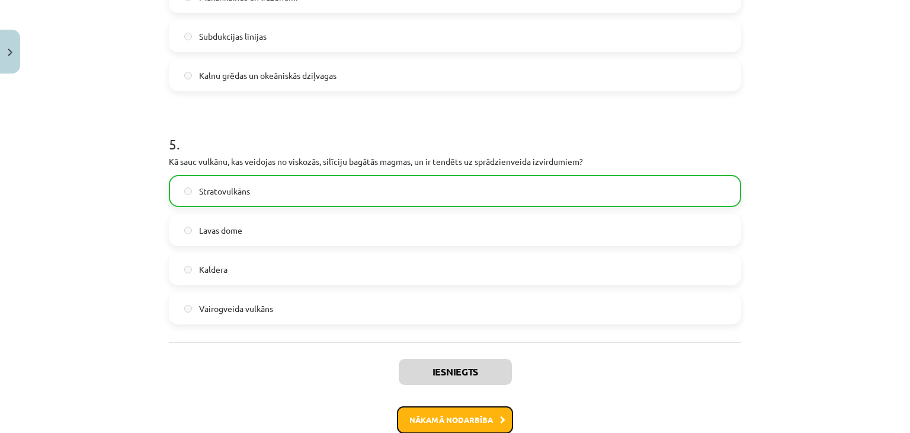
click at [491, 413] on button "Nākamā nodarbība" at bounding box center [455, 419] width 116 height 27
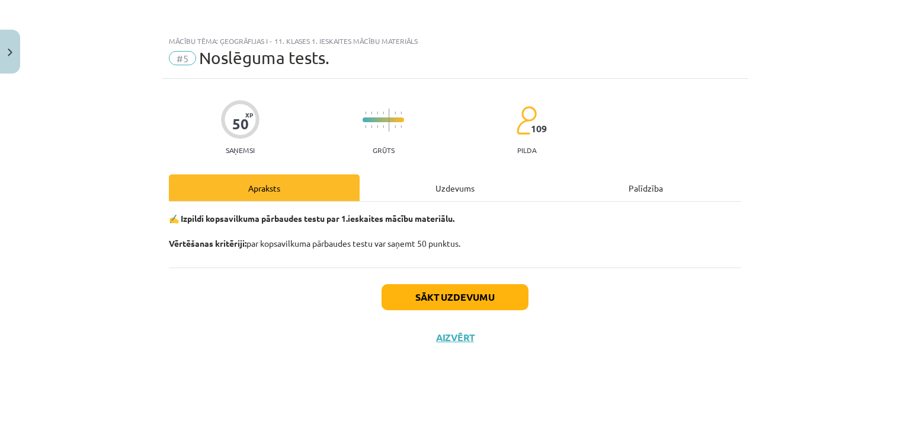
scroll to position [0, 0]
click at [465, 302] on button "Sākt uzdevumu" at bounding box center [455, 297] width 147 height 26
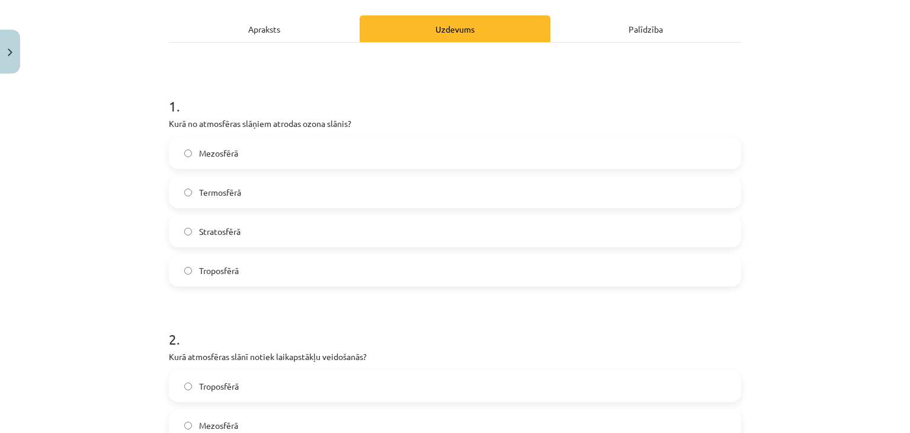
scroll to position [186, 0]
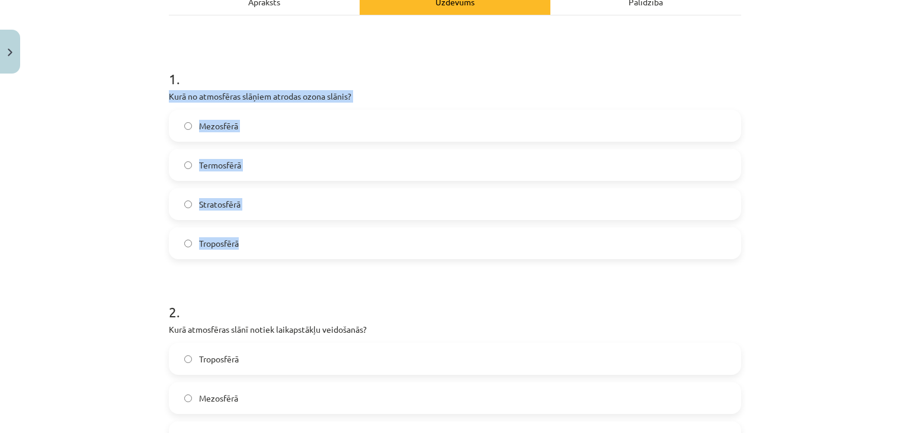
drag, startPoint x: 162, startPoint y: 94, endPoint x: 266, endPoint y: 232, distance: 172.7
click at [248, 216] on label "Stratosfērā" at bounding box center [455, 204] width 570 height 30
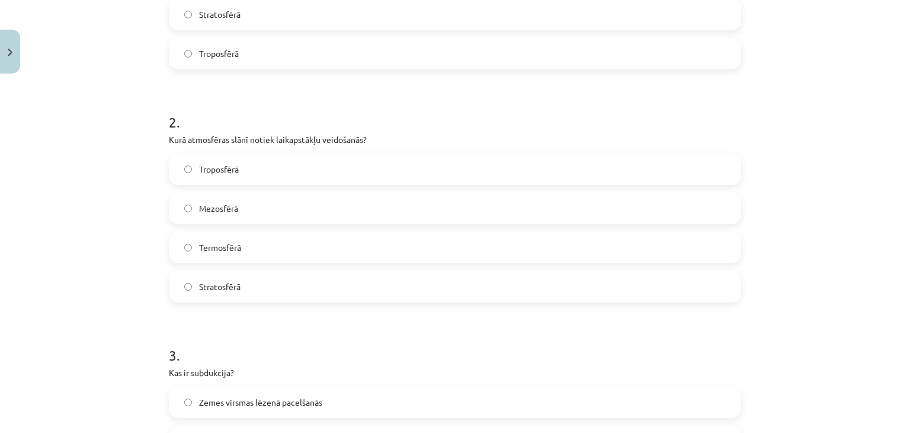
scroll to position [394, 0]
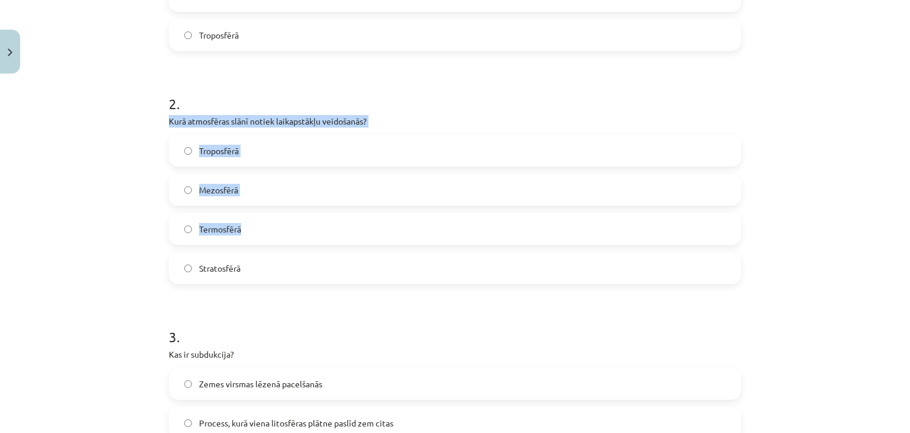
drag, startPoint x: 164, startPoint y: 120, endPoint x: 257, endPoint y: 238, distance: 150.6
click at [155, 143] on div "Mācību tēma: Ģeogrāfijas i - 11. klases 1. ieskaites mācību materiāls #5 Noslēg…" at bounding box center [455, 216] width 910 height 433
drag, startPoint x: 162, startPoint y: 117, endPoint x: 256, endPoint y: 273, distance: 181.7
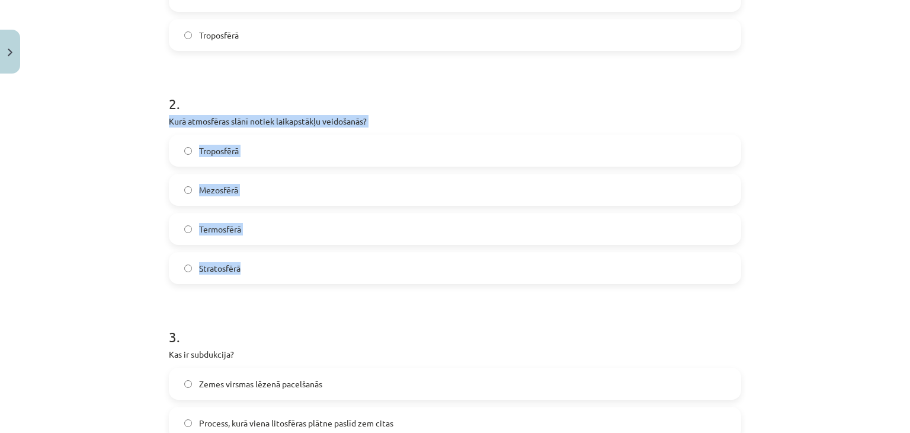
click at [231, 151] on span "Troposfērā" at bounding box center [219, 151] width 40 height 12
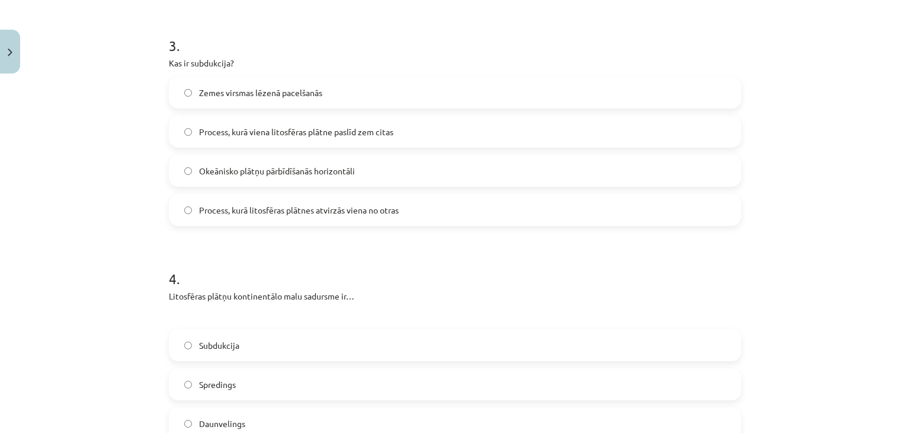
scroll to position [701, 0]
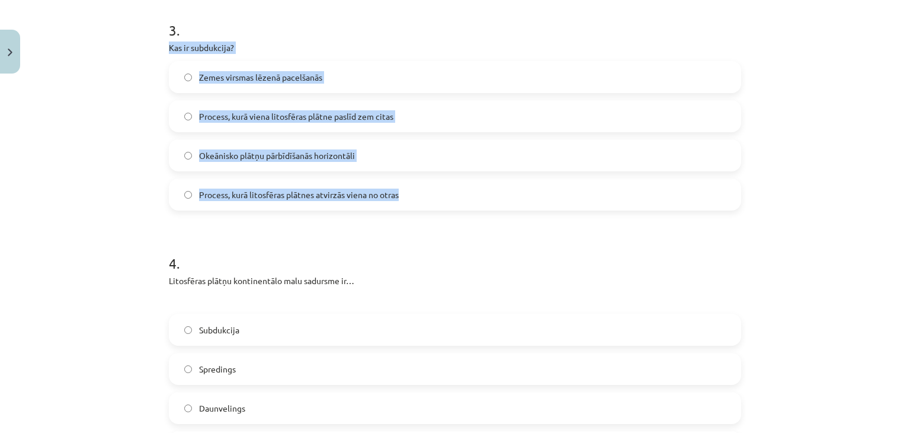
drag, startPoint x: 164, startPoint y: 47, endPoint x: 407, endPoint y: 193, distance: 283.9
click at [224, 110] on span "Process, kurā viena litosfēras plātne paslīd zem citas" at bounding box center [296, 116] width 194 height 12
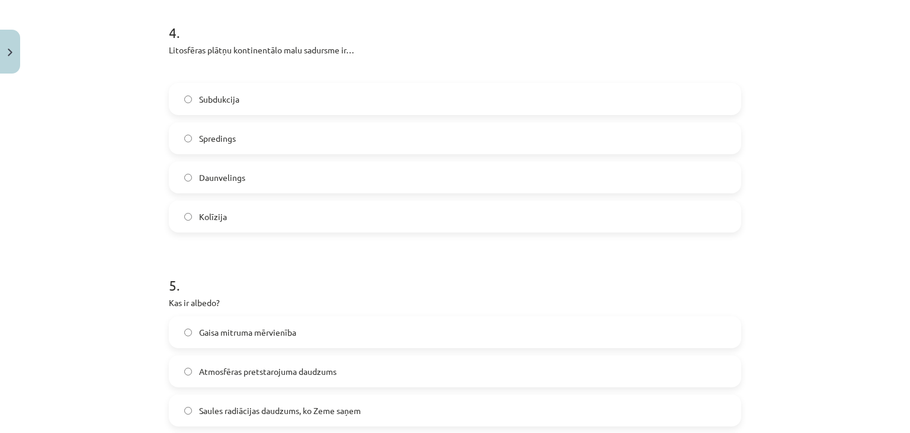
scroll to position [937, 0]
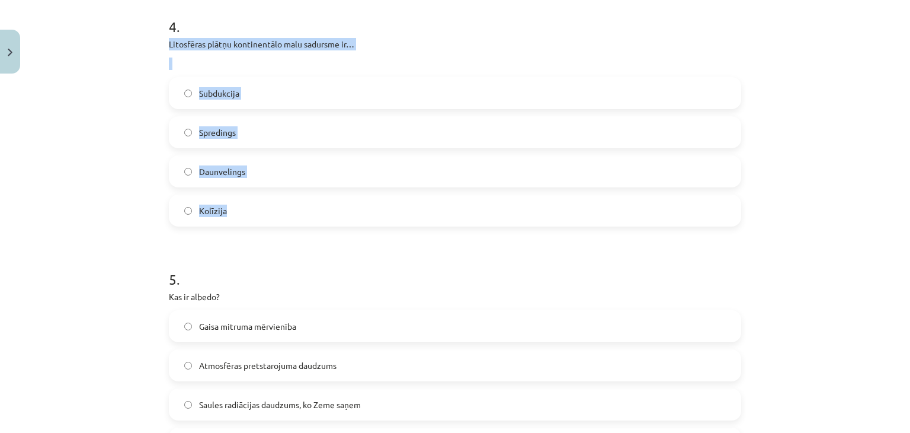
drag, startPoint x: 161, startPoint y: 43, endPoint x: 277, endPoint y: 190, distance: 187.8
click at [277, 190] on div "50 XP Saņemsi Grūts 109 pilda Apraksts Uzdevums Palīdzība 1 . Kurā no atmosfēra…" at bounding box center [455, 417] width 587 height 2551
click at [258, 206] on label "Kolīzija" at bounding box center [455, 211] width 570 height 30
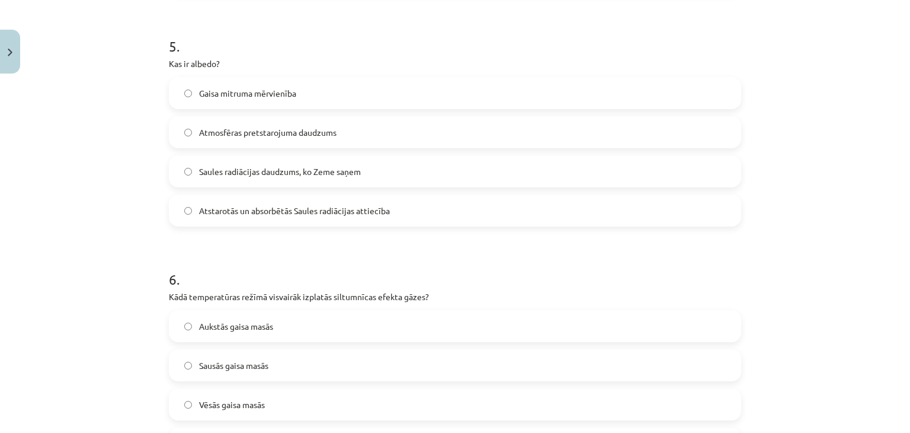
scroll to position [1191, 0]
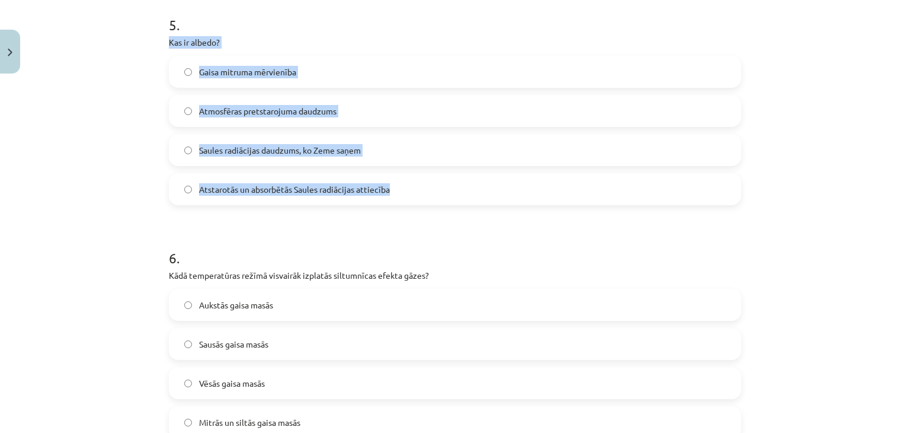
drag, startPoint x: 164, startPoint y: 39, endPoint x: 389, endPoint y: 187, distance: 269.6
click at [389, 187] on div "50 XP Saņemsi Grūts 109 pilda Apraksts Uzdevums Palīdzība 1 . Kurā no atmosfēra…" at bounding box center [455, 162] width 587 height 2551
click at [261, 190] on span "Atstarotās un absorbētās Saules radiācijas attiecība" at bounding box center [294, 189] width 191 height 12
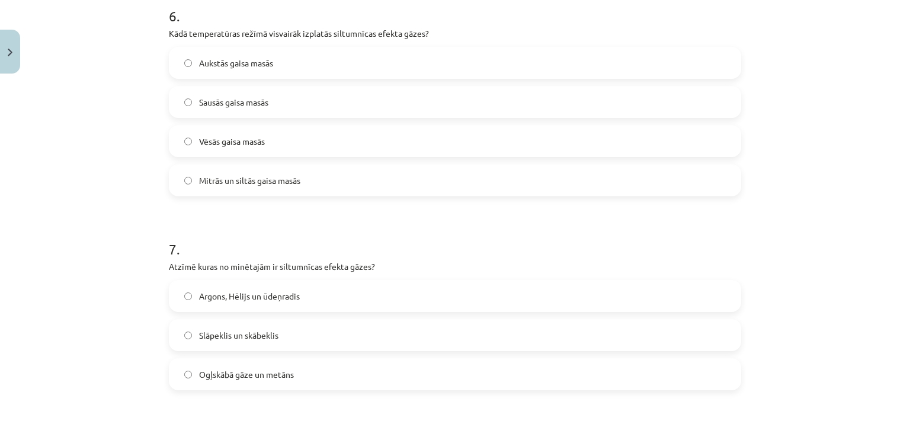
scroll to position [1436, 0]
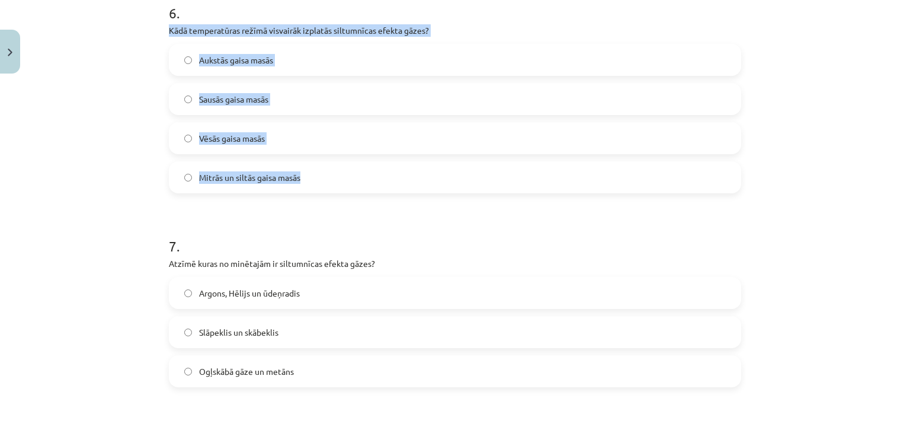
drag, startPoint x: 161, startPoint y: 28, endPoint x: 329, endPoint y: 163, distance: 215.1
click at [289, 172] on span "Mitrās un siltās gaisa masās" at bounding box center [249, 177] width 101 height 12
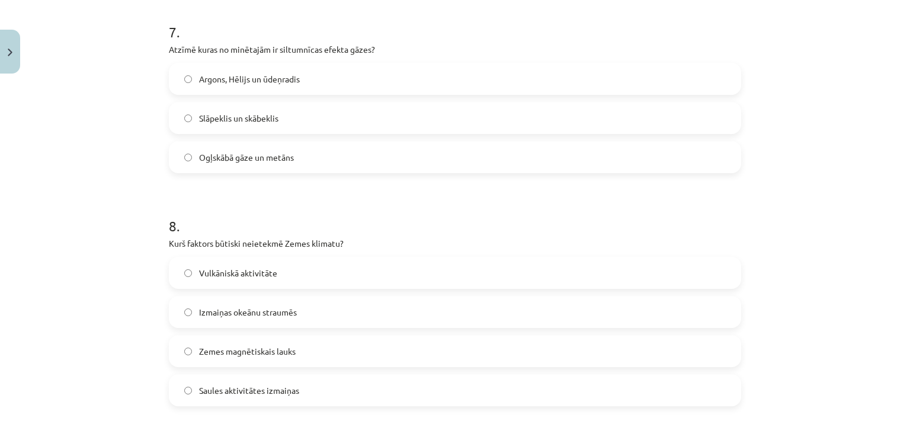
scroll to position [1657, 0]
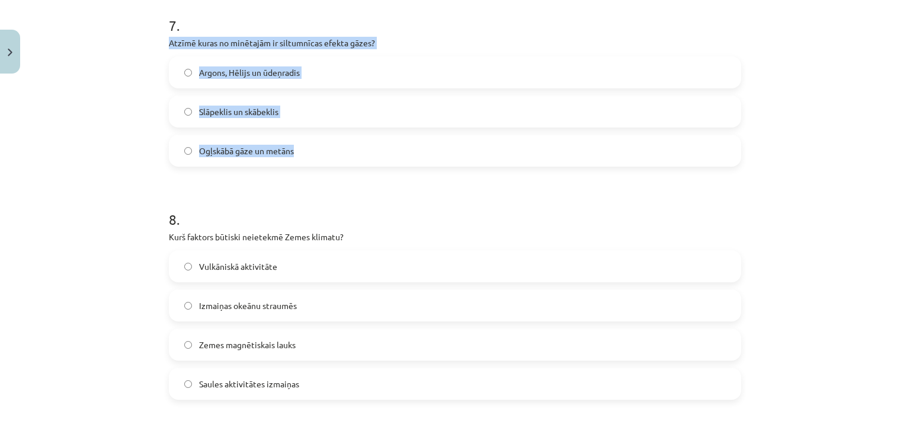
drag, startPoint x: 162, startPoint y: 43, endPoint x: 308, endPoint y: 143, distance: 177.1
click at [251, 150] on span "Ogļskābā gāze un metāns" at bounding box center [246, 151] width 95 height 12
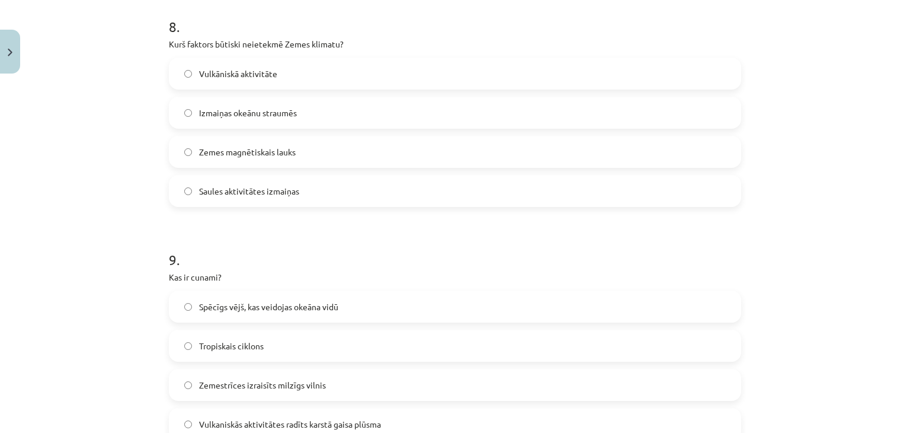
scroll to position [1840, 0]
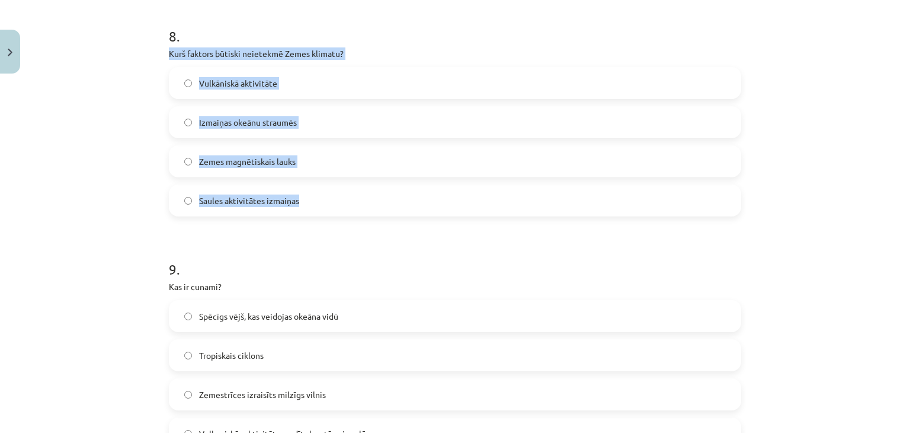
drag, startPoint x: 161, startPoint y: 48, endPoint x: 330, endPoint y: 197, distance: 225.1
click at [321, 159] on label "Zemes magnētiskais lauks" at bounding box center [455, 161] width 570 height 30
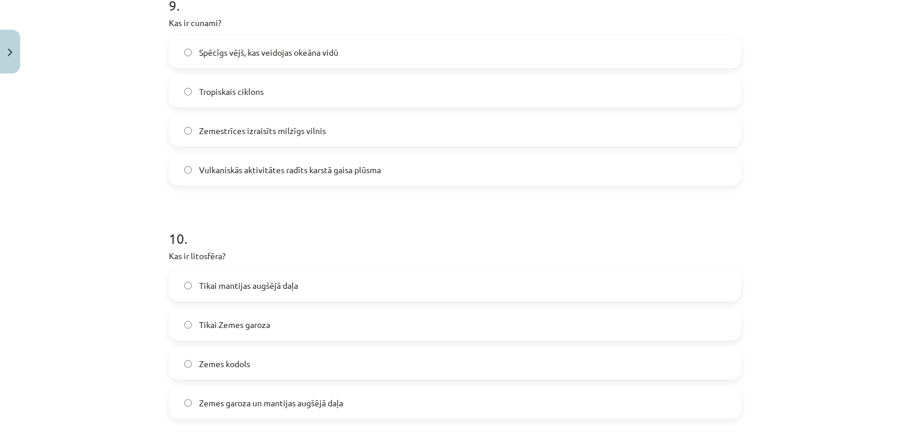
scroll to position [2113, 0]
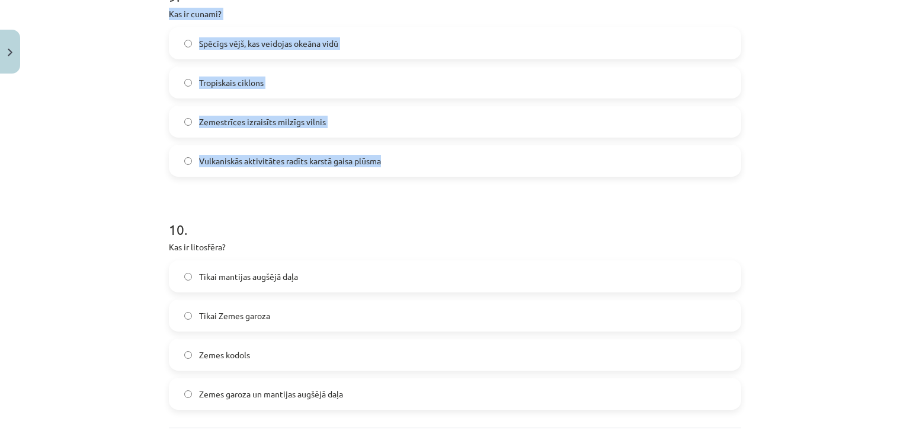
drag, startPoint x: 162, startPoint y: 12, endPoint x: 394, endPoint y: 151, distance: 270.1
click at [237, 129] on label "Zemestrīces izraisīts milzīgs vilnis" at bounding box center [455, 122] width 570 height 30
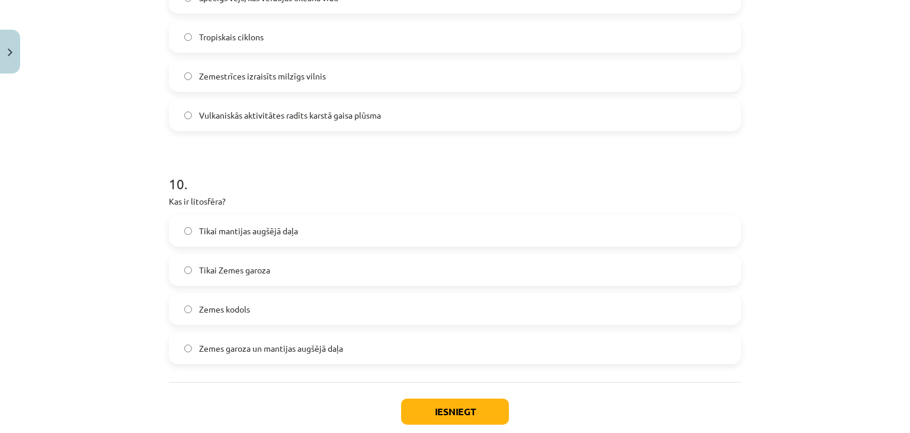
scroll to position [2226, 0]
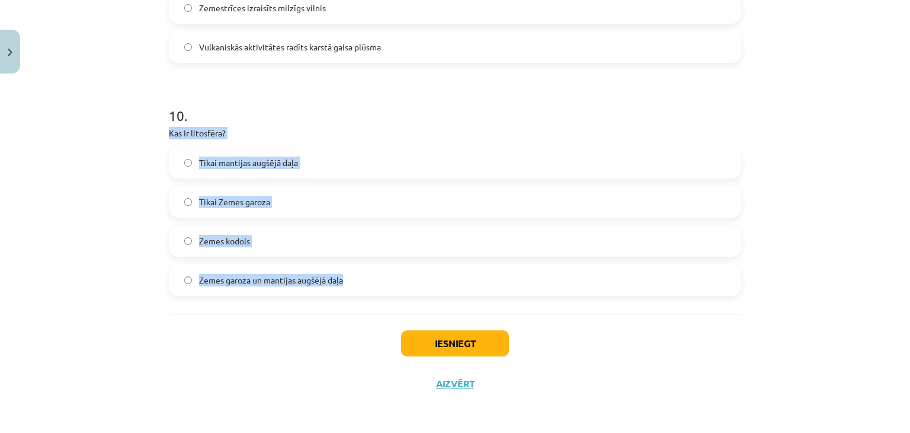
drag, startPoint x: 164, startPoint y: 133, endPoint x: 341, endPoint y: 278, distance: 229.6
click at [341, 278] on div "10 . Kas ir litosfēra? Tikai mantijas augšējā daļa Tikai Zemes garoza Zemes kod…" at bounding box center [455, 191] width 573 height 209
click at [277, 276] on span "Zemes garoza un mantijas augšējā daļa" at bounding box center [271, 280] width 144 height 12
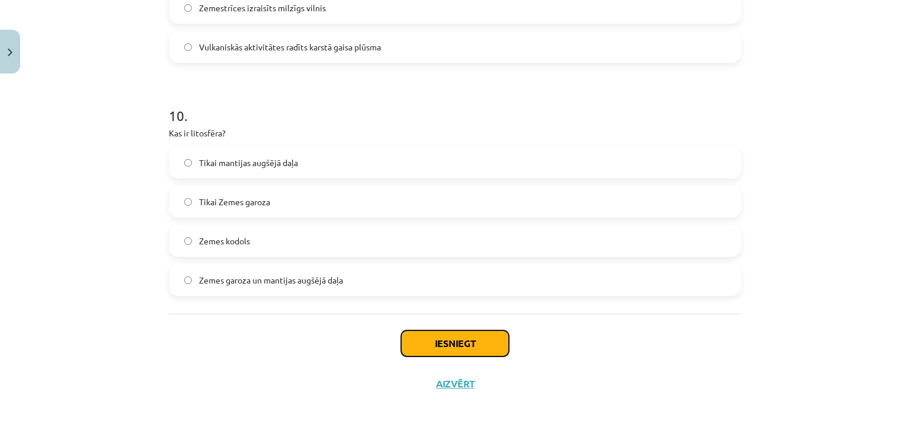
click at [474, 343] on button "Iesniegt" at bounding box center [455, 343] width 108 height 26
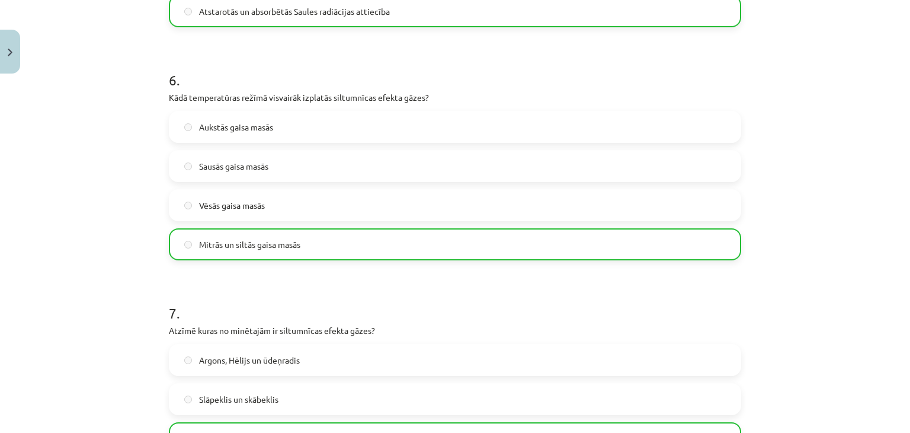
scroll to position [2264, 0]
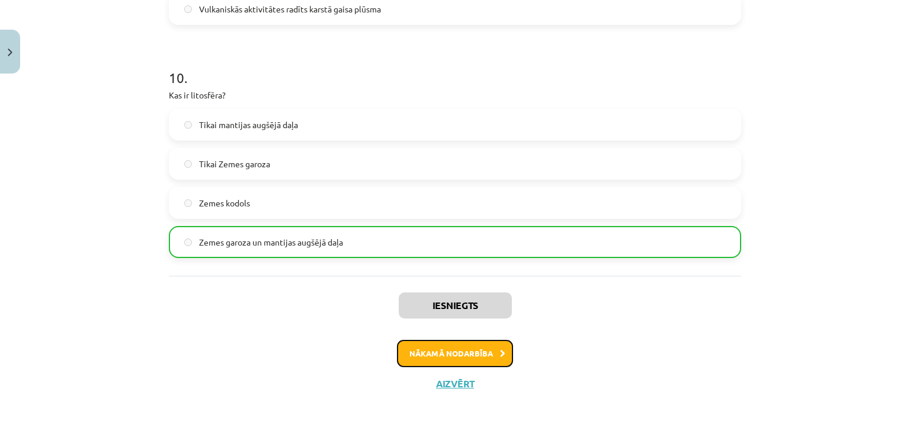
click at [483, 356] on button "Nākamā nodarbība" at bounding box center [455, 353] width 116 height 27
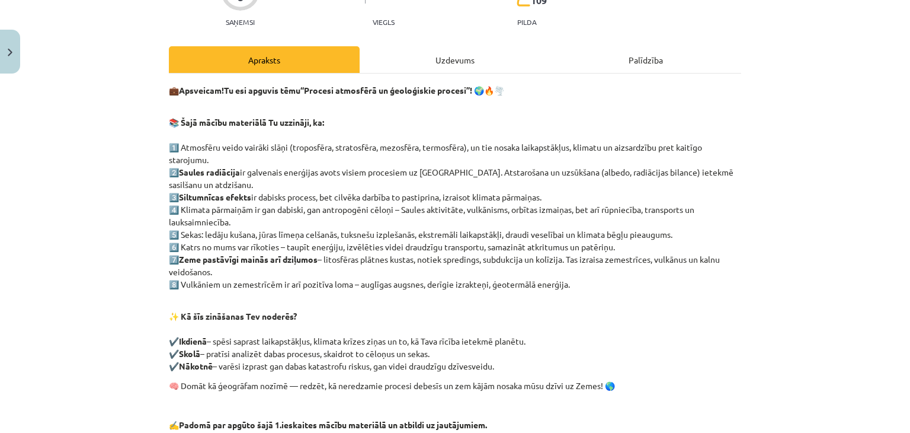
scroll to position [136, 0]
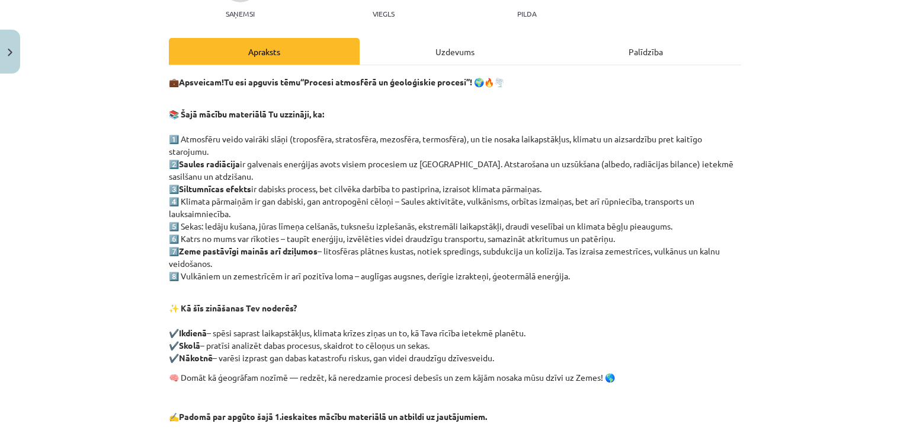
click at [475, 58] on div "Uzdevums" at bounding box center [455, 51] width 191 height 27
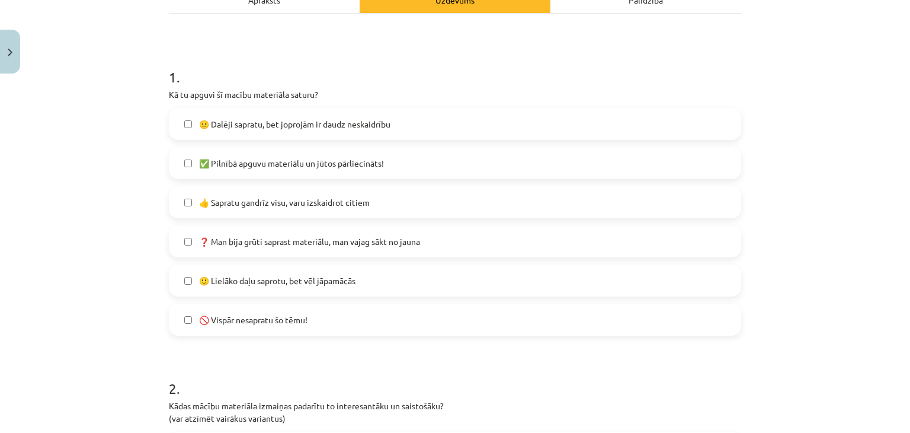
scroll to position [190, 0]
click at [284, 273] on span "🙂 Lielāko daļu saprotu, bet vēl jāpamācās" at bounding box center [277, 279] width 156 height 12
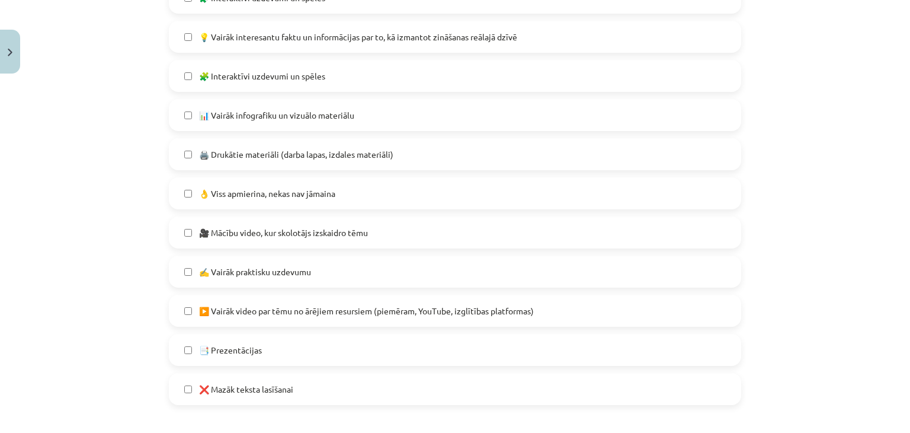
scroll to position [641, 0]
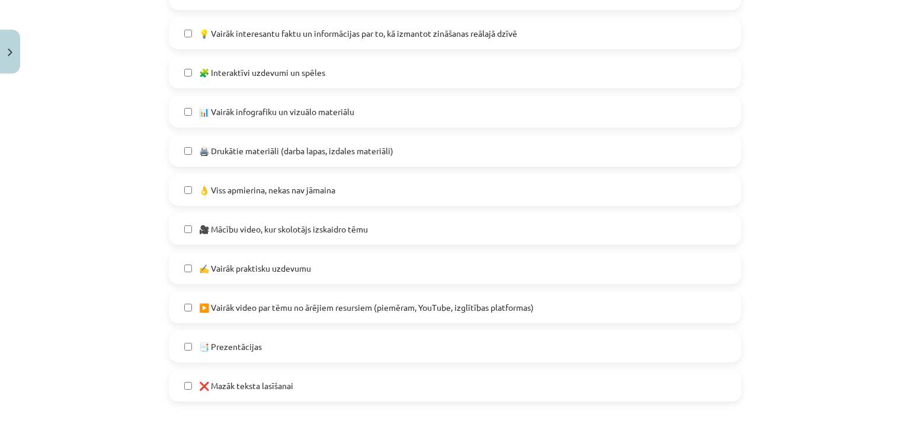
click at [631, 25] on label "💡 Vairāk interesantu faktu un informācijas par to, kā izmantot zināšanas reālaj…" at bounding box center [455, 33] width 570 height 30
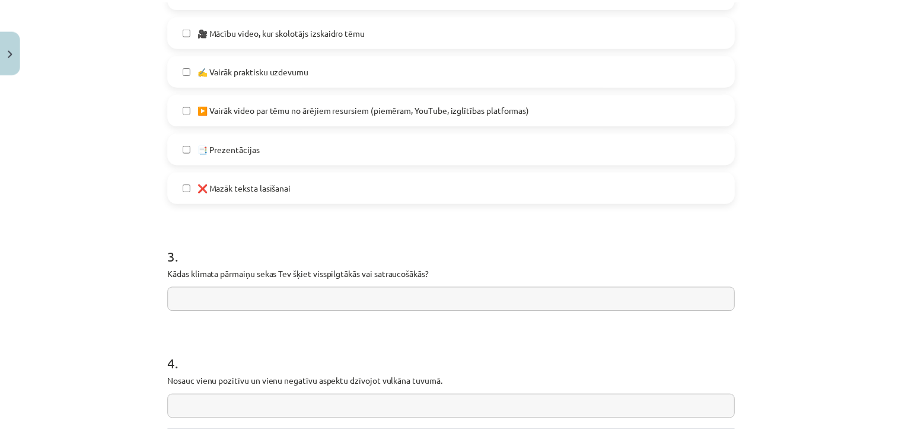
scroll to position [956, 0]
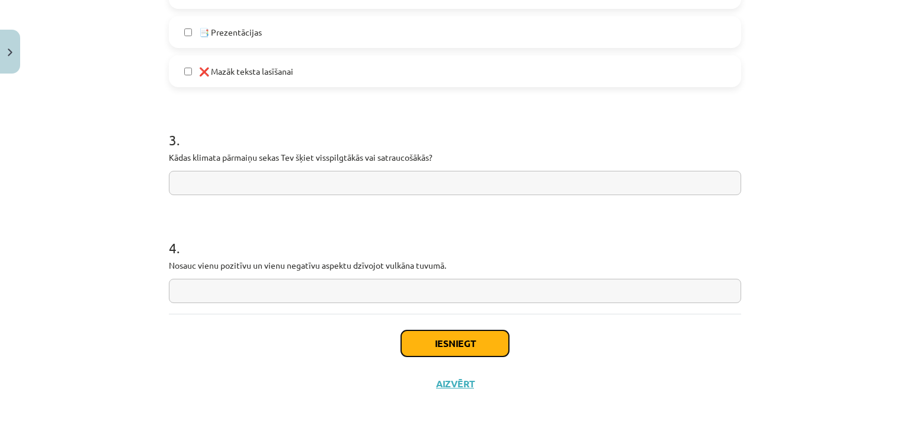
click at [430, 331] on button "Iesniegt" at bounding box center [455, 343] width 108 height 26
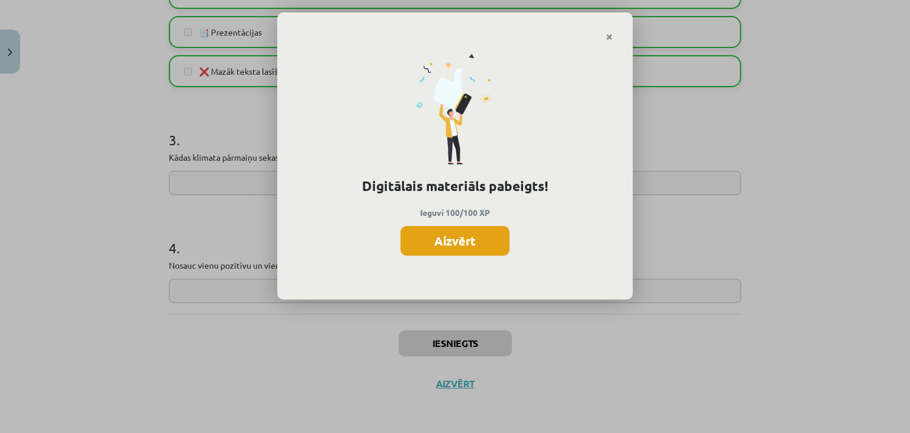
click at [429, 245] on button "Aizvērt" at bounding box center [455, 241] width 109 height 30
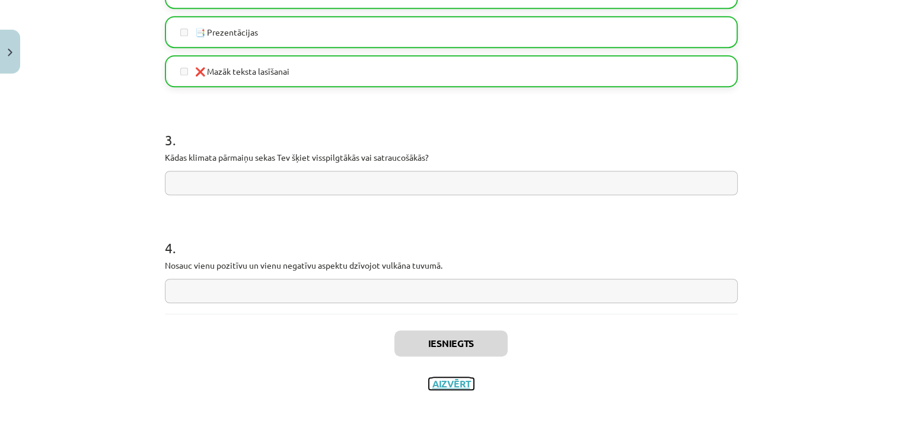
click at [451, 382] on button "Aizvērt" at bounding box center [451, 384] width 45 height 12
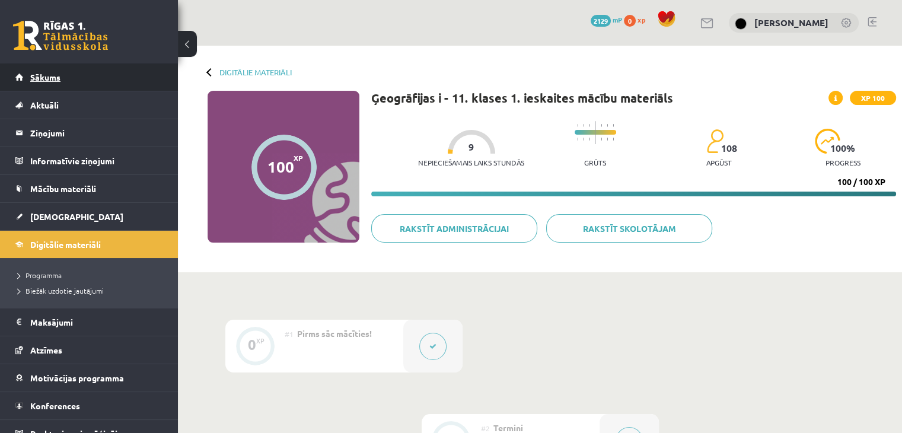
click at [129, 74] on link "Sākums" at bounding box center [89, 76] width 148 height 27
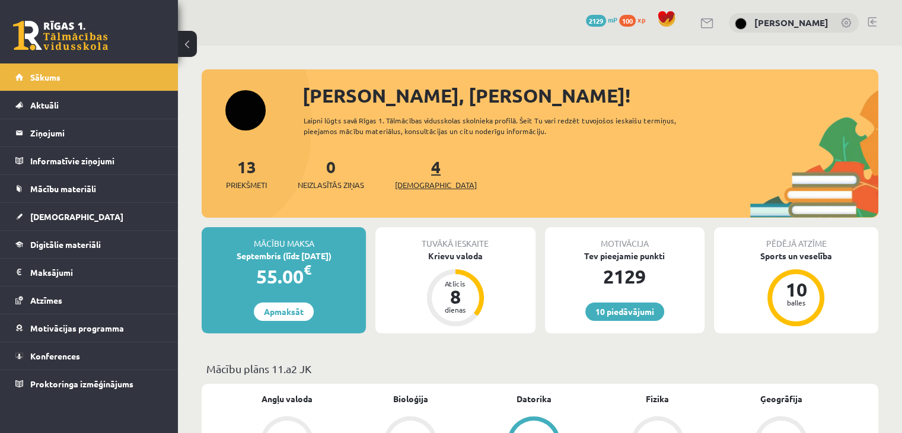
click at [424, 179] on span "[DEMOGRAPHIC_DATA]" at bounding box center [436, 185] width 82 height 12
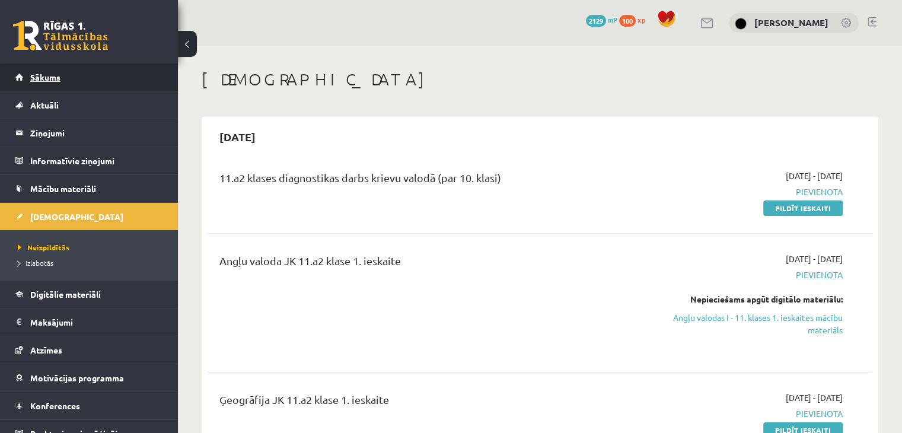
click at [141, 90] on link "Sākums" at bounding box center [89, 76] width 148 height 27
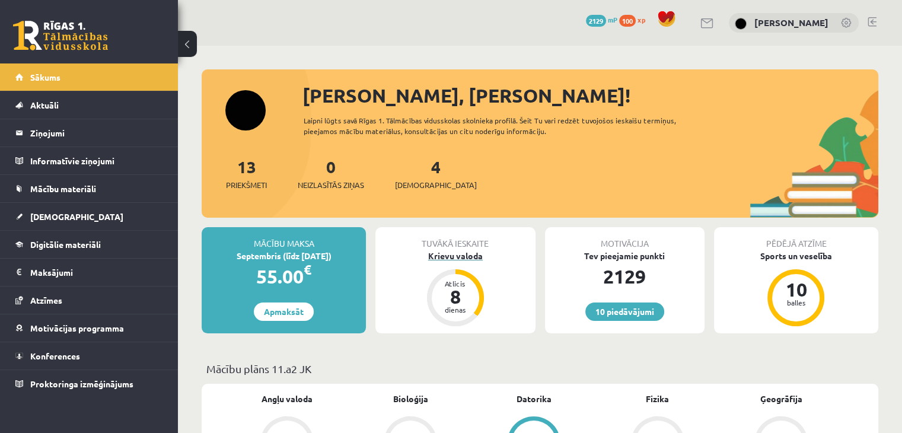
click at [462, 258] on div "Krievu valoda" at bounding box center [454, 256] width 159 height 12
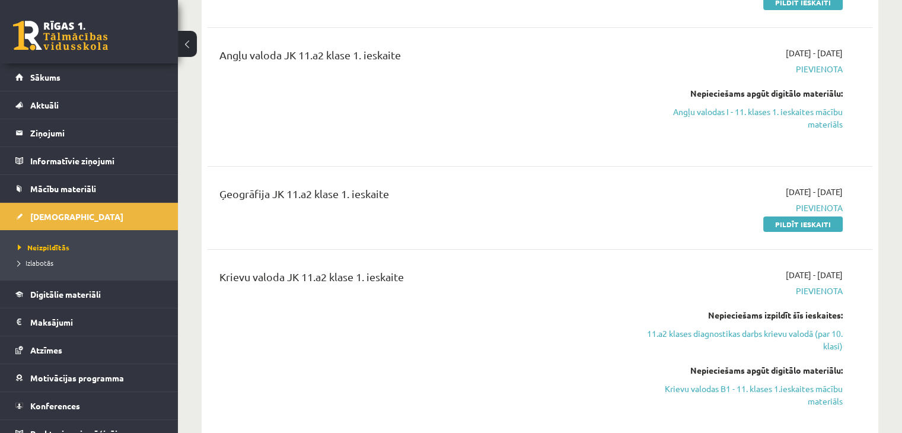
scroll to position [21, 0]
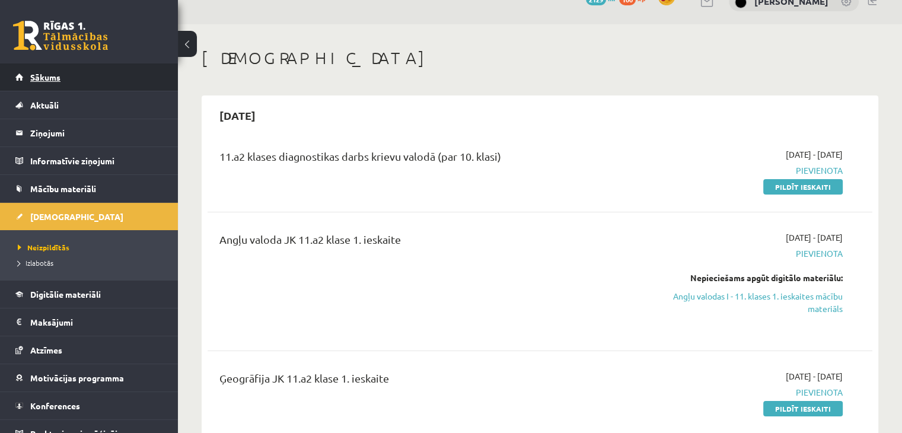
click at [96, 85] on link "Sākums" at bounding box center [89, 76] width 148 height 27
